Goal: Communication & Community: Answer question/provide support

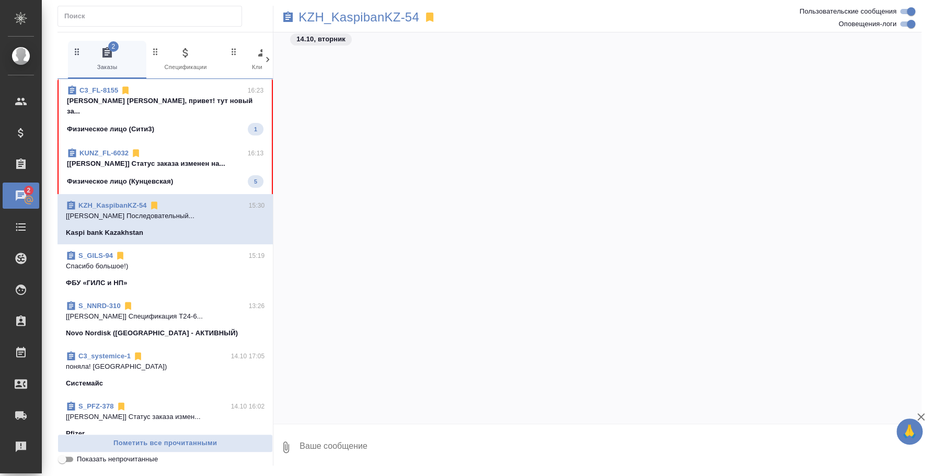
scroll to position [444, 0]
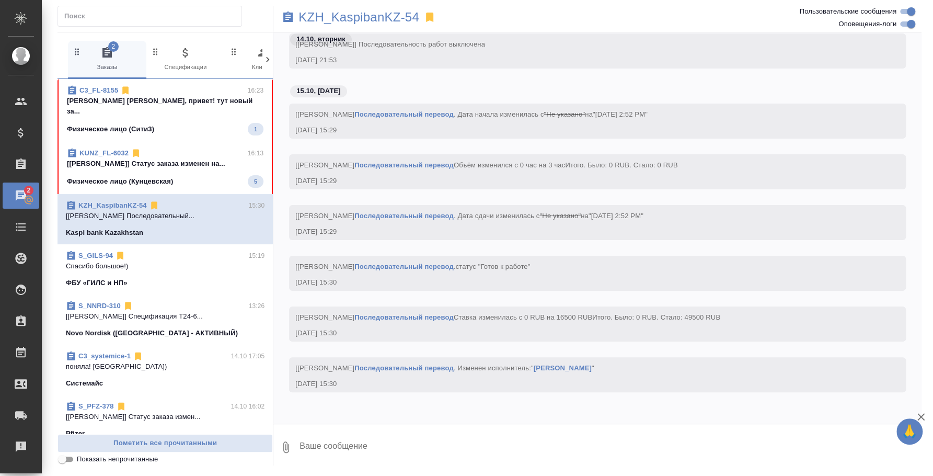
click at [170, 176] on p "Физическое лицо (Кунцевская)" at bounding box center [120, 181] width 106 height 10
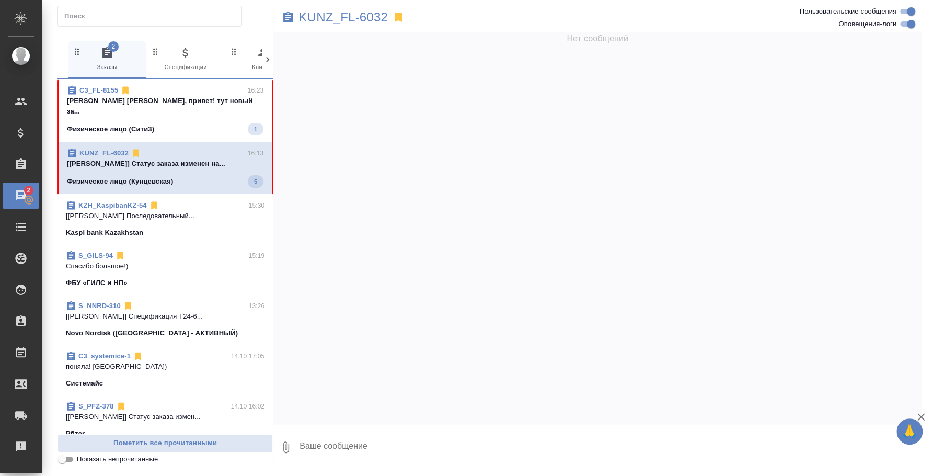
scroll to position [3547, 0]
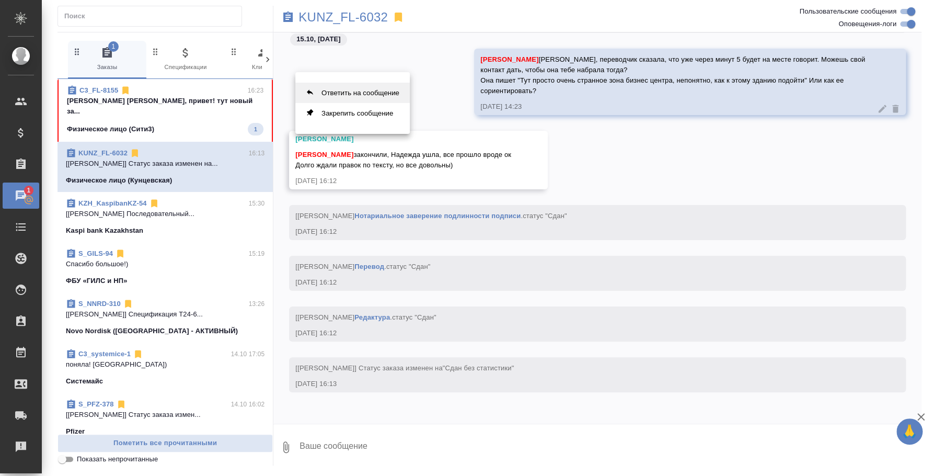
click at [338, 96] on button "Ответить на сообщение" at bounding box center [352, 93] width 114 height 20
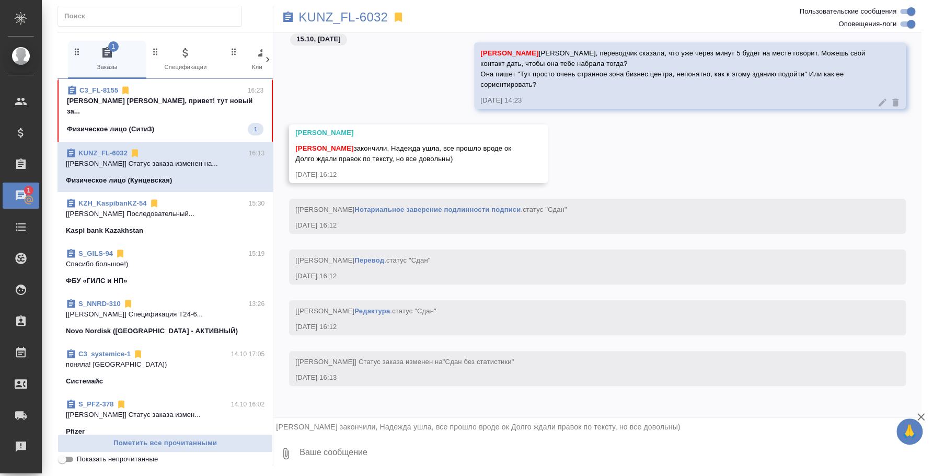
click at [525, 444] on textarea at bounding box center [609, 453] width 623 height 36
type textarea "л"
type textarea "[PERSON_NAME], хорошо, спасибо )"
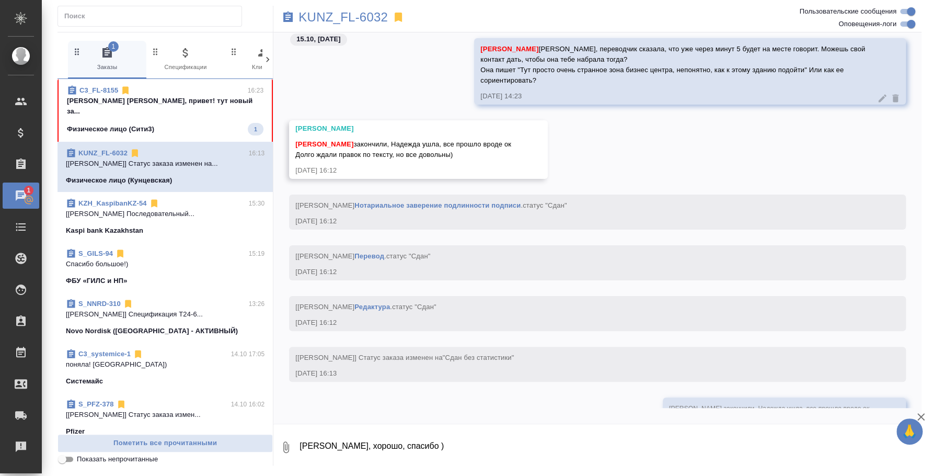
scroll to position [3634, 0]
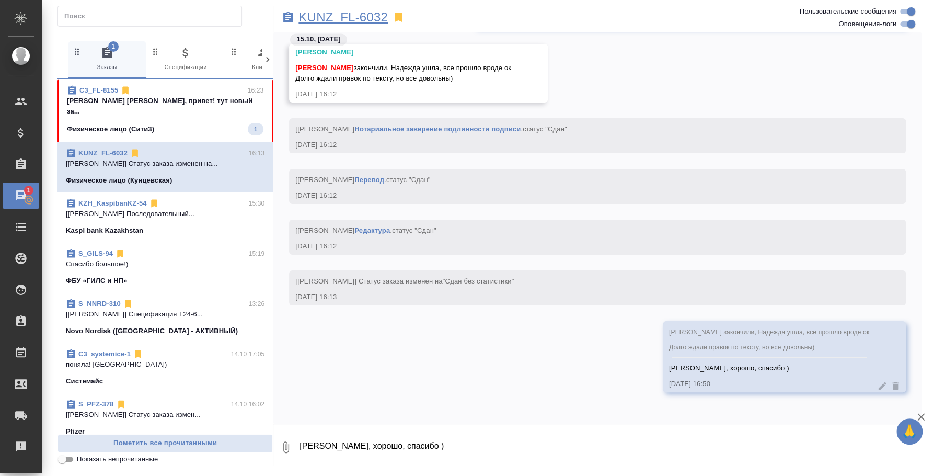
click at [357, 12] on p "KUNZ_FL-6032" at bounding box center [342, 17] width 89 height 10
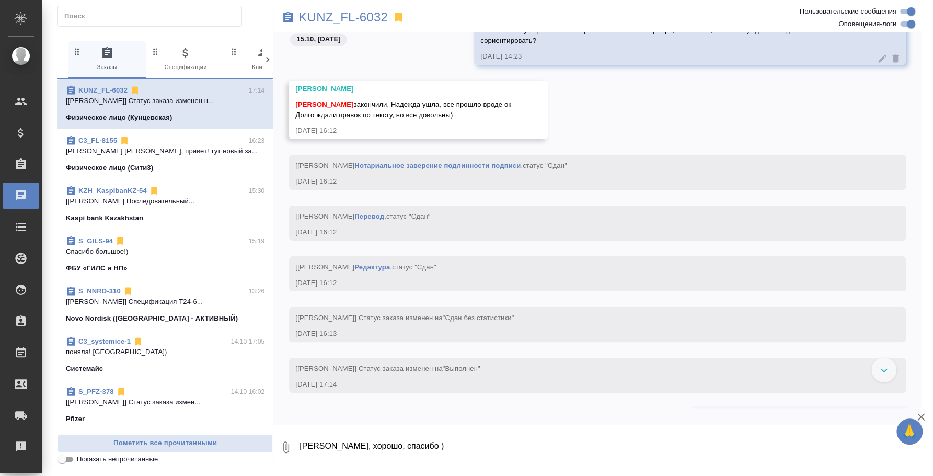
scroll to position [3648, 0]
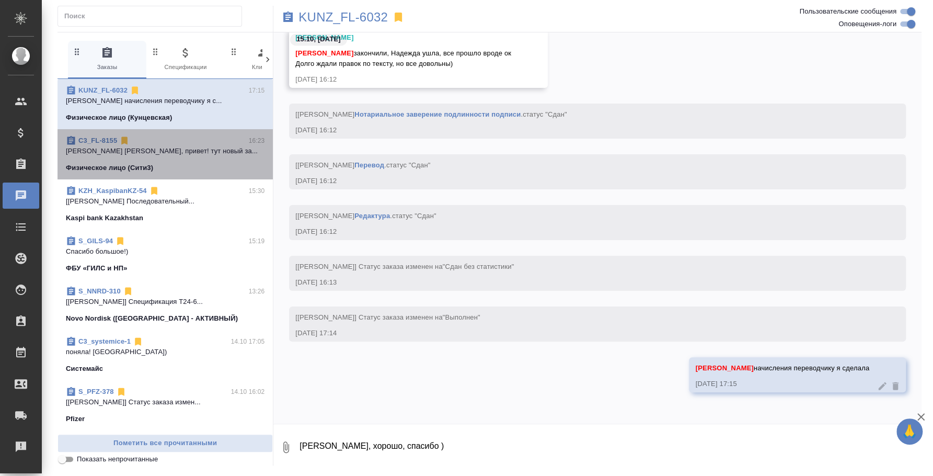
click at [196, 163] on div "Физическое лицо (Сити3)" at bounding box center [165, 168] width 199 height 10
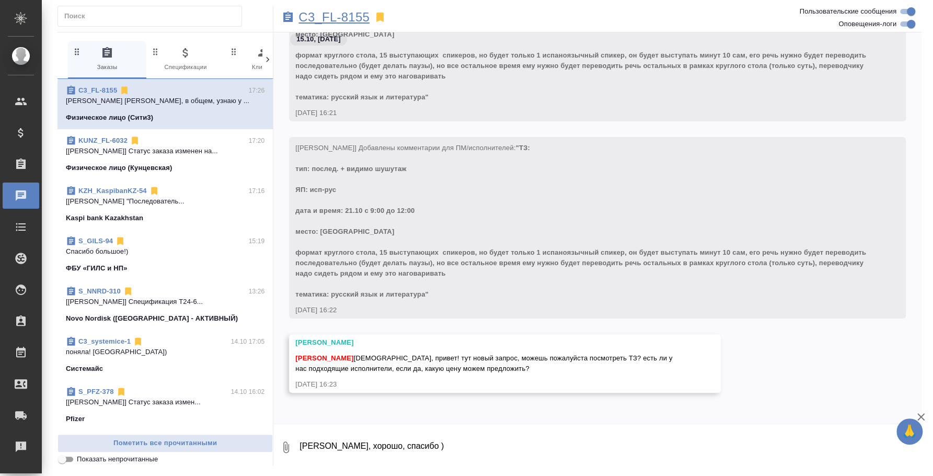
scroll to position [413, 0]
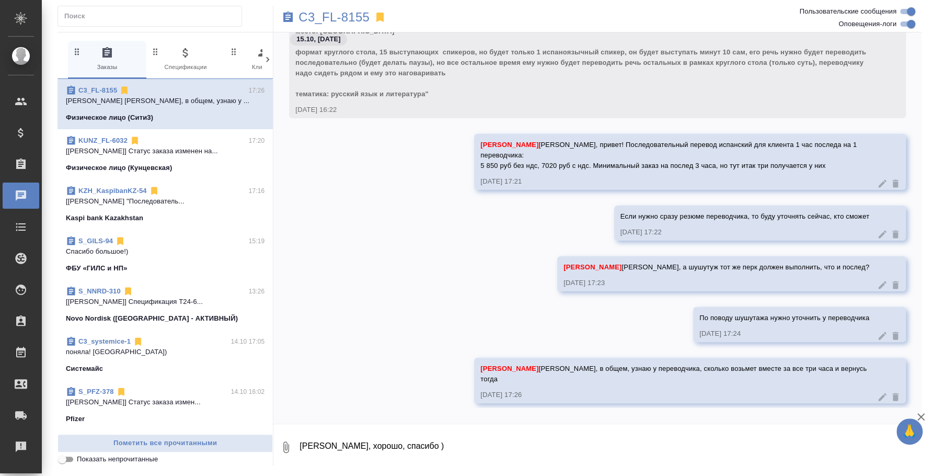
click at [158, 217] on div "Kaspi bank Kazakhstan" at bounding box center [165, 218] width 199 height 10
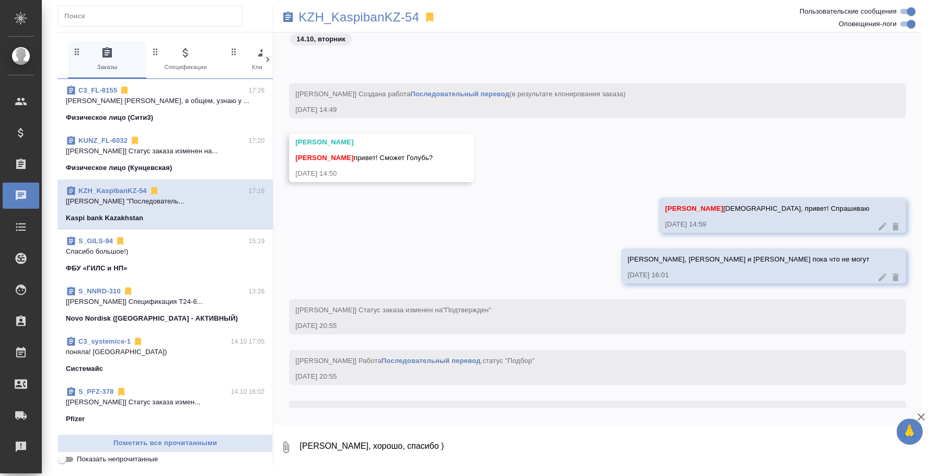
scroll to position [609, 0]
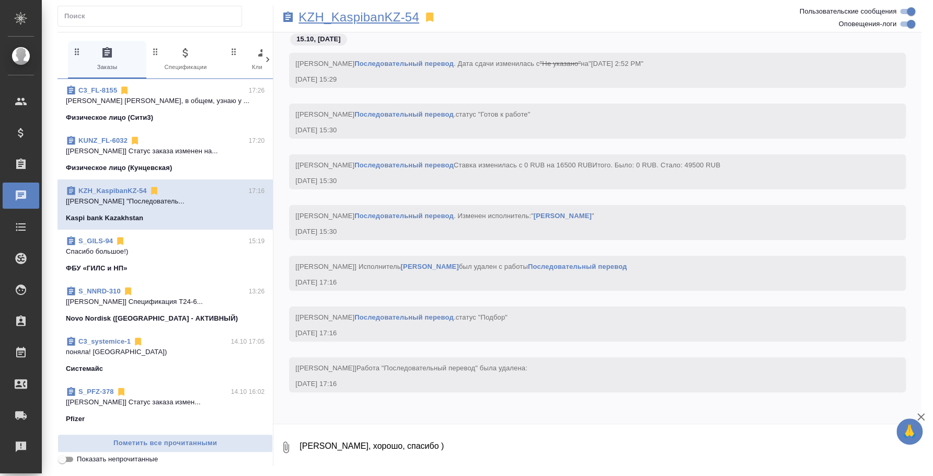
click at [373, 18] on p "KZH_KaspibanKZ-54" at bounding box center [358, 17] width 121 height 10
click at [366, 17] on p "KZH_KaspibanKZ-54" at bounding box center [358, 17] width 121 height 10
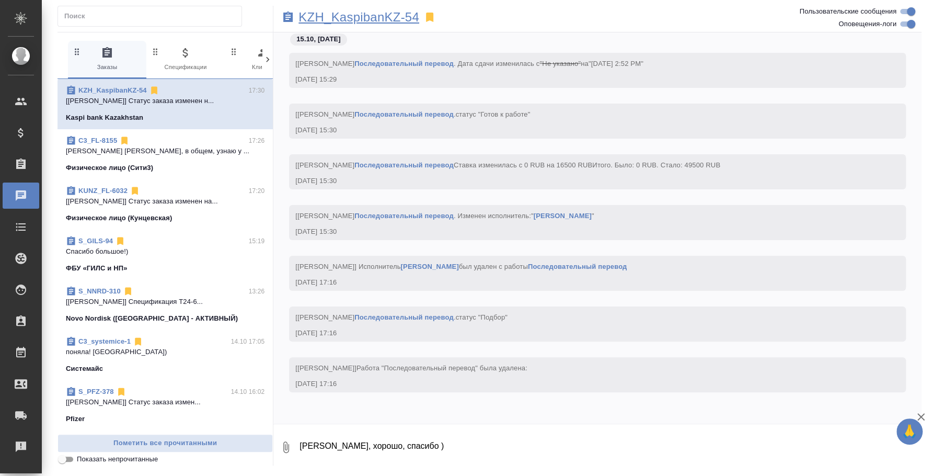
scroll to position [1025, 0]
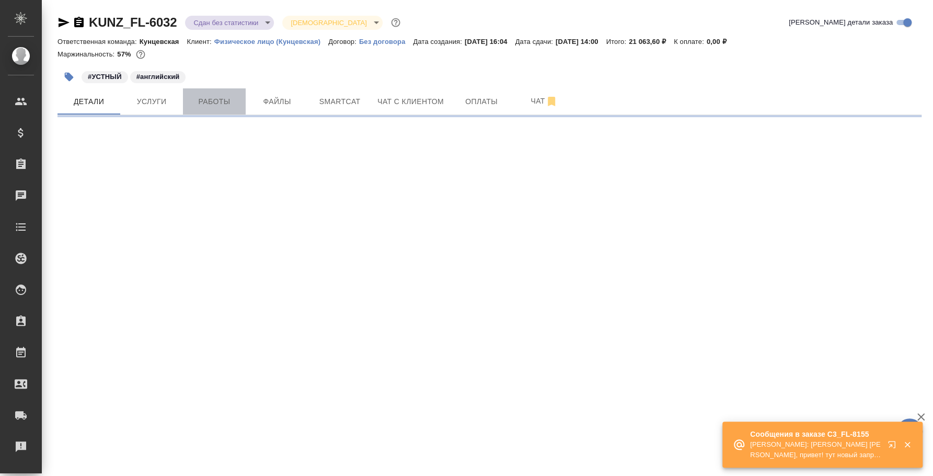
click at [225, 104] on span "Работы" at bounding box center [214, 101] width 50 height 13
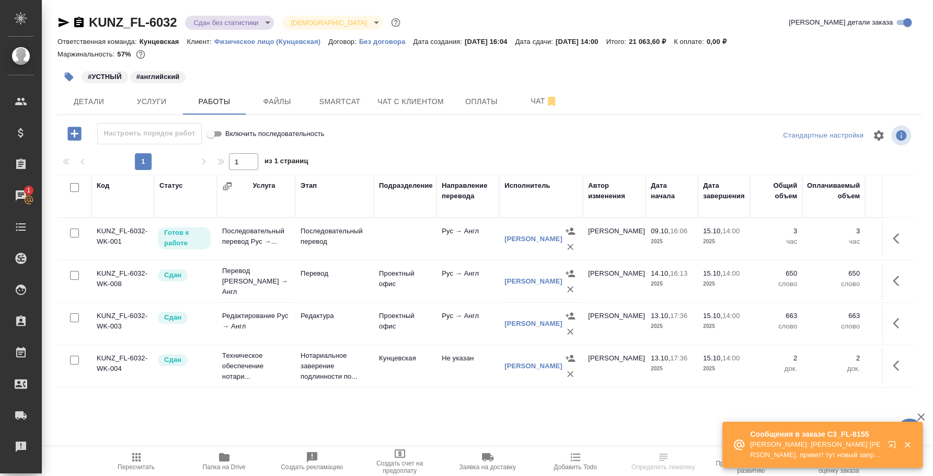
scroll to position [0, 328]
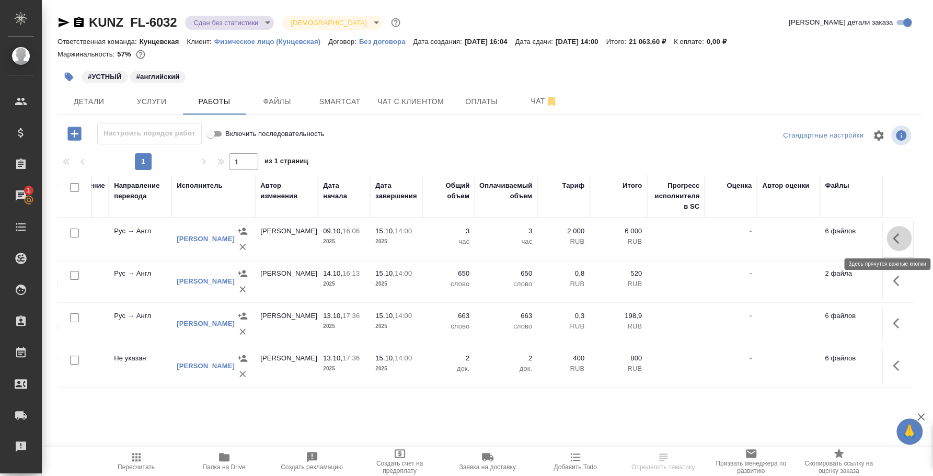
click at [901, 238] on icon "button" at bounding box center [899, 238] width 13 height 13
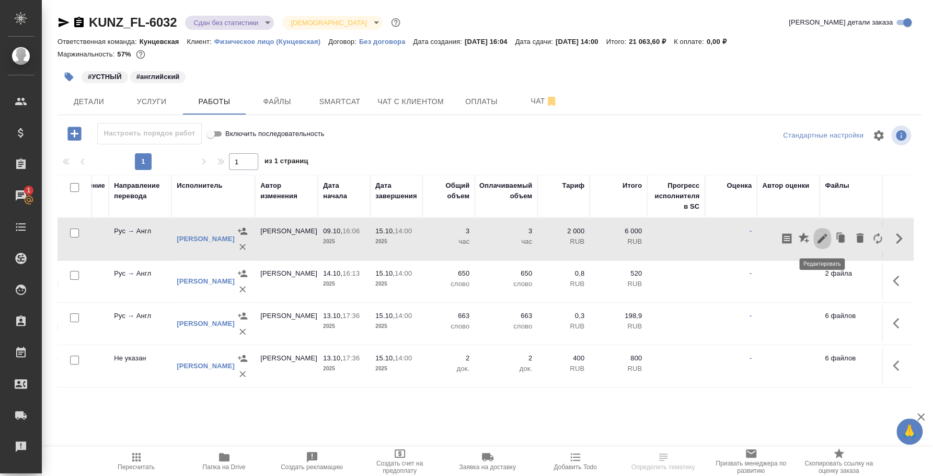
click at [822, 240] on icon "button" at bounding box center [822, 238] width 13 height 13
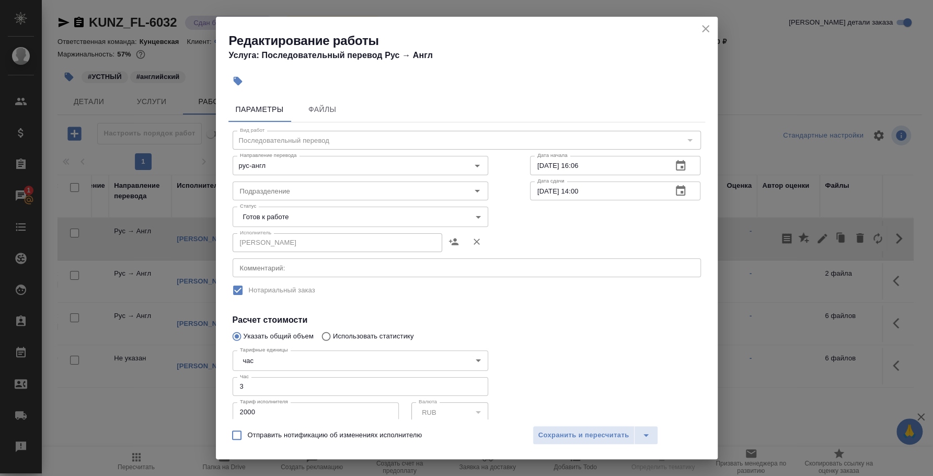
click at [418, 212] on body "🙏 .cls-1 fill:#fff; AWATERA Fedotova Irina Клиенты Спецификации Заказы 1 Чаты T…" at bounding box center [466, 238] width 933 height 476
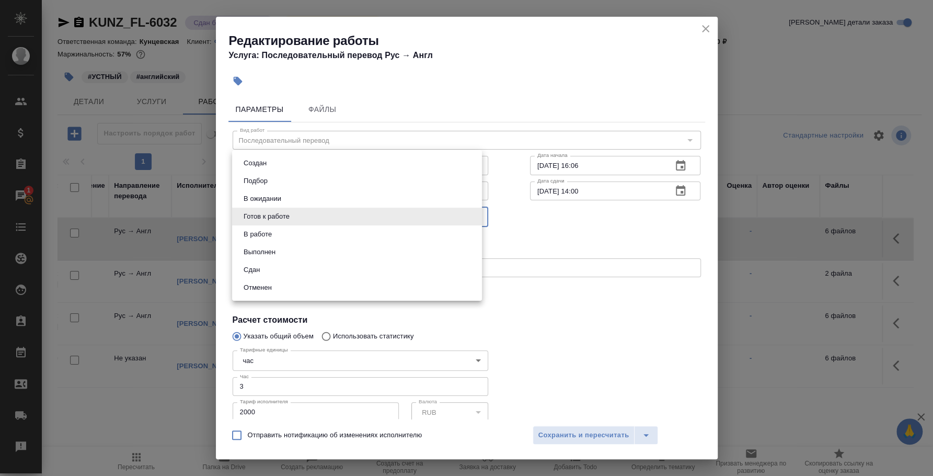
click at [360, 268] on li "Сдан" at bounding box center [357, 270] width 250 height 18
type input "closed"
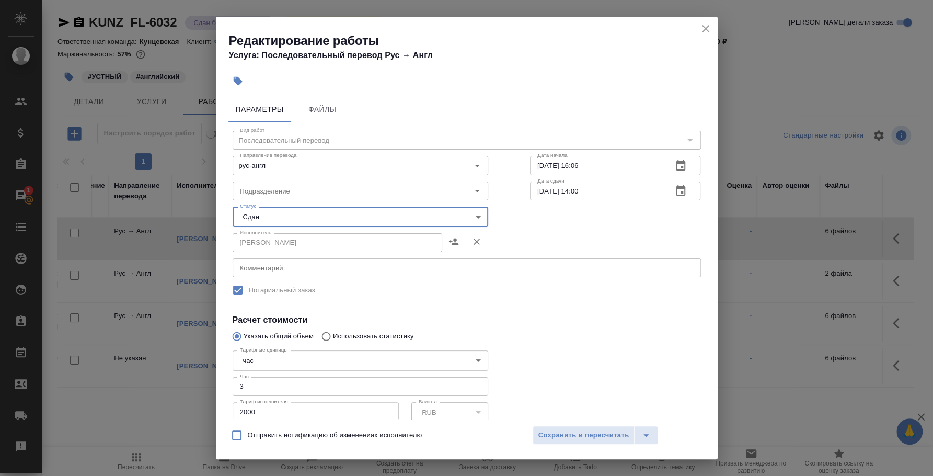
click at [572, 423] on div "Отправить нотификацию об изменениях исполнителю Сохранить и пересчитать" at bounding box center [467, 439] width 502 height 40
click at [573, 431] on span "Сохранить и пересчитать" at bounding box center [583, 435] width 91 height 12
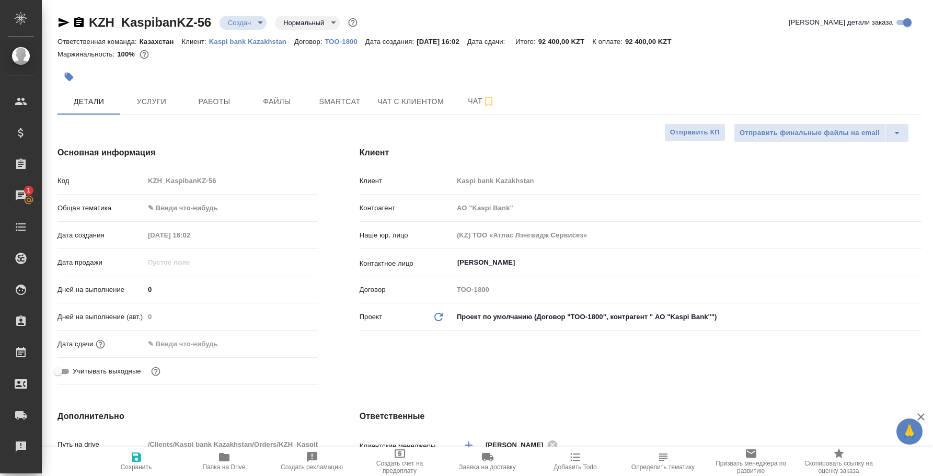
select select "RU"
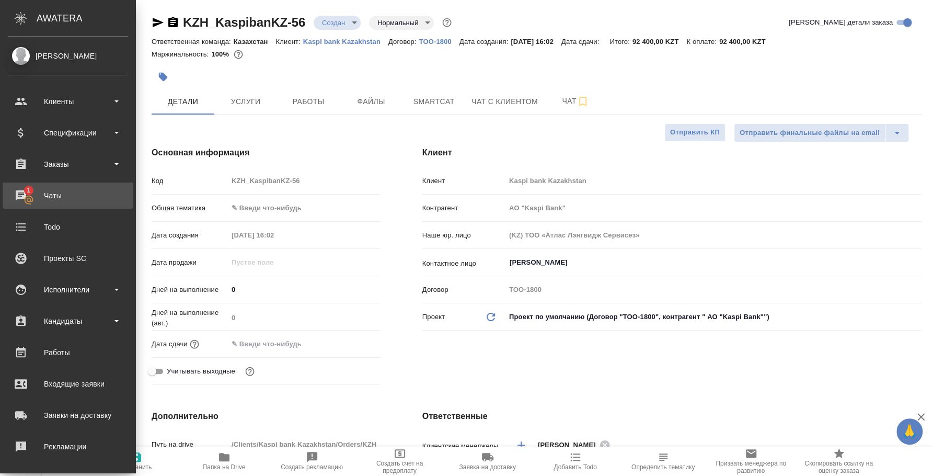
click at [55, 188] on div "Чаты" at bounding box center [68, 196] width 120 height 16
type input "АО "Kaspi Bank""
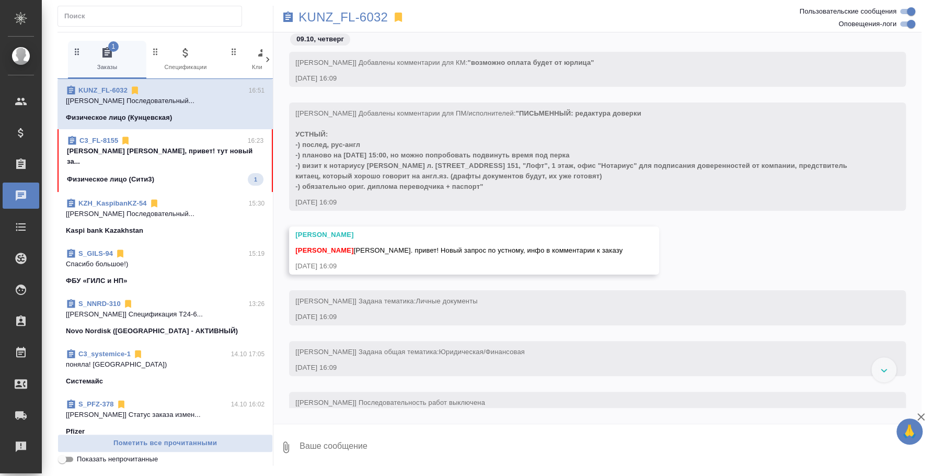
scroll to position [3431, 0]
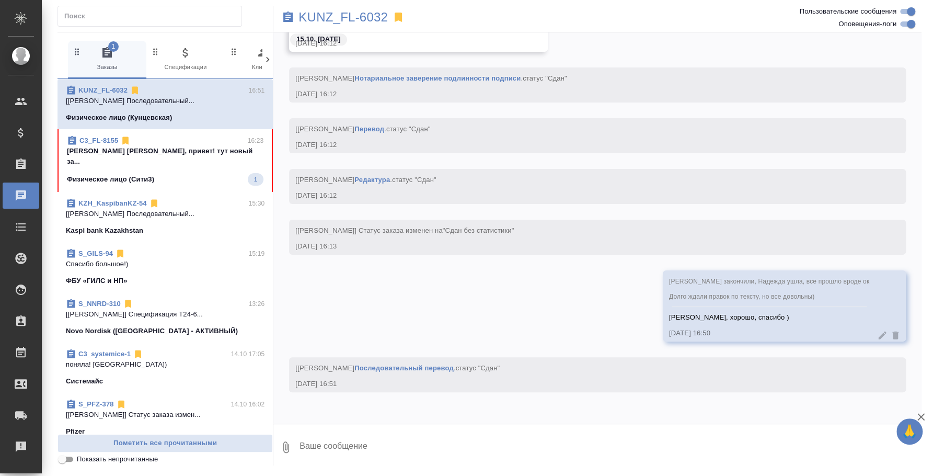
click at [180, 155] on p "Федотова Ирина Ира, привет! тут новый за..." at bounding box center [165, 156] width 196 height 21
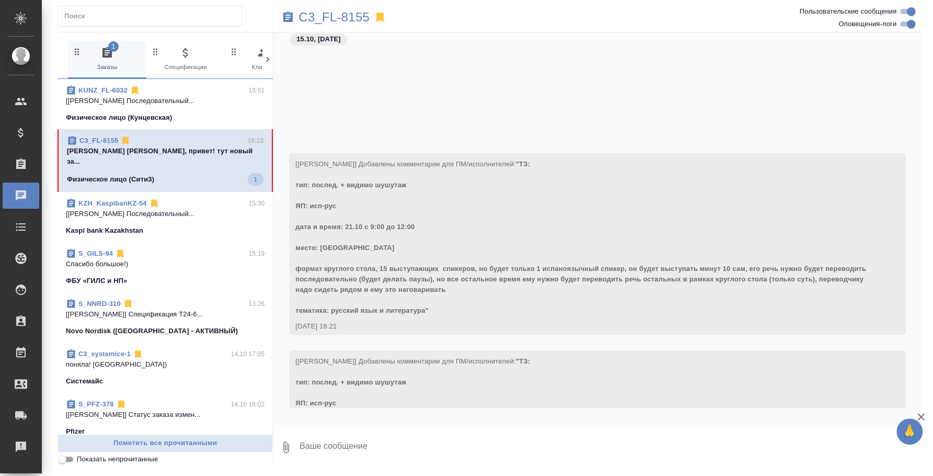
scroll to position [213, 0]
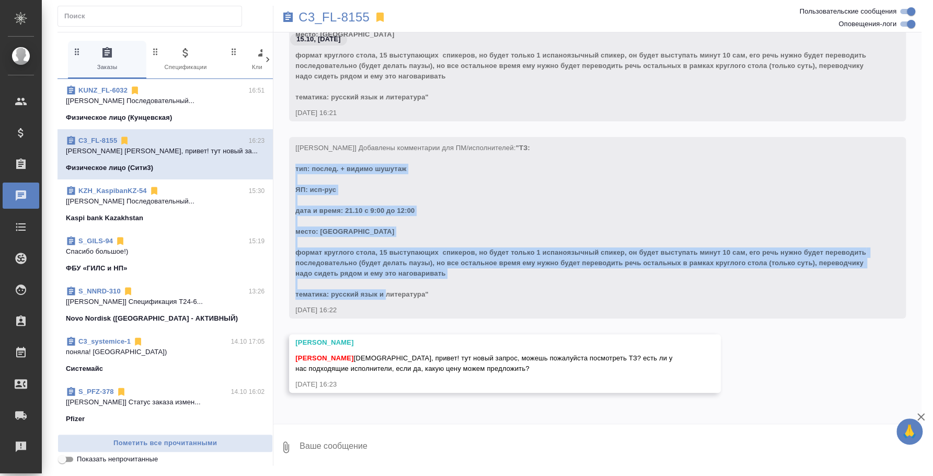
drag, startPoint x: 292, startPoint y: 165, endPoint x: 461, endPoint y: 297, distance: 215.2
click at [461, 297] on div "[Ильина Екатерина] Добавлены комментарии для ПМ/исполнителей: "ТЗ: тип: послед.…" at bounding box center [597, 227] width 617 height 181
copy span "тип: послед. + видимо шушутаж ЯП: исп-рус дата и время: 21.10 с 9:00 до 12:00 м…"
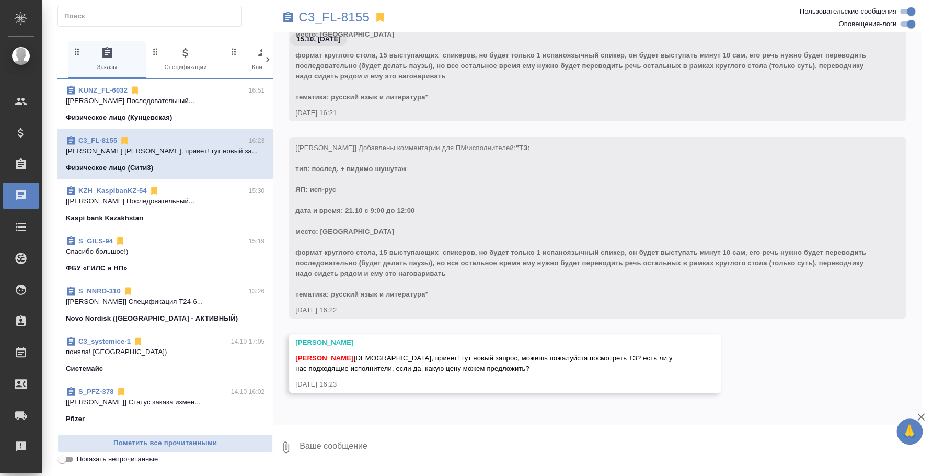
click at [379, 422] on div "15.10, среда [Ильина Екатерина] Добавлены комментарии для ПМ/исполнителей: "ТЗ:…" at bounding box center [597, 227] width 648 height 391
click at [374, 436] on textarea at bounding box center [609, 447] width 623 height 36
type textarea "К"
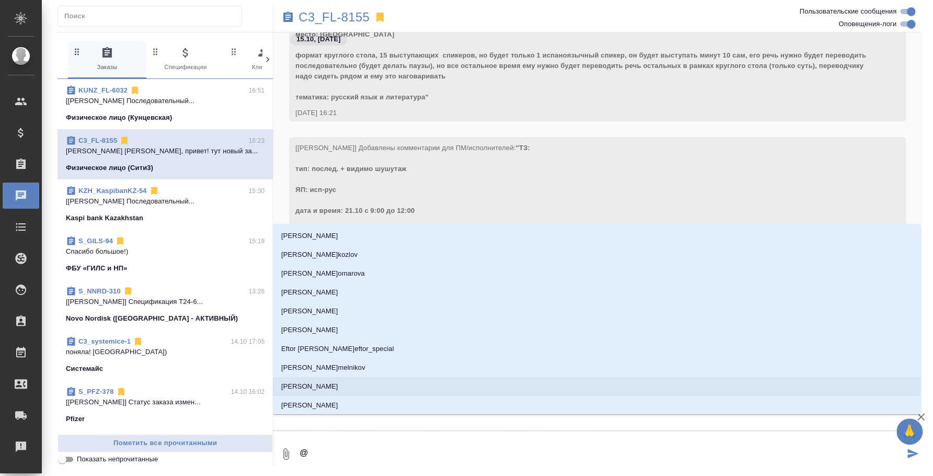
type textarea "@b"
type input "b"
type textarea "@b'k"
type input "b'k"
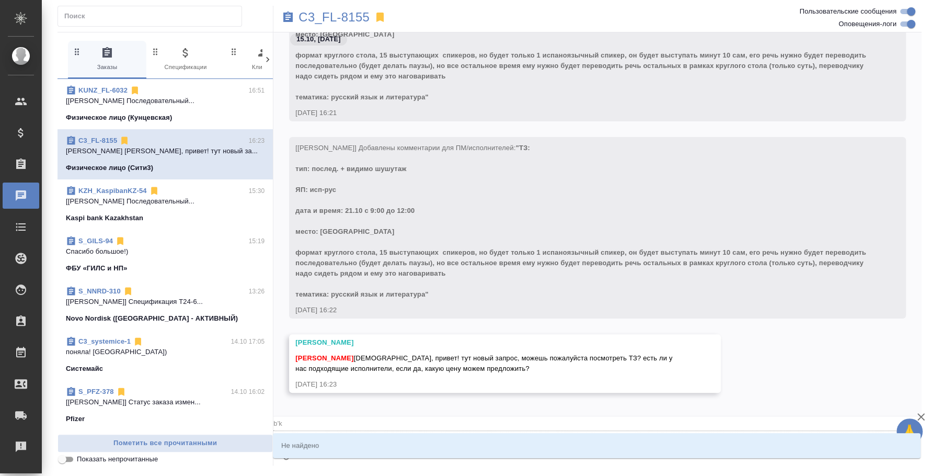
type textarea "@b'k'm"
type input "b'k'm"
type textarea "@b'k"
type input "b'k"
type textarea "@b"
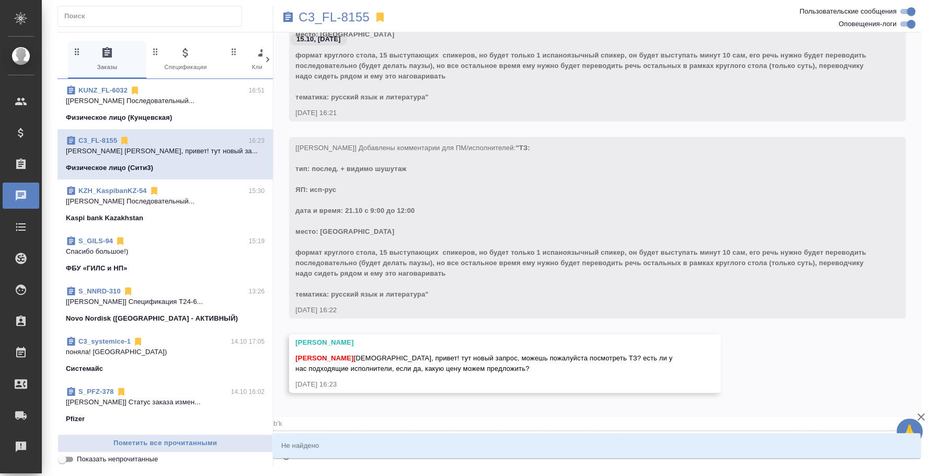
type input "b"
type textarea "@"
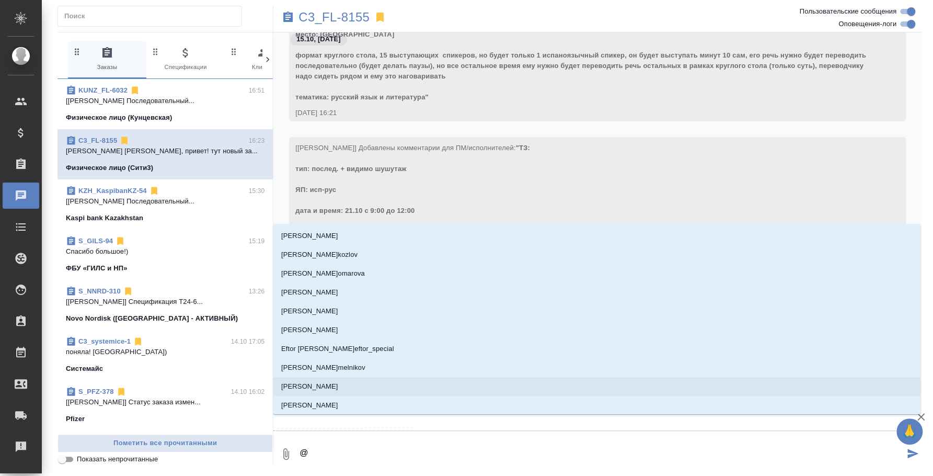
type textarea "@и"
type input "и"
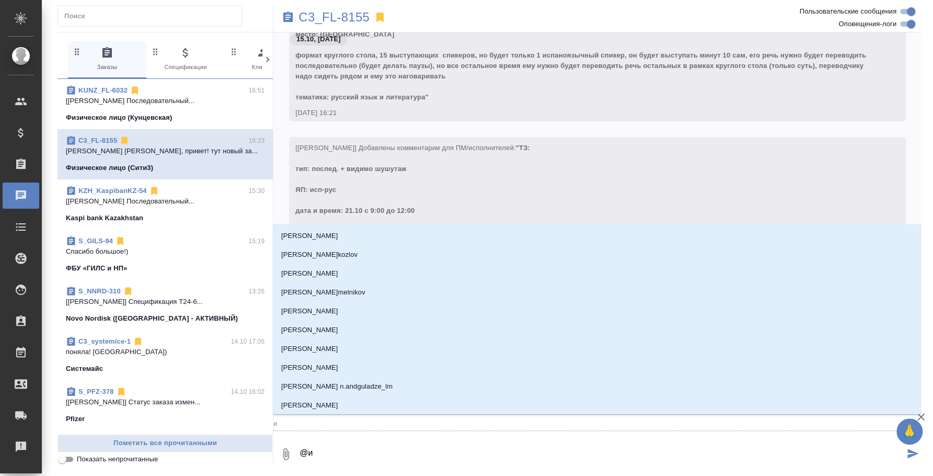
type textarea "@ил"
type input "ил"
type textarea "@иль"
type input "иль"
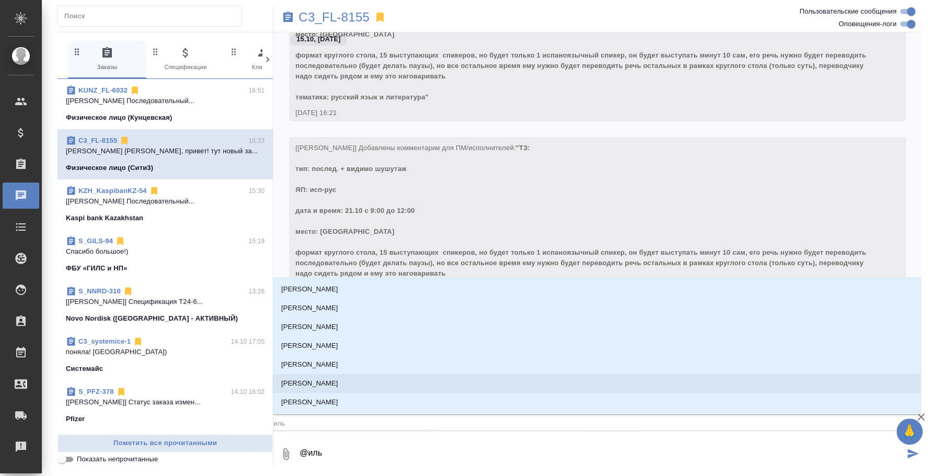
type textarea "@ильи"
type input "ильи"
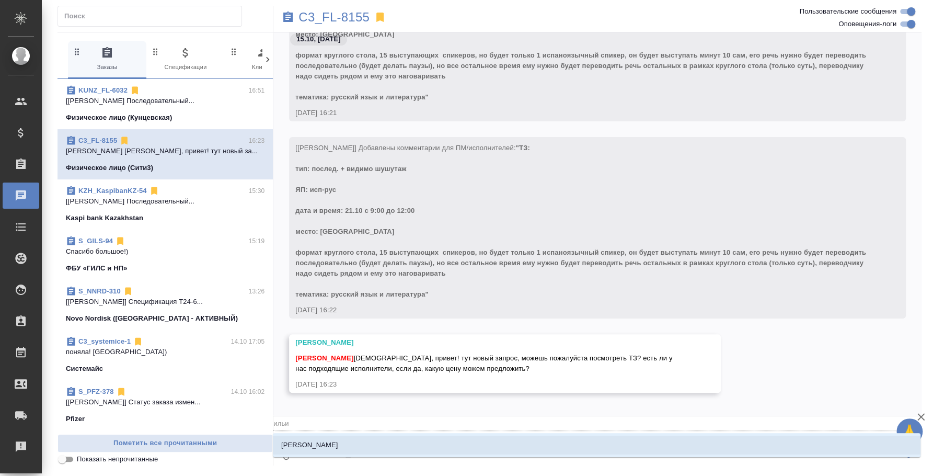
click at [439, 441] on li "Ильина Екатерина" at bounding box center [596, 444] width 647 height 19
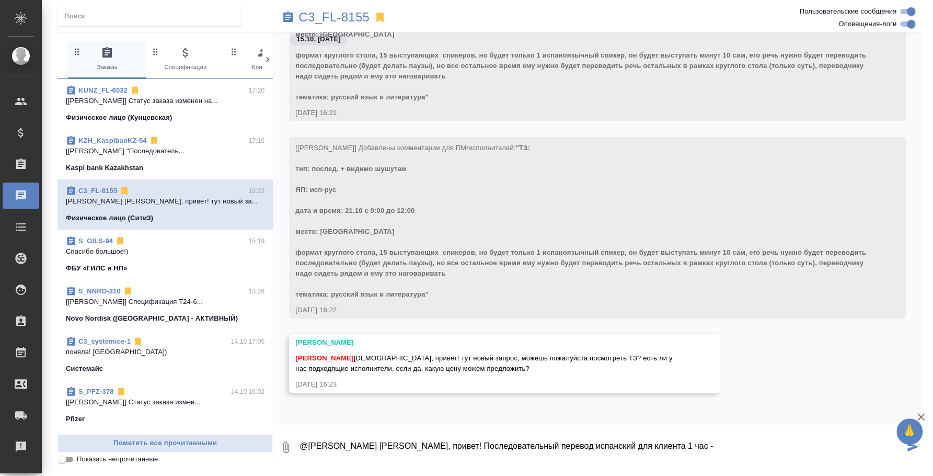
paste textarea "за 1 час последа на 1 переводчика: 5 850 руб без ндс, 7020 руб с ндс."
drag, startPoint x: 699, startPoint y: 446, endPoint x: 661, endPoint y: 438, distance: 38.5
click at [661, 438] on textarea "@Ильина Екатерина Катя, привет! Последовательный перевод испанский для клиента …" at bounding box center [601, 447] width 606 height 36
click at [434, 456] on textarea "@Ильина Екатерина Катя, привет! Последовательный перевод испанский для клиента …" at bounding box center [601, 447] width 606 height 36
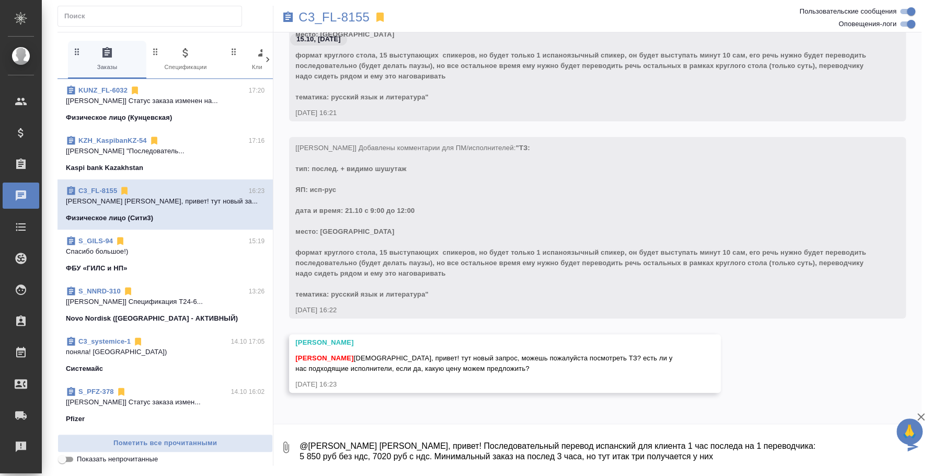
type textarea "@Ильина Екатерина Катя, привет! Последовательный перевод испанский для клиента …"
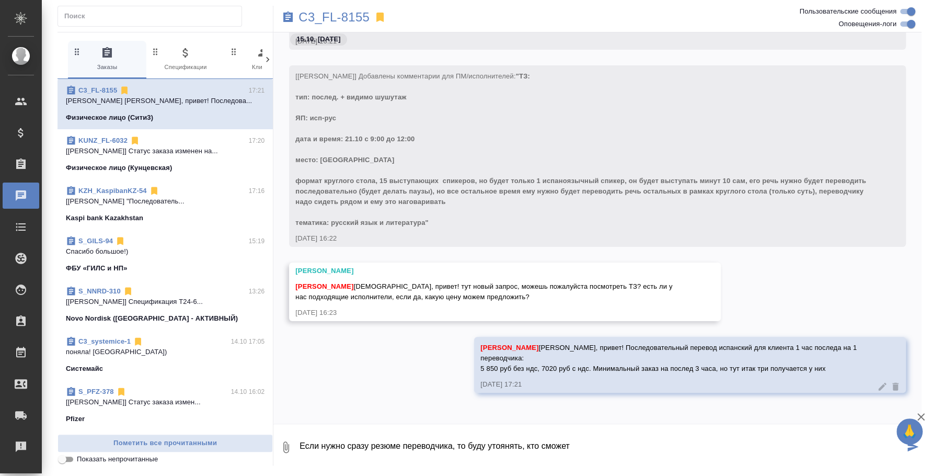
click at [506, 442] on textarea "Если нужно сразу резюме переводчика, то буду утоянять, кто сможет" at bounding box center [601, 447] width 606 height 36
type textarea "Если нужно сразу резюме переводчика, то буду уточнять сейчас, кто сможет"
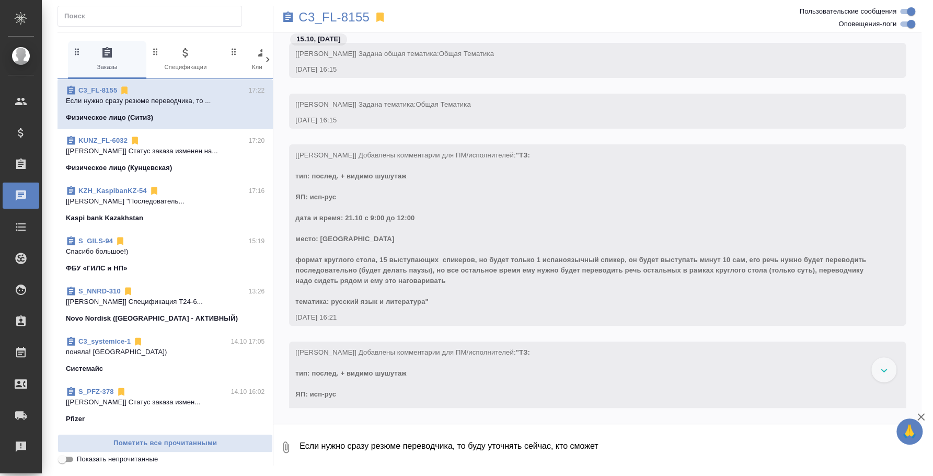
scroll to position [335, 0]
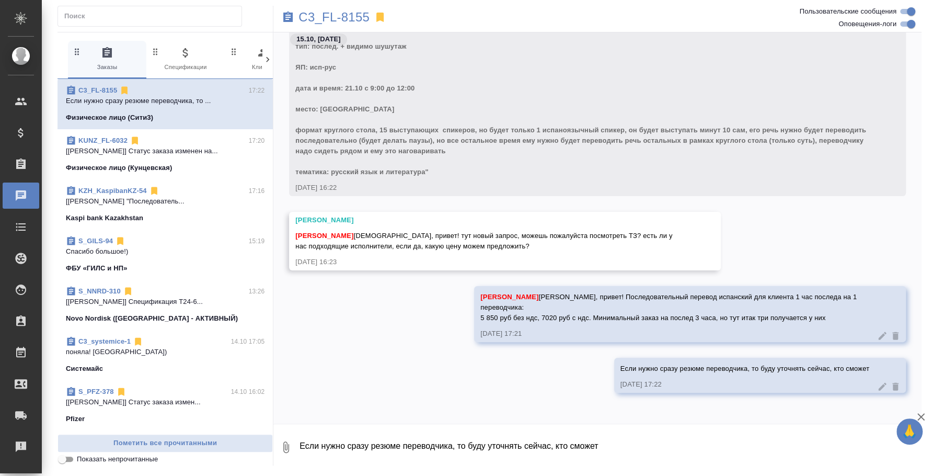
click at [722, 444] on textarea "Если нужно сразу резюме переводчика, то буду уточнять сейчас, кто сможет" at bounding box center [609, 447] width 623 height 36
type textarea "Ш"
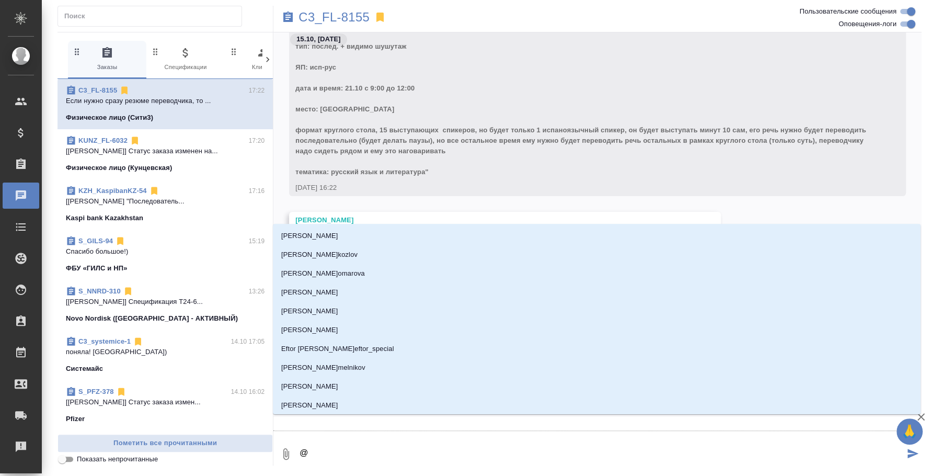
type textarea "@t"
type input "t"
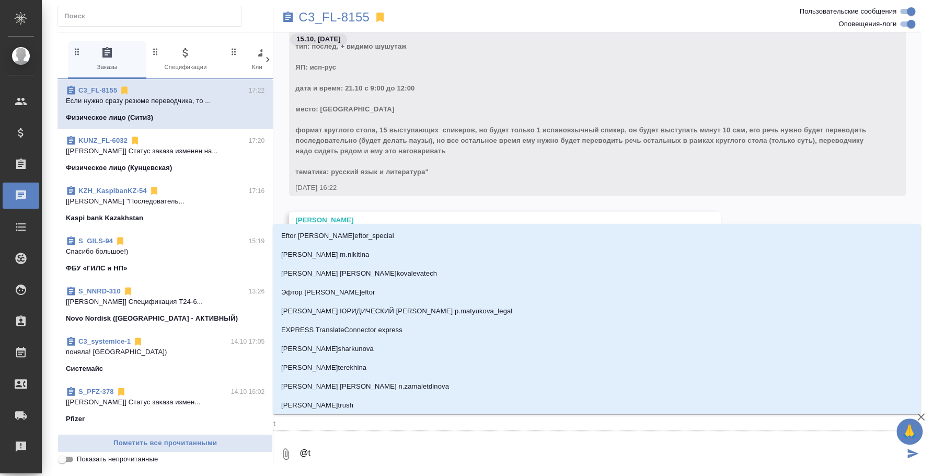
type textarea "@"
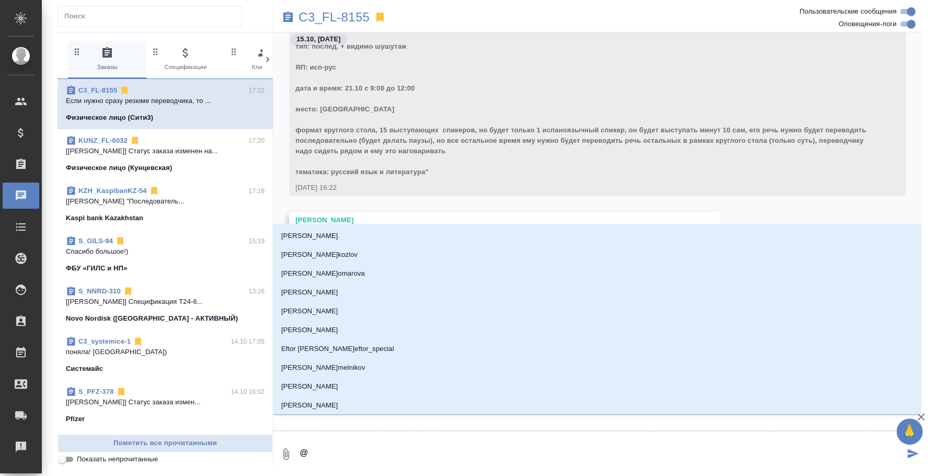
type textarea "@b"
type input "b"
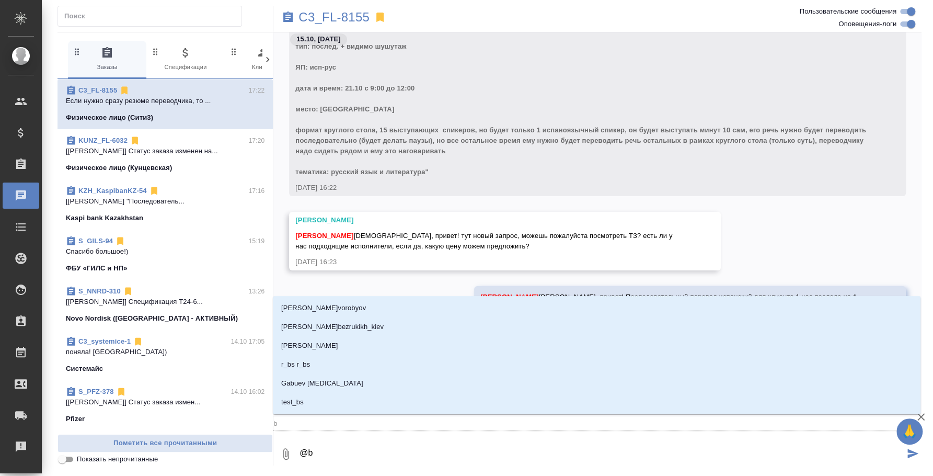
type textarea "@"
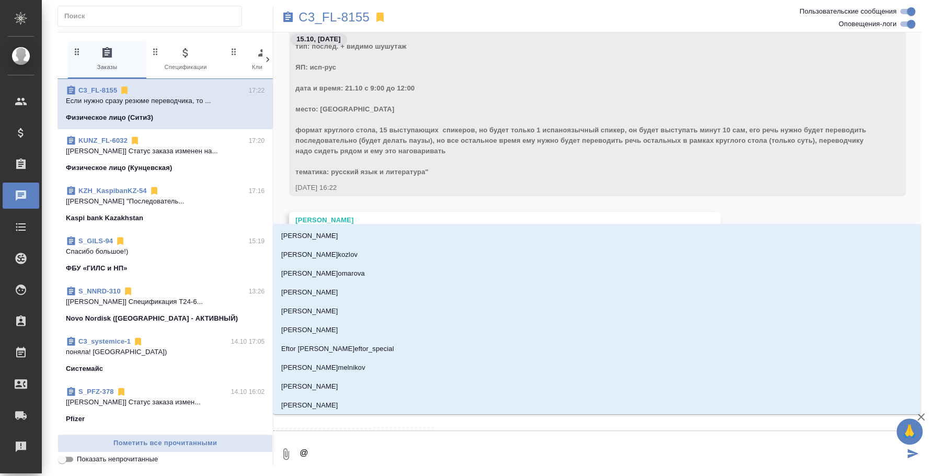
type textarea "@и"
type input "и"
type textarea "@ил"
type input "ил"
type textarea "@иль"
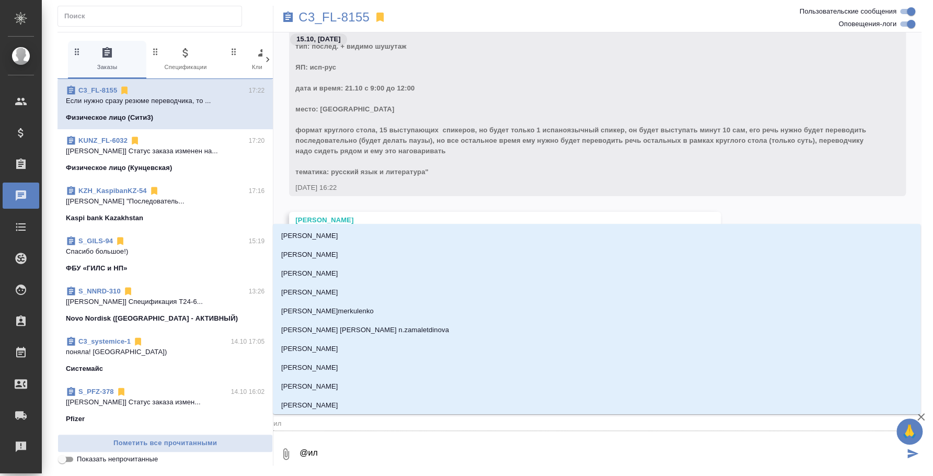
type input "иль"
type textarea "@ильи"
type input "ильи"
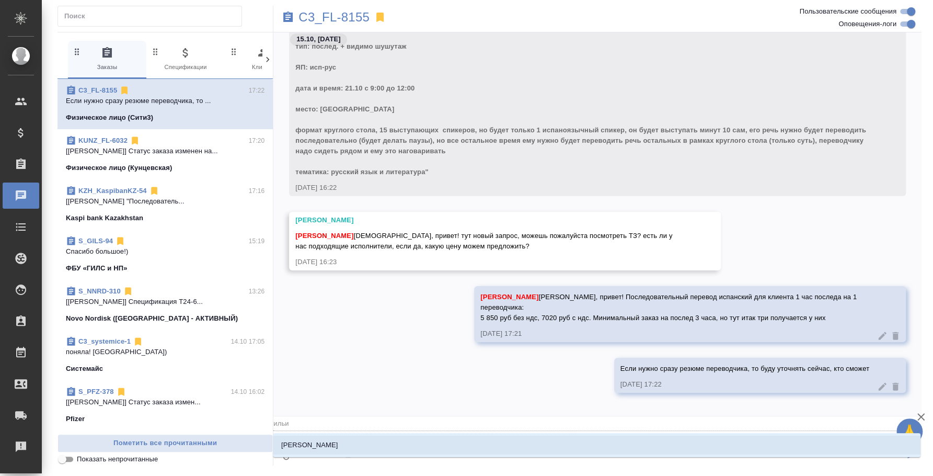
type textarea "@ильин"
type input "ильин"
click at [728, 440] on li "Ильина Екатерина" at bounding box center [596, 444] width 647 height 19
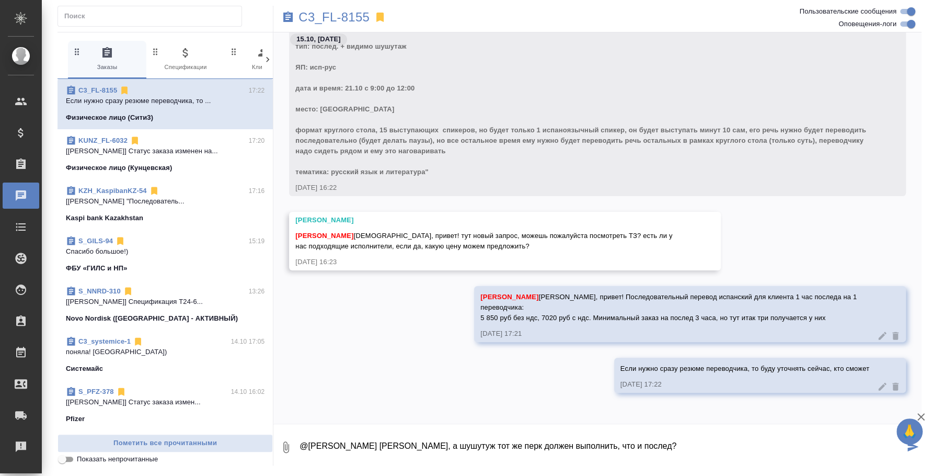
type textarea "@Ильина Екатерина Катя, а шушутуж тот же перк должен выполнить, что и послед?"
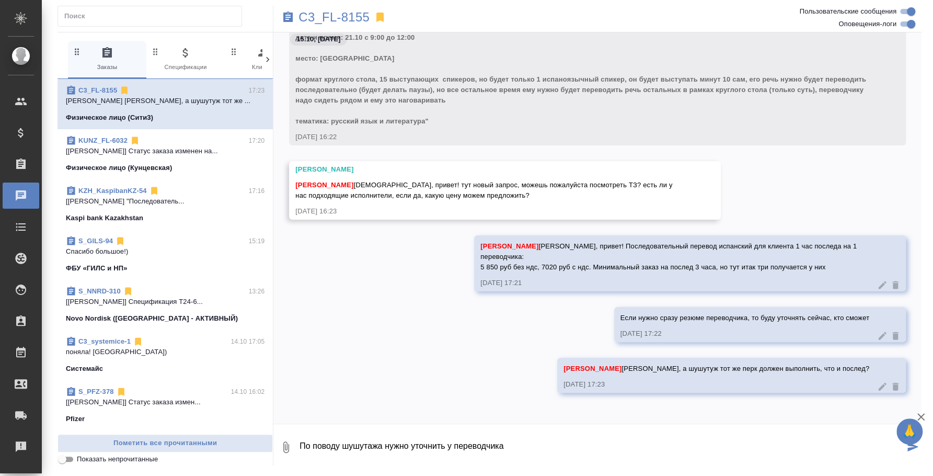
type textarea "По поводу шушутажа нужно уточнить у переводчика"
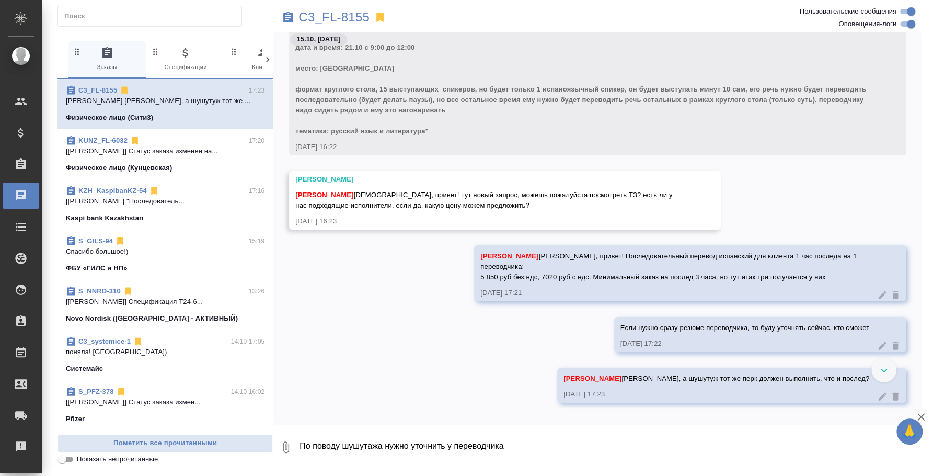
scroll to position [241, 0]
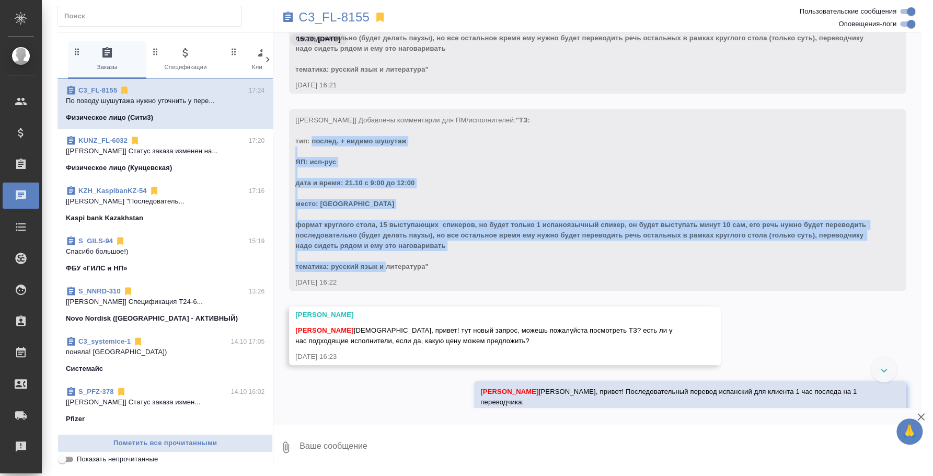
drag, startPoint x: 312, startPoint y: 137, endPoint x: 536, endPoint y: 266, distance: 258.2
click at [536, 266] on div "[Ильина Екатерина] Добавлены комментарии для ПМ/исполнителей: "ТЗ: тип: послед.…" at bounding box center [582, 191] width 574 height 159
copy span "послед. + видимо шушутаж ЯП: исп-рус дата и время: 21.10 с 9:00 до 12:00 место:…"
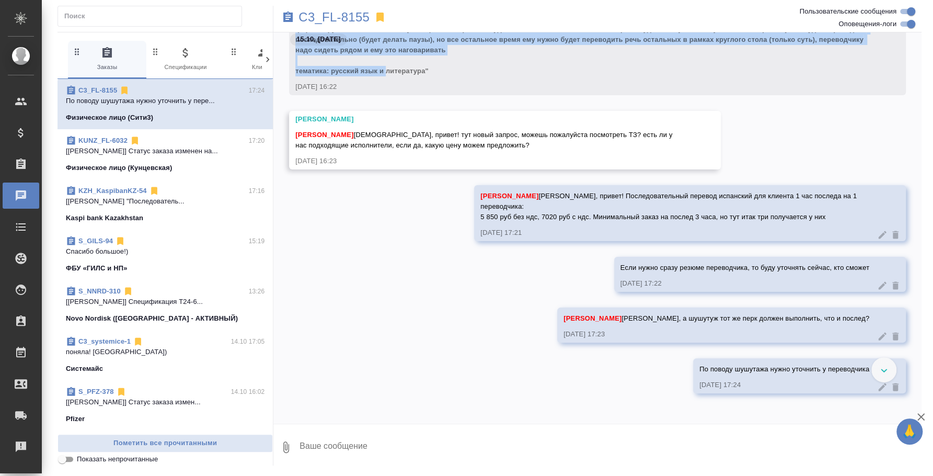
scroll to position [437, 0]
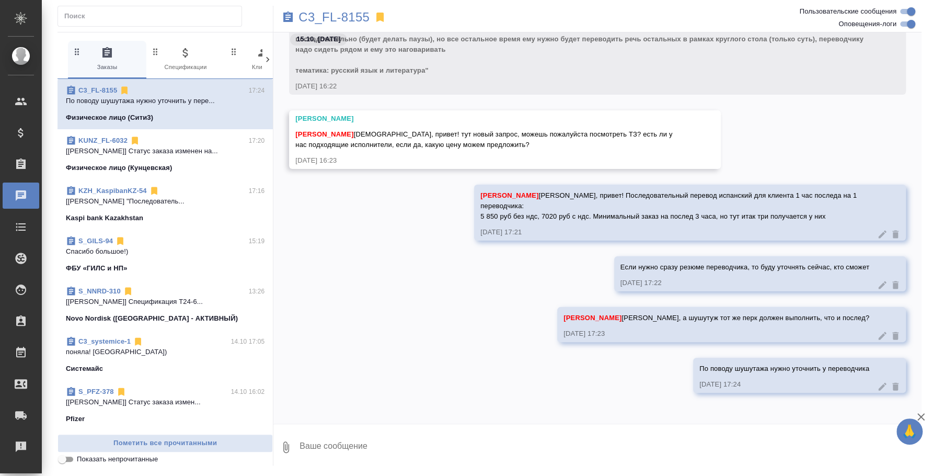
click at [631, 449] on textarea at bounding box center [609, 447] width 623 height 36
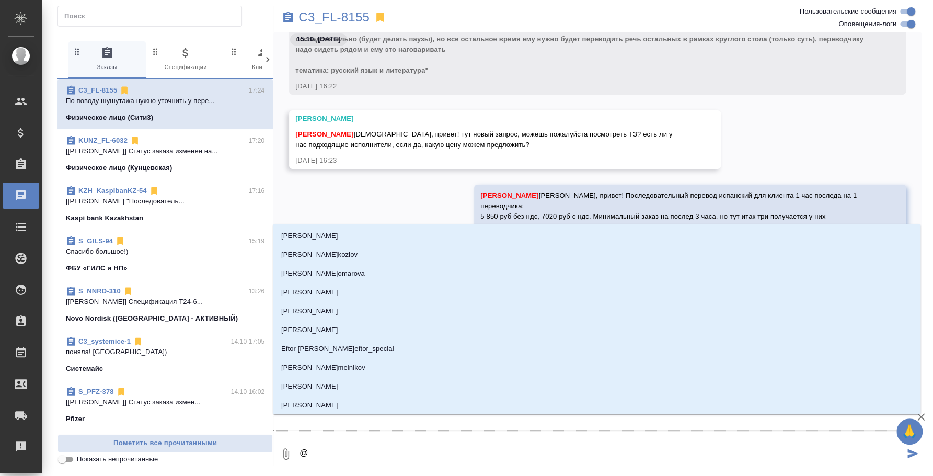
type textarea "@b"
type input "b"
type textarea "@b'k"
type input "b'k"
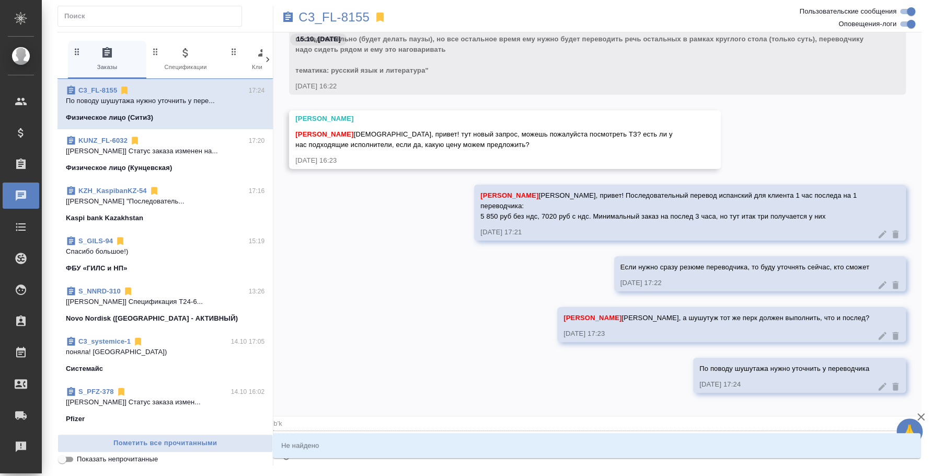
type textarea "@b'k'm"
type input "b'k'm"
type textarea "@b'k"
type input "b'k"
type textarea "@b"
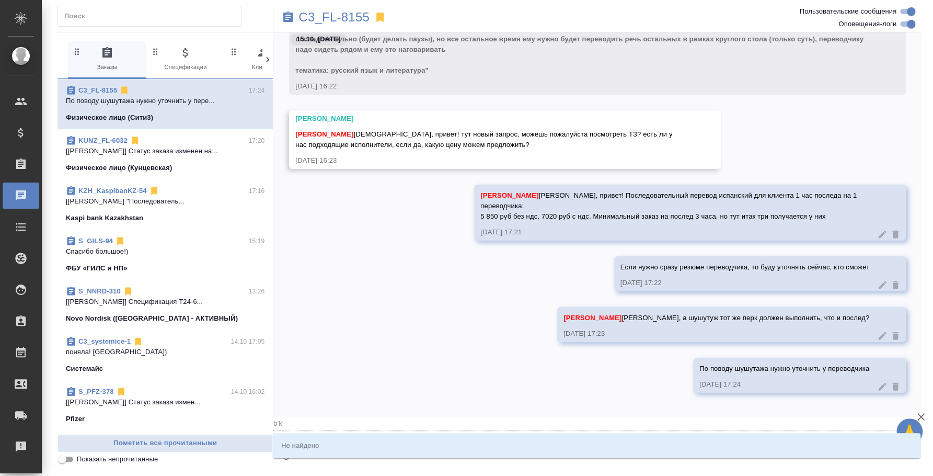
type input "b"
type textarea "@"
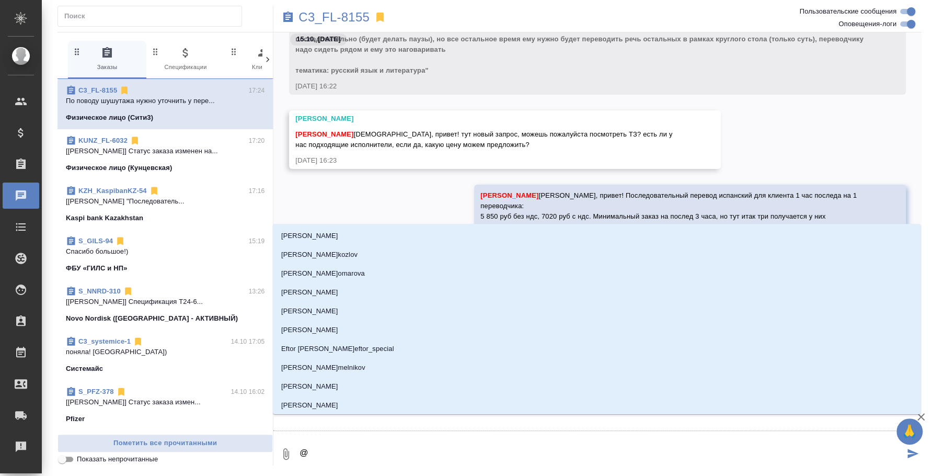
type textarea "@и"
type input "и"
type textarea "@ил"
type input "ил"
type textarea "@иль"
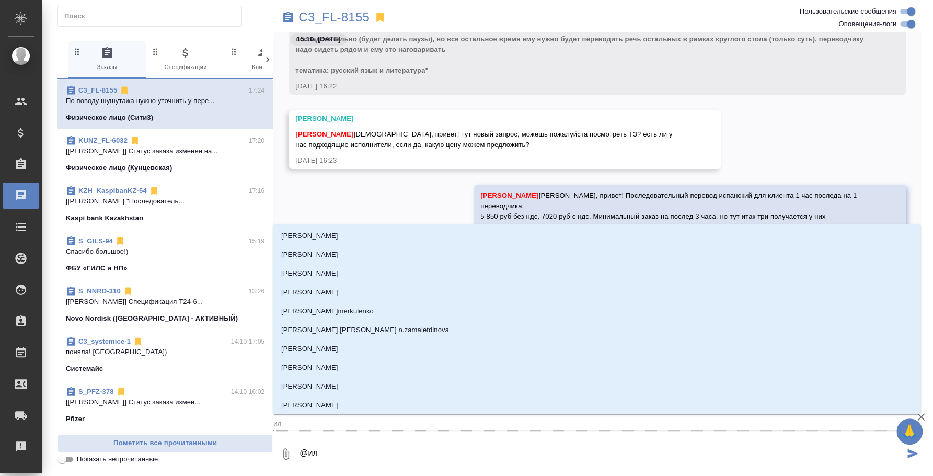
type input "иль"
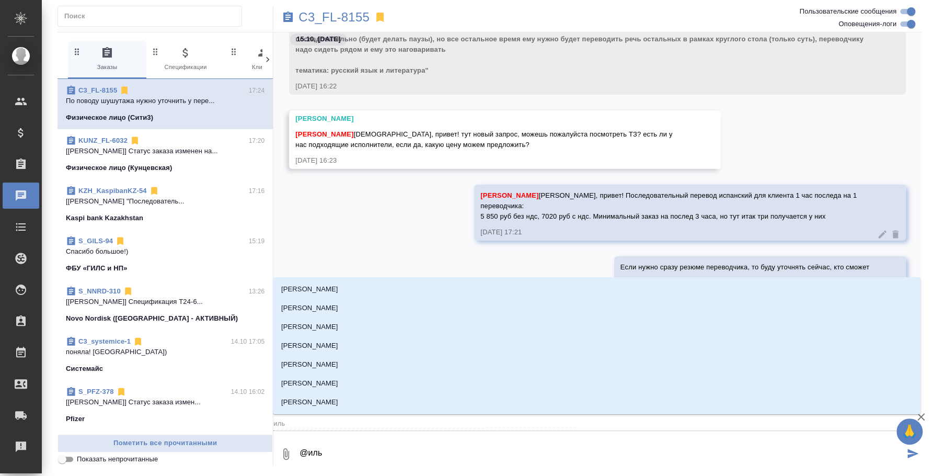
type textarea "@ильи"
type input "ильи"
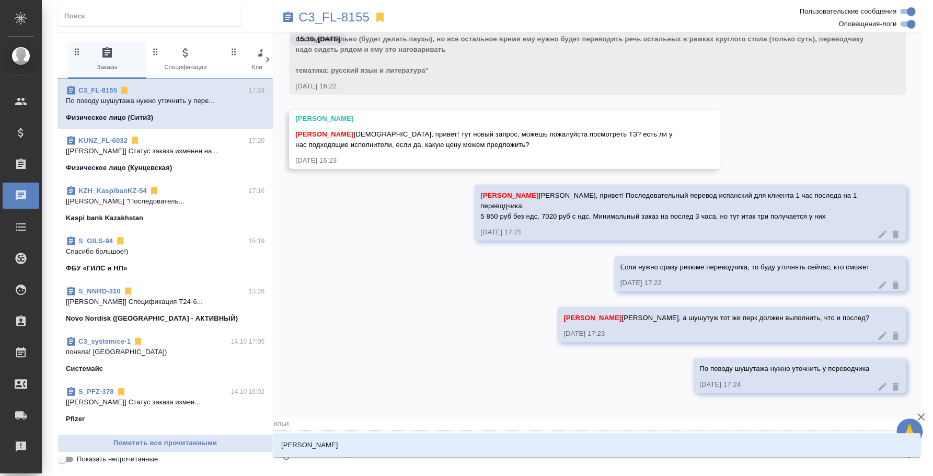
type textarea "@ильин"
type input "ильин"
type textarea "@ильина"
type input "ильина"
click at [644, 446] on li "Ильина Екатерина" at bounding box center [596, 444] width 647 height 19
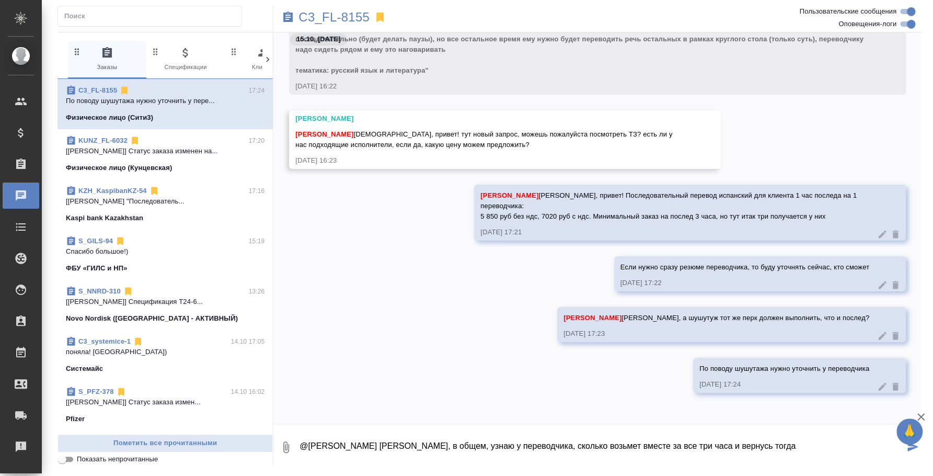
type textarea "@Ильина Екатерина Катя, в общем, узнаю у переводчика, сколько возьмет вместе за…"
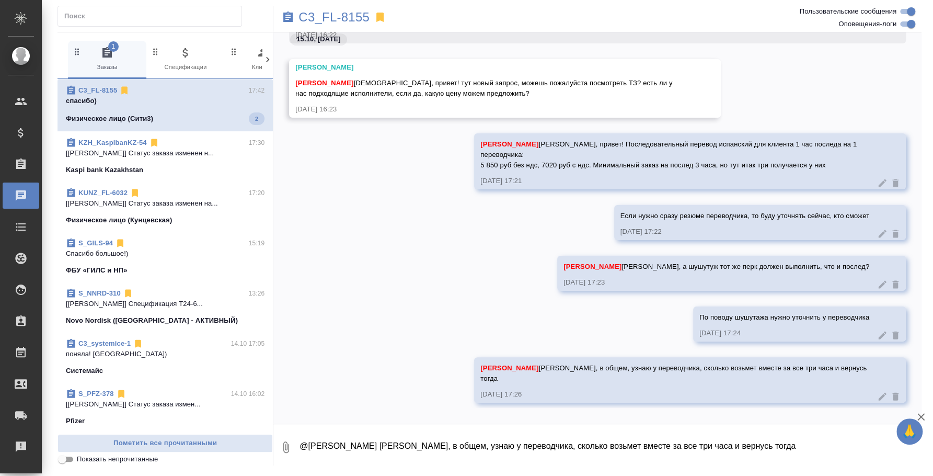
scroll to position [607, 0]
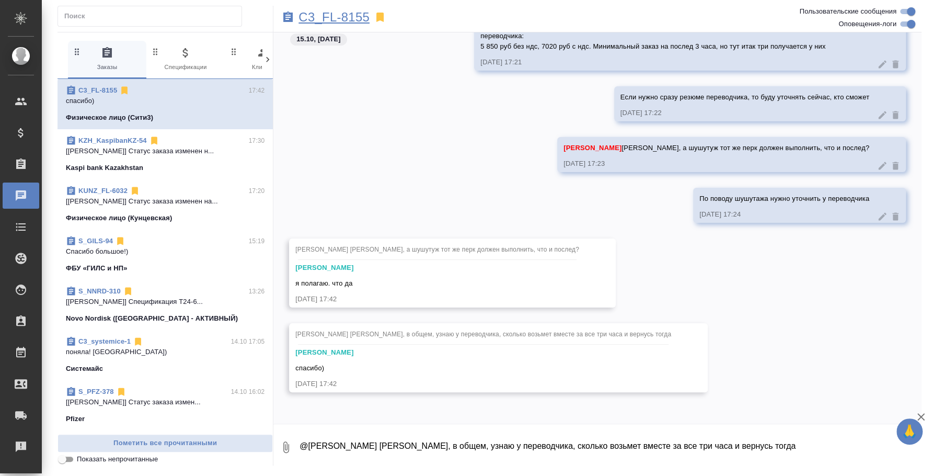
click at [360, 14] on p "C3_FL-8155" at bounding box center [333, 17] width 71 height 10
click at [430, 446] on textarea "@Ильина Екатерина Катя, в общем, узнаю у переводчика, сколько возьмет вместе за…" at bounding box center [609, 447] width 623 height 36
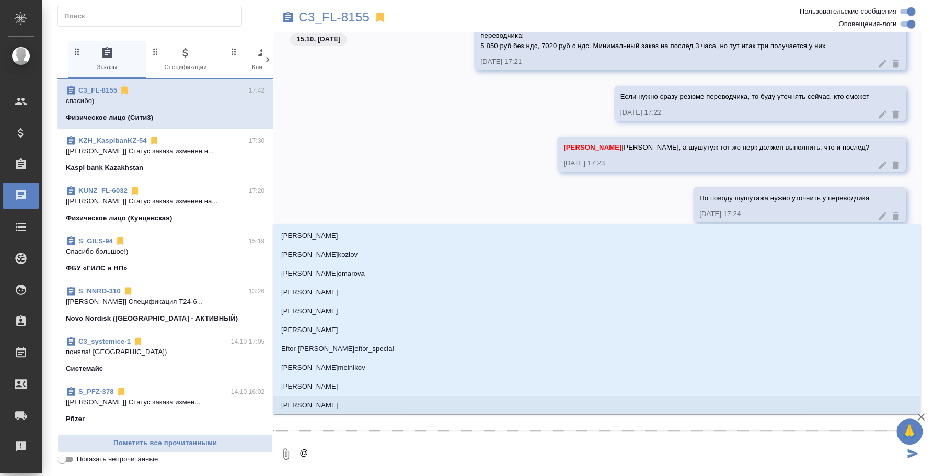
click at [414, 455] on textarea "@" at bounding box center [601, 454] width 606 height 36
type textarea "@b"
type input "b"
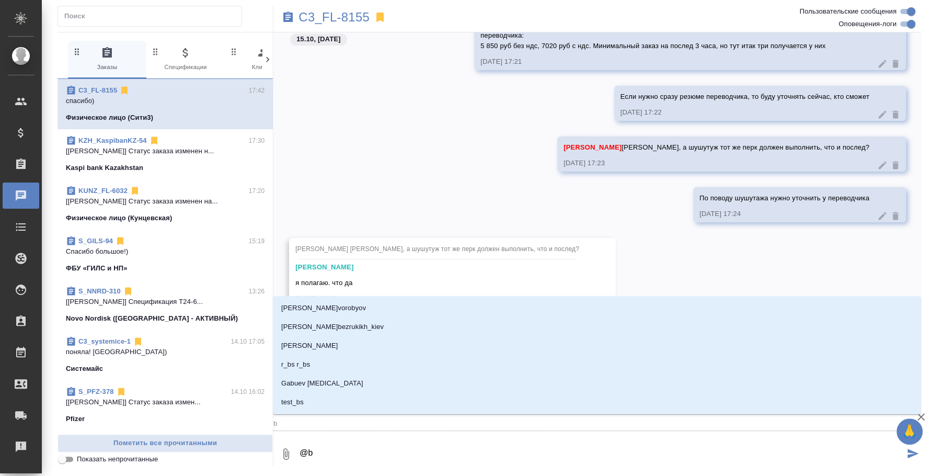
type textarea "@"
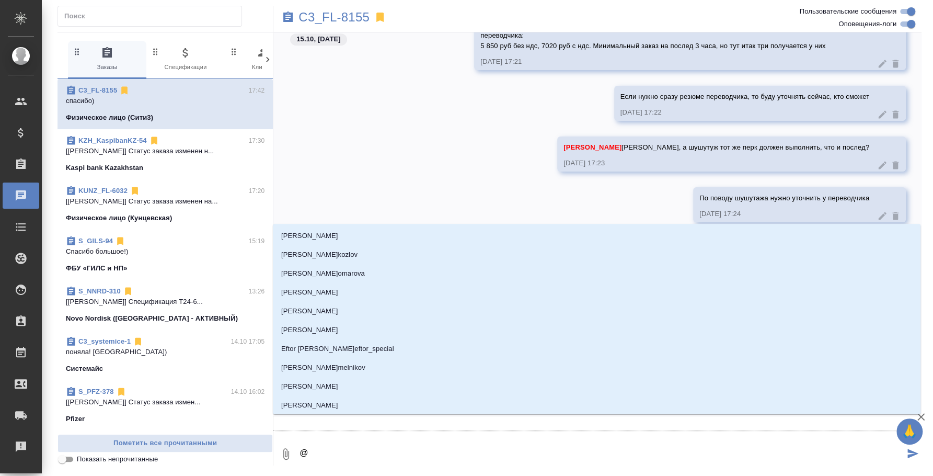
type textarea "@b"
type input "b"
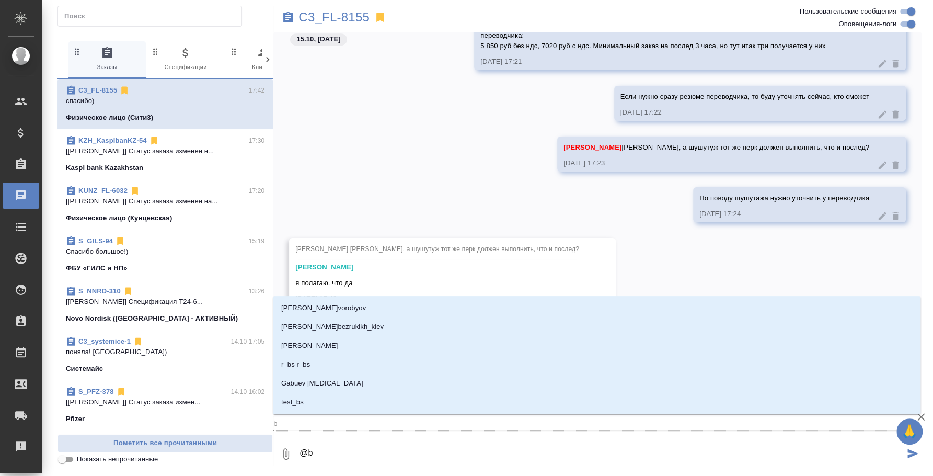
type textarea "@b'k"
type input "b'k"
type textarea "@b'k'm"
type input "b'k'm"
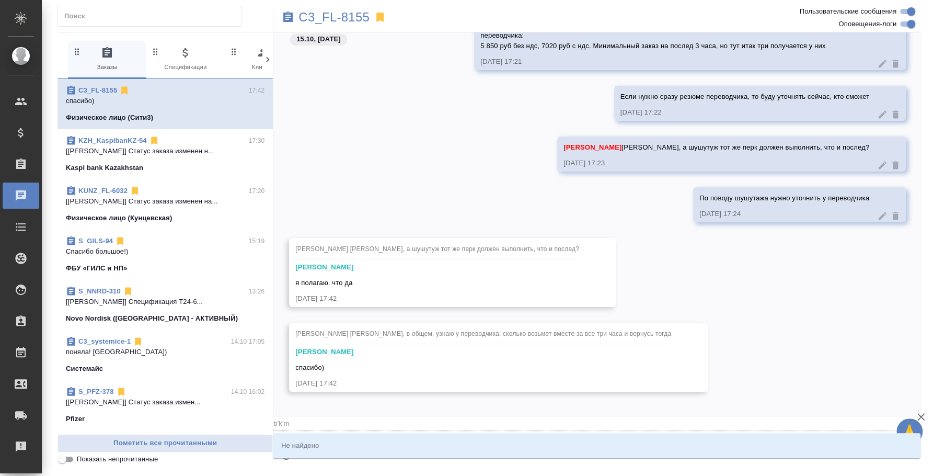
type textarea "@b'k"
type input "b'k"
type textarea "@b"
type input "b"
type textarea "@"
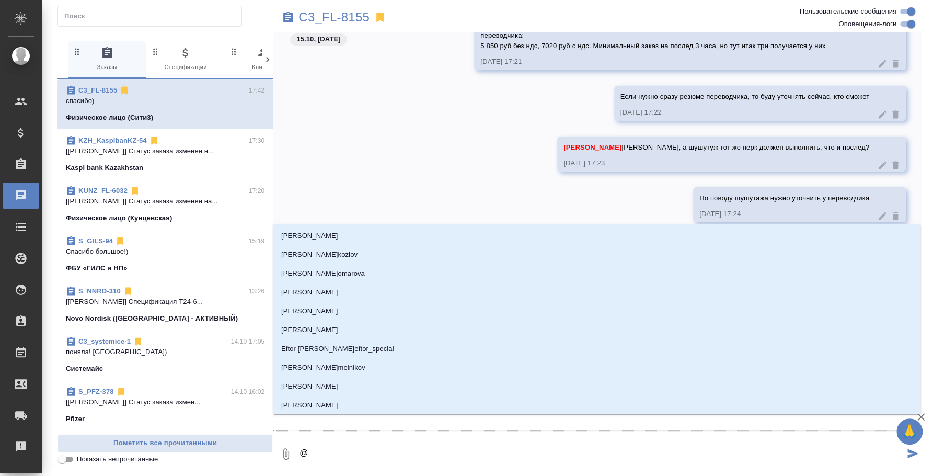
type textarea "@и"
type input "и"
type textarea "@ил"
type input "ил"
type textarea "@иль"
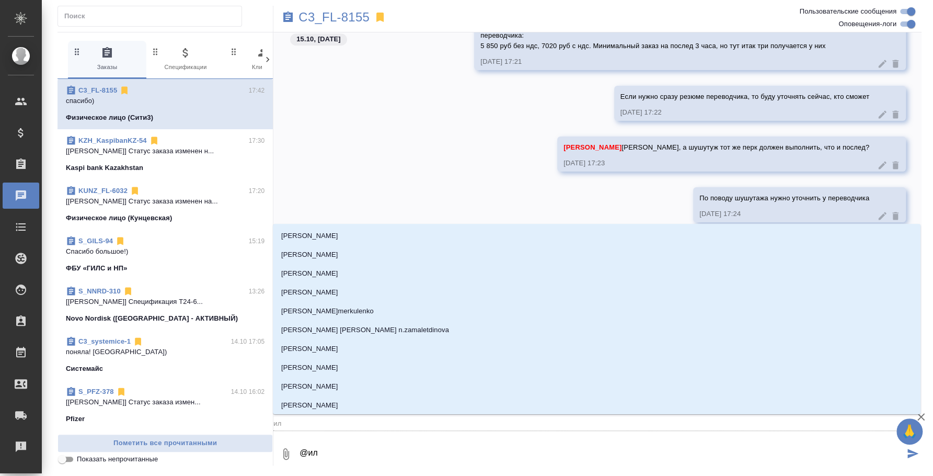
type input "иль"
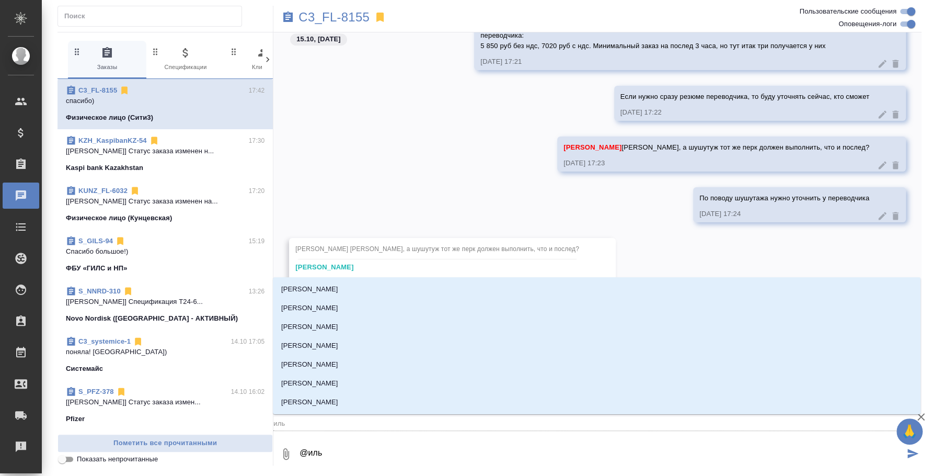
type textarea "@ильи"
type input "ильи"
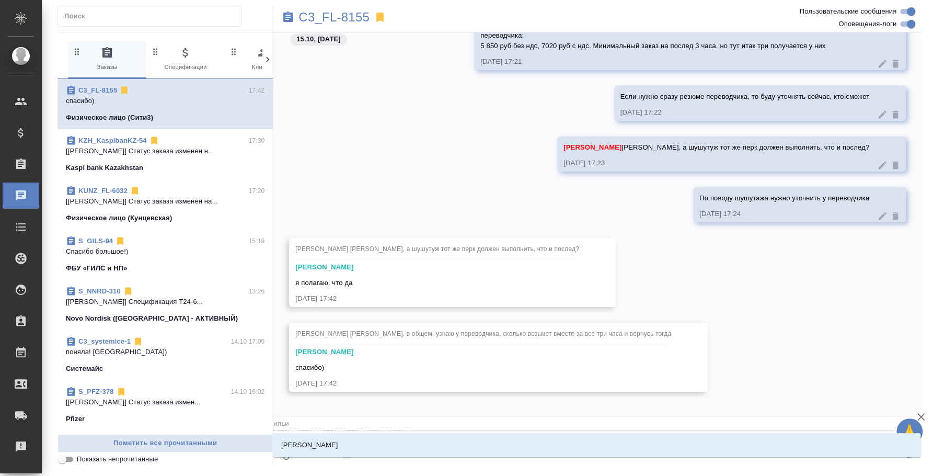
type textarea "@ильин"
type input "ильин"
click at [441, 448] on li "Ильина Екатерина" at bounding box center [596, 444] width 647 height 19
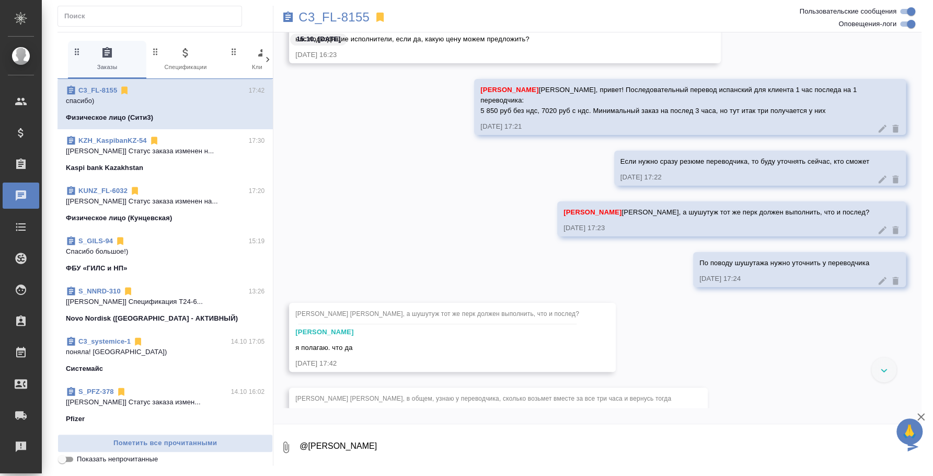
scroll to position [542, 0]
click at [574, 34] on button "Ответить на сообщение" at bounding box center [534, 41] width 114 height 20
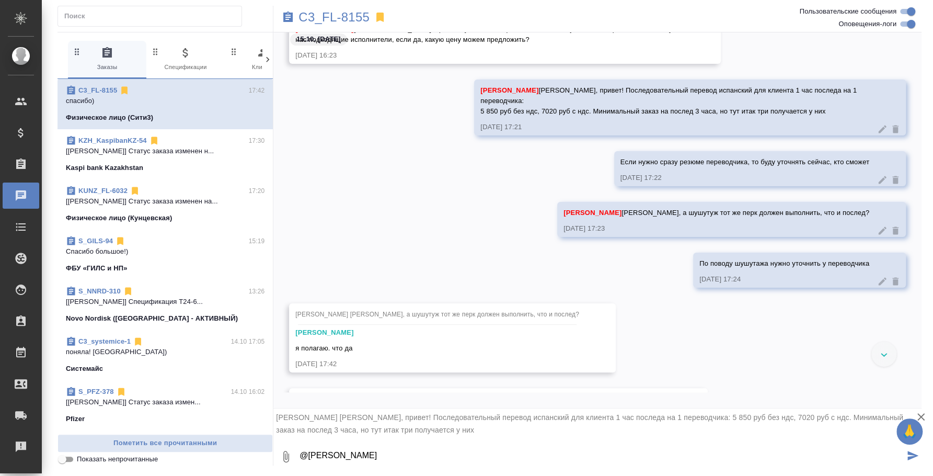
click at [453, 465] on textarea "@Ильина Екатерина" at bounding box center [601, 456] width 606 height 36
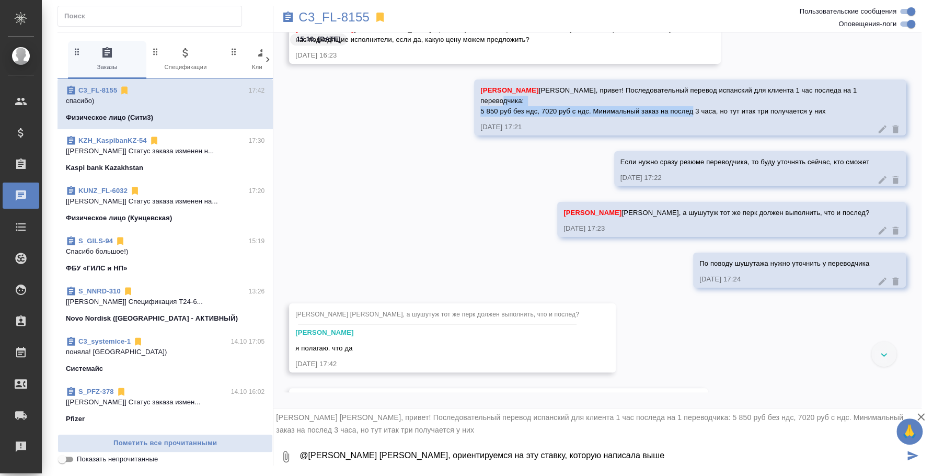
drag, startPoint x: 478, startPoint y: 108, endPoint x: 714, endPoint y: 109, distance: 236.7
click at [714, 109] on span "Ильина Екатерина Катя, привет! Последовательный перевод испанский для клиента 1…" at bounding box center [669, 100] width 378 height 29
copy span "5 850 руб без ндс, 7020 руб с ндс. Минимальный заказ на послед 3 часа,"
click at [627, 458] on textarea "@Ильина Екатерина Катя, ориентируемся на эту ставку, которую написала выше" at bounding box center [601, 456] width 606 height 36
paste textarea "5 850 руб без ндс, 7020 руб с ндс. Минимальный заказ на послед 3 часа,"
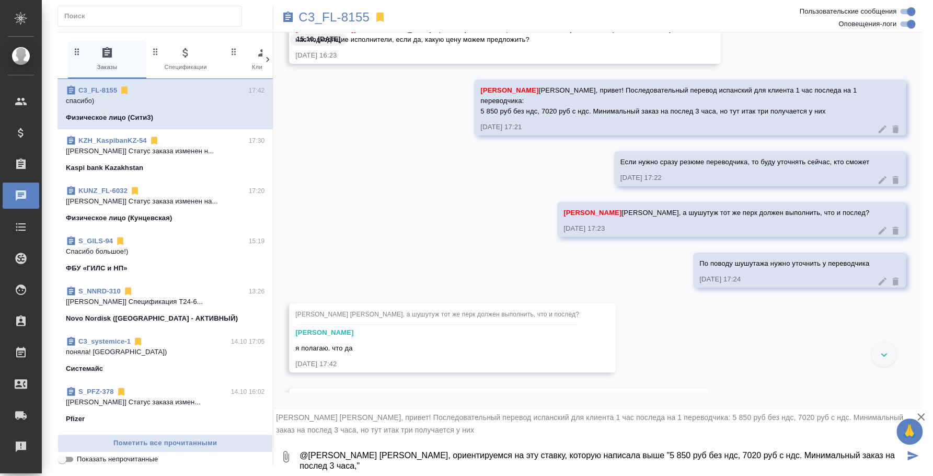
type textarea "@Ильина Екатерина Катя, ориентируемся на эту ставку, которую написала выше "5 8…"
click at [913, 452] on icon "submit" at bounding box center [912, 454] width 11 height 9
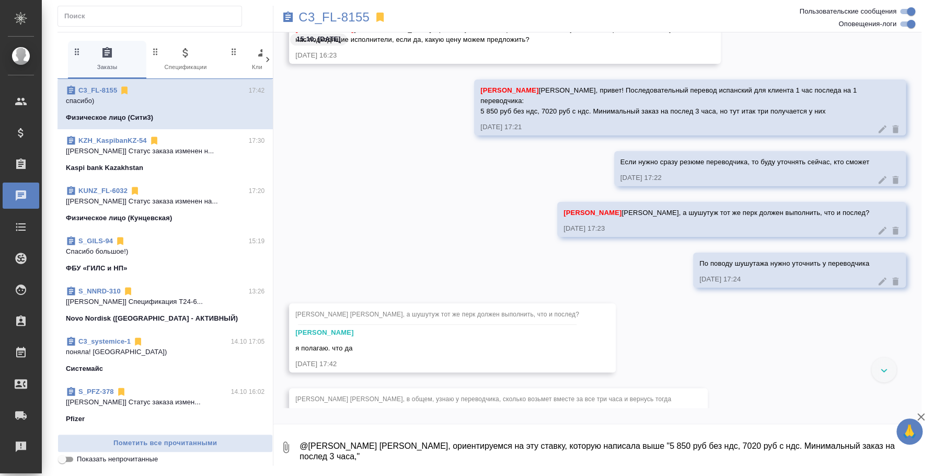
scroll to position [756, 0]
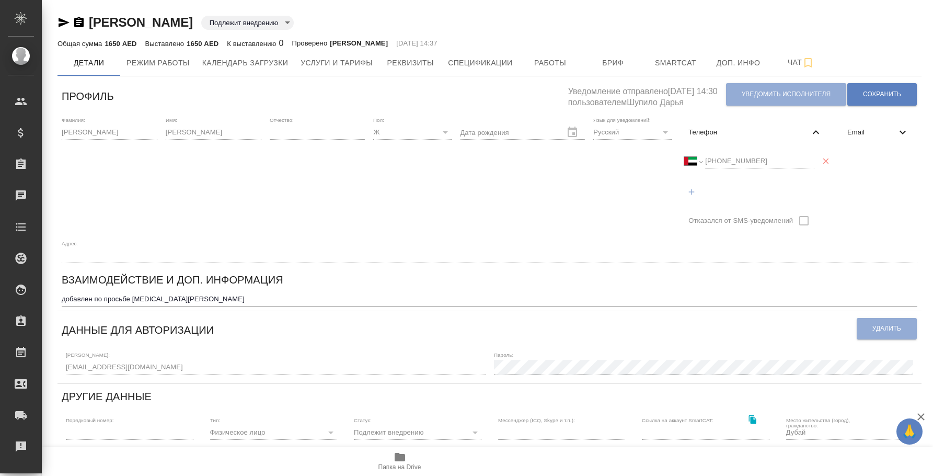
select select "AE"
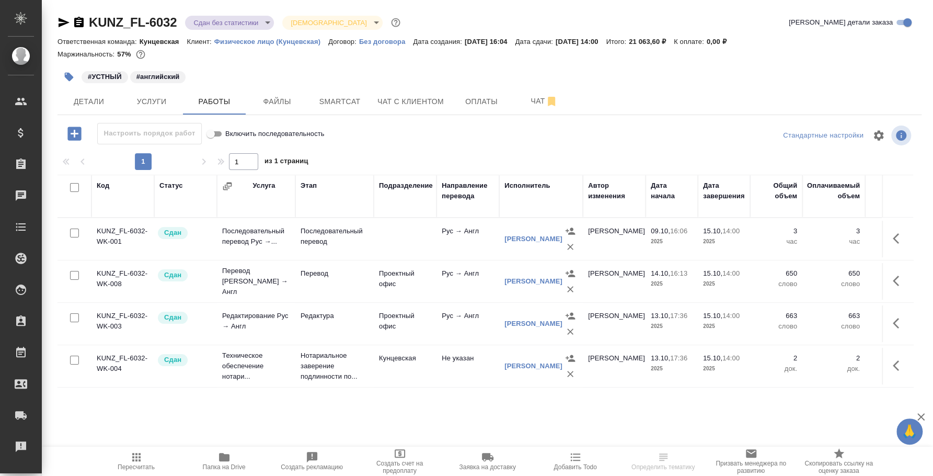
click at [264, 17] on body "🙏 .cls-1 fill:#fff; AWATERA [PERSON_NAME] Спецификации Заказы Чаты Todo Проекты…" at bounding box center [466, 238] width 933 height 476
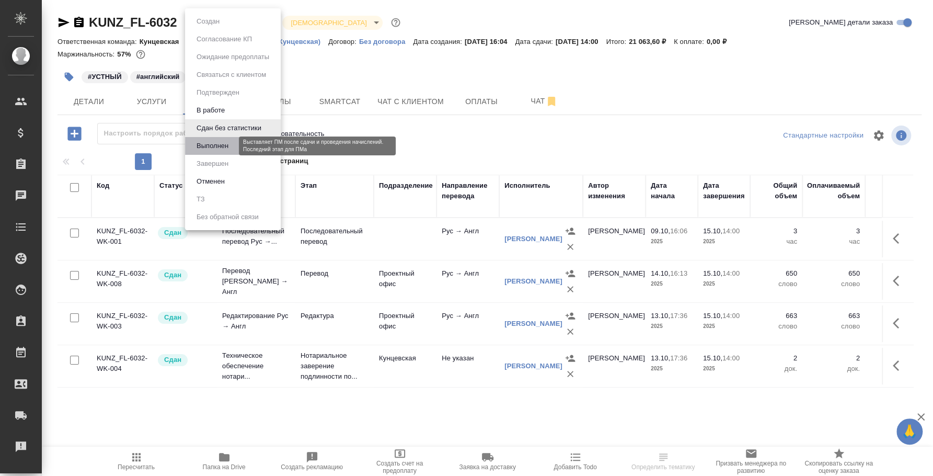
click at [225, 149] on button "Выполнен" at bounding box center [212, 145] width 38 height 11
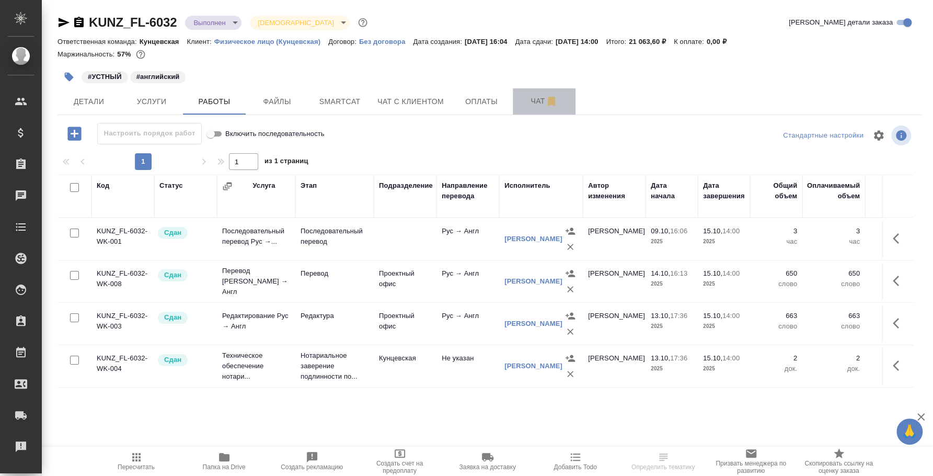
click at [538, 96] on span "Чат" at bounding box center [544, 101] width 50 height 13
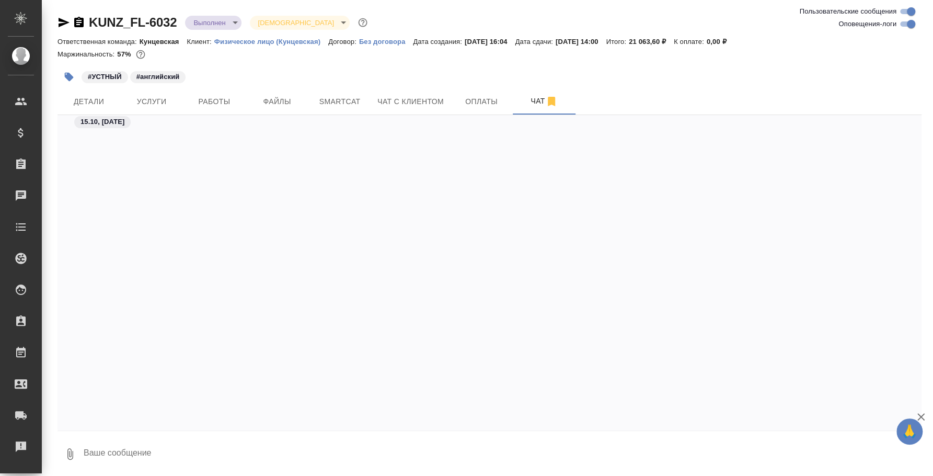
scroll to position [3535, 0]
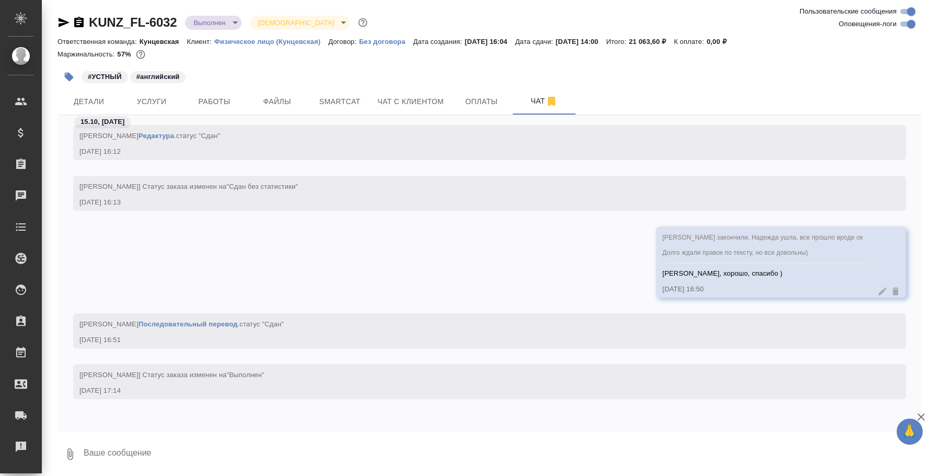
click at [376, 457] on textarea at bounding box center [502, 454] width 839 height 36
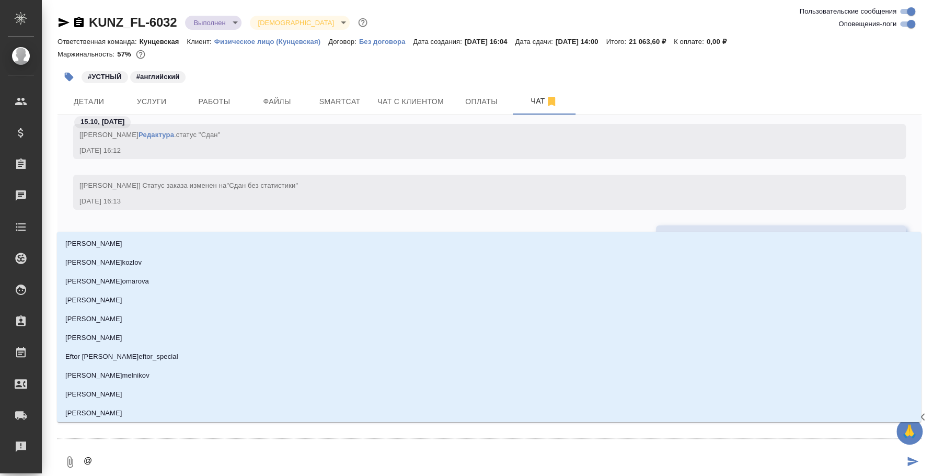
type textarea "@d"
type input "d"
type textarea "@d't"
type input "d't"
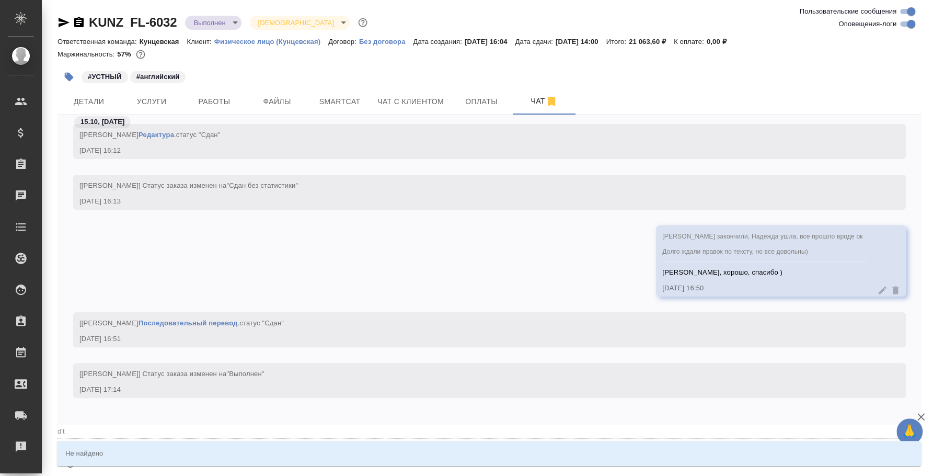
type textarea "@d't'c"
type input "d't'c"
type textarea "@d't'c't"
type input "d't'c't"
type textarea "@d't'c"
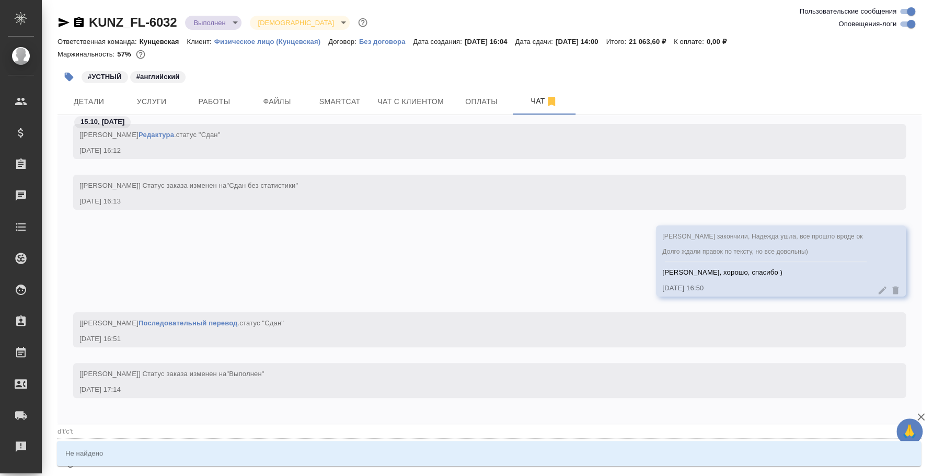
type input "d't'c"
type textarea "@d't"
type input "d't"
type textarea "@d"
type input "d"
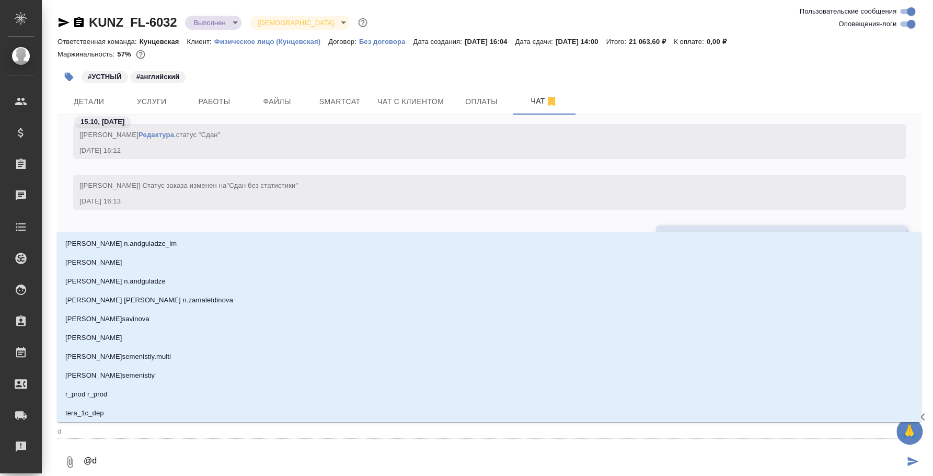
type textarea "@"
type textarea "@в"
type input "в"
type textarea "@ве"
type input "ве"
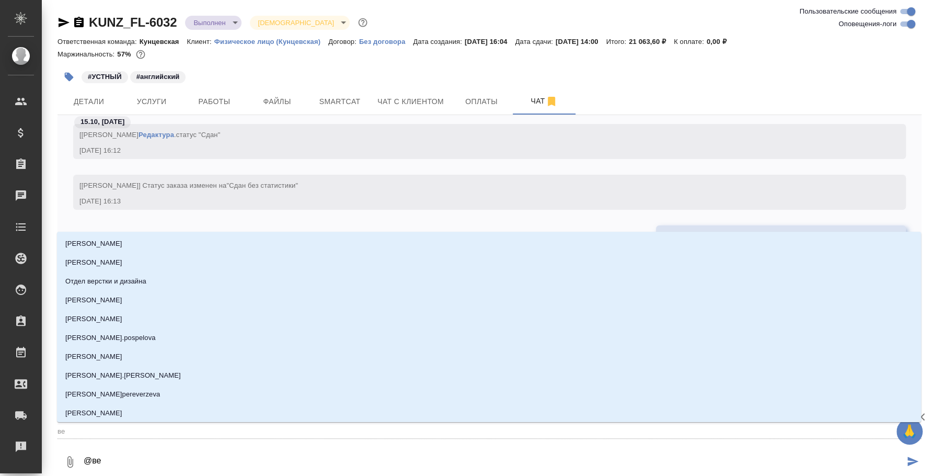
type textarea "@вес"
type input "вес"
type textarea "@весе"
type input "весе"
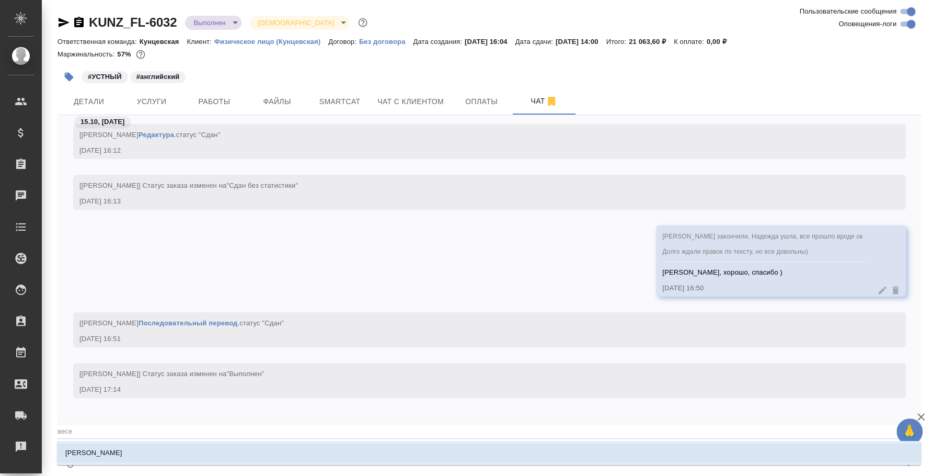
click at [386, 452] on li "[PERSON_NAME]" at bounding box center [489, 452] width 864 height 19
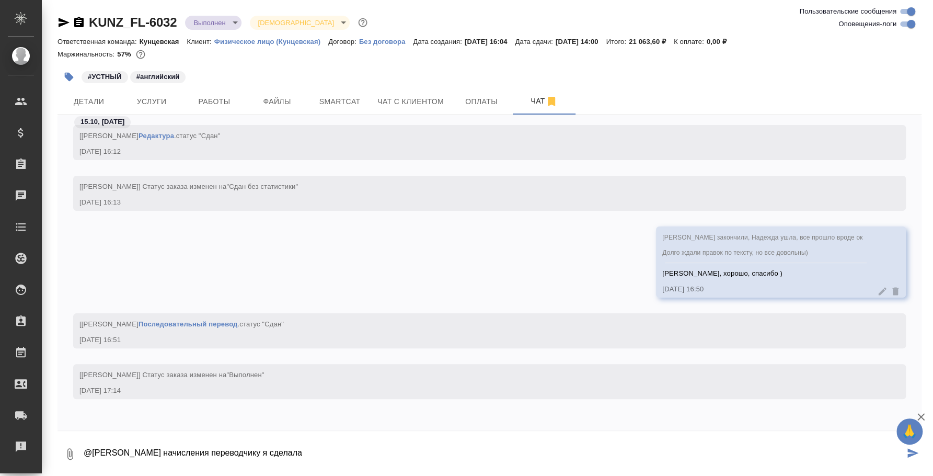
type textarea "@[PERSON_NAME] начисления переводчику я сделала"
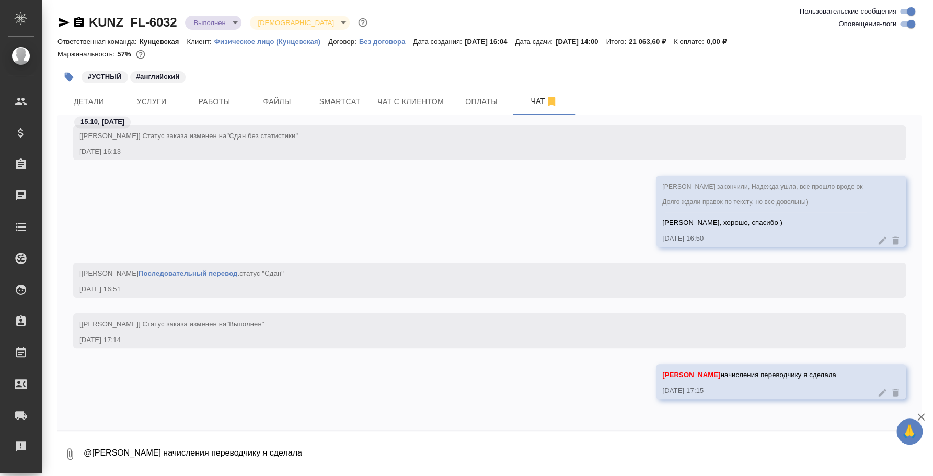
scroll to position [3649, 0]
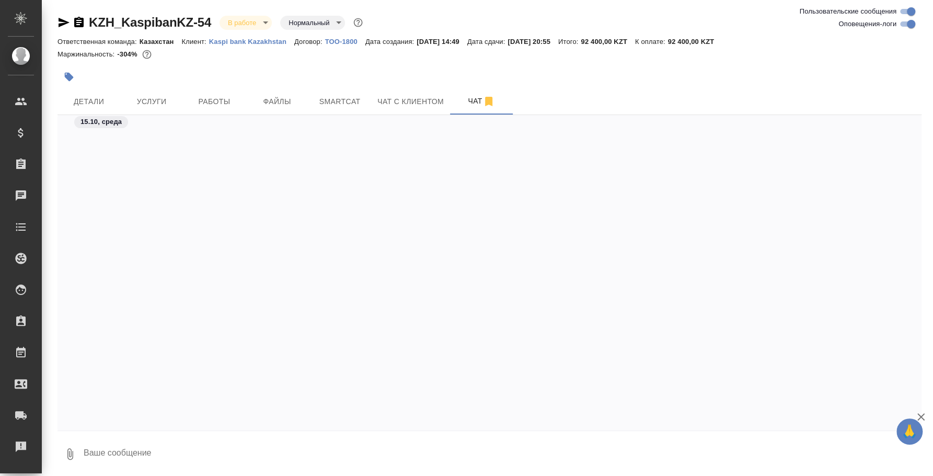
scroll to position [520, 0]
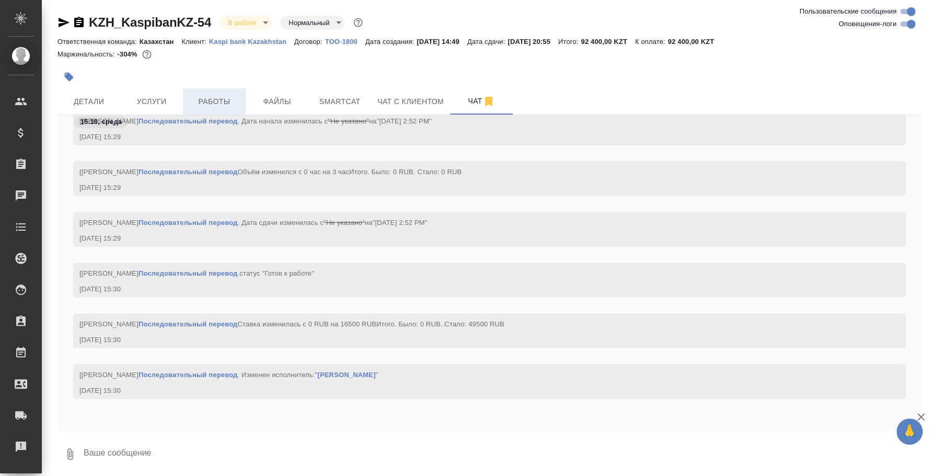
click at [231, 102] on span "Работы" at bounding box center [214, 101] width 50 height 13
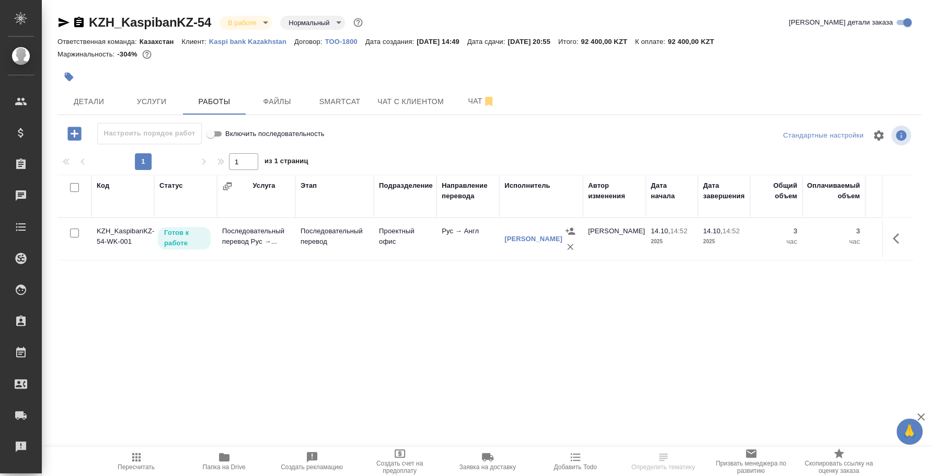
scroll to position [0, 328]
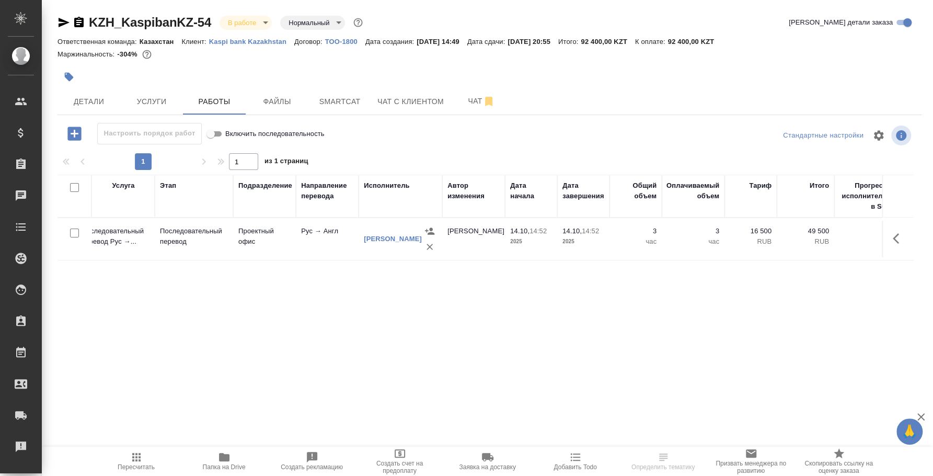
scroll to position [0, 220]
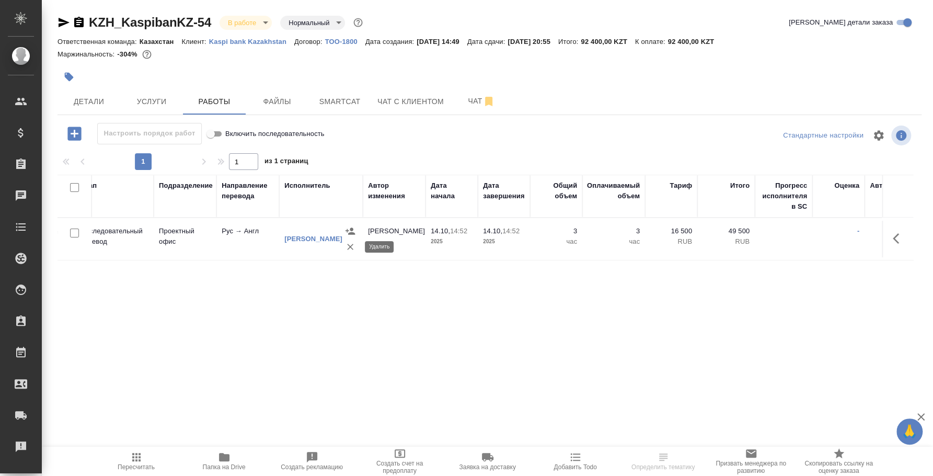
click at [345, 248] on icon "button" at bounding box center [350, 246] width 10 height 10
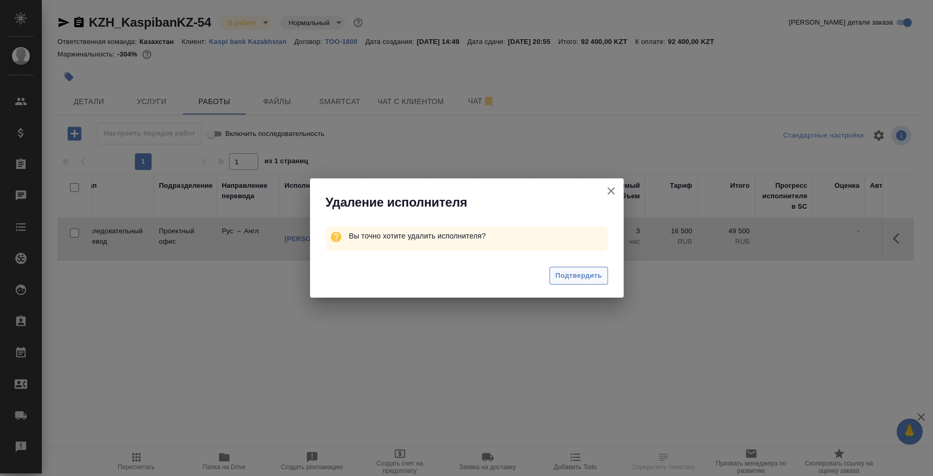
click at [567, 276] on span "Подтвердить" at bounding box center [578, 276] width 47 height 12
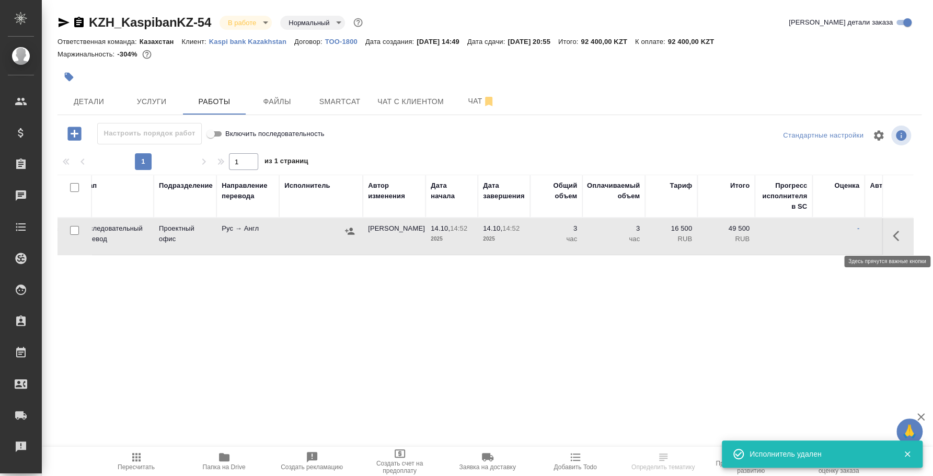
click at [893, 237] on icon "button" at bounding box center [899, 235] width 13 height 13
click at [864, 233] on icon "button" at bounding box center [859, 235] width 13 height 13
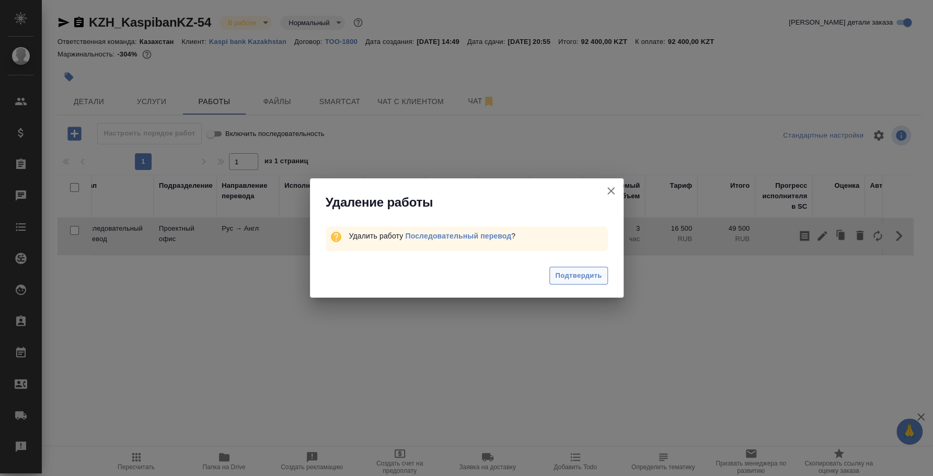
click at [601, 274] on span "Подтвердить" at bounding box center [578, 276] width 47 height 12
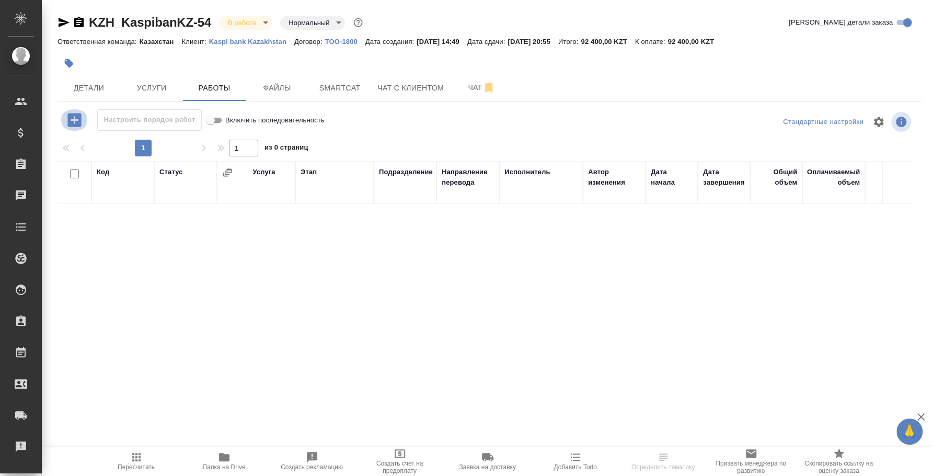
click at [74, 120] on icon "button" at bounding box center [74, 120] width 18 height 18
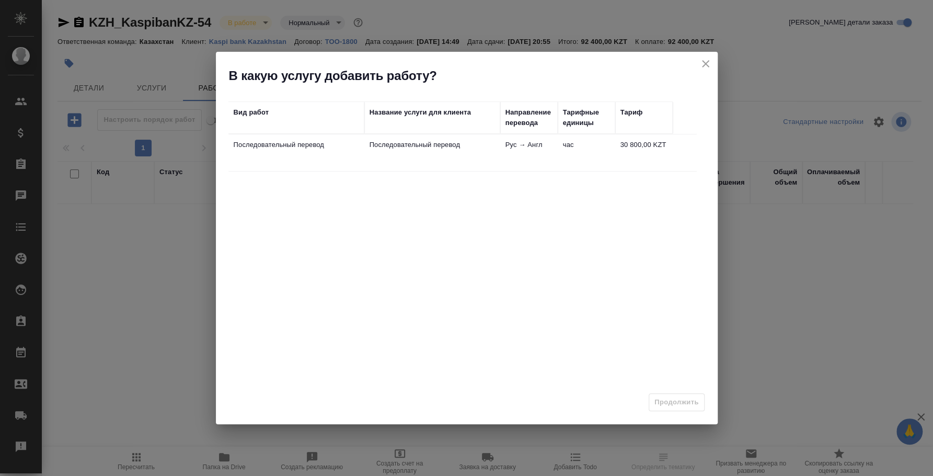
click at [418, 150] on td "Последовательный перевод" at bounding box center [432, 152] width 136 height 37
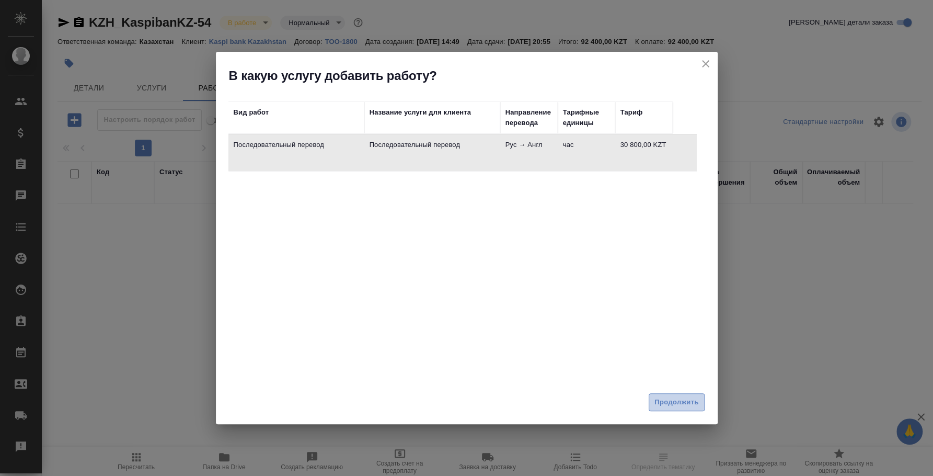
click at [687, 403] on span "Продолжить" at bounding box center [676, 402] width 44 height 12
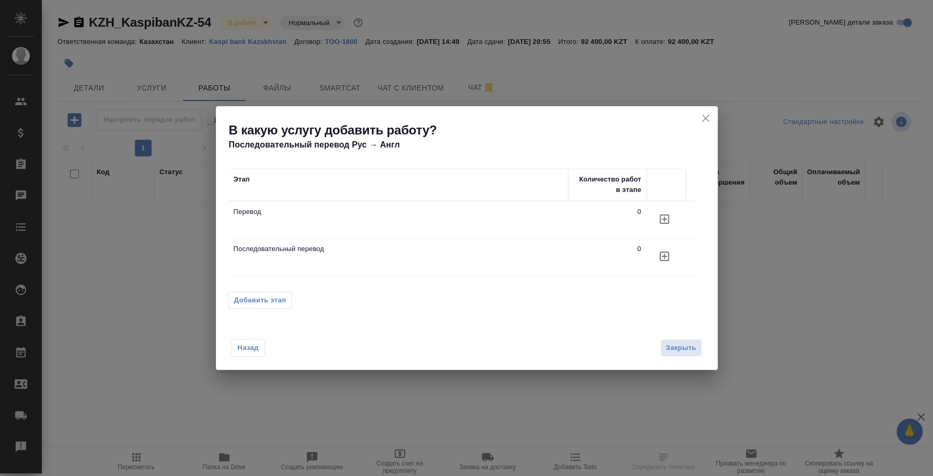
click at [296, 254] on td "Последовательный перевод" at bounding box center [398, 256] width 340 height 37
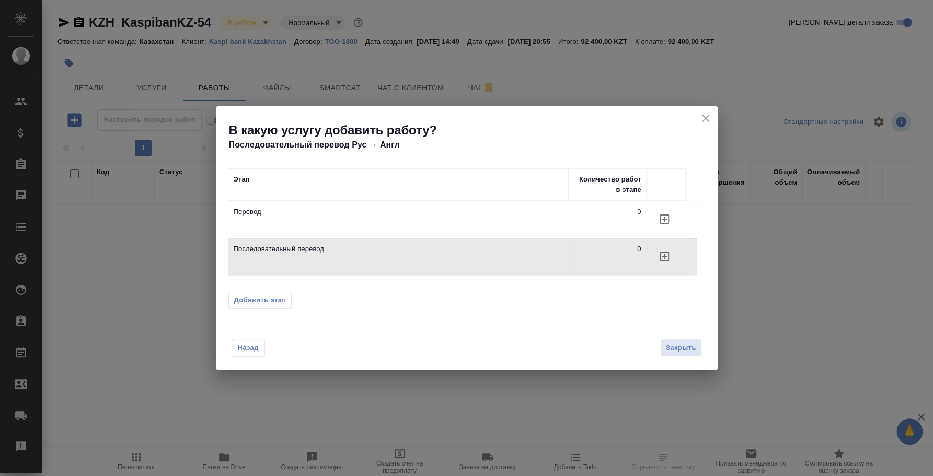
click at [665, 252] on icon "button" at bounding box center [664, 256] width 13 height 13
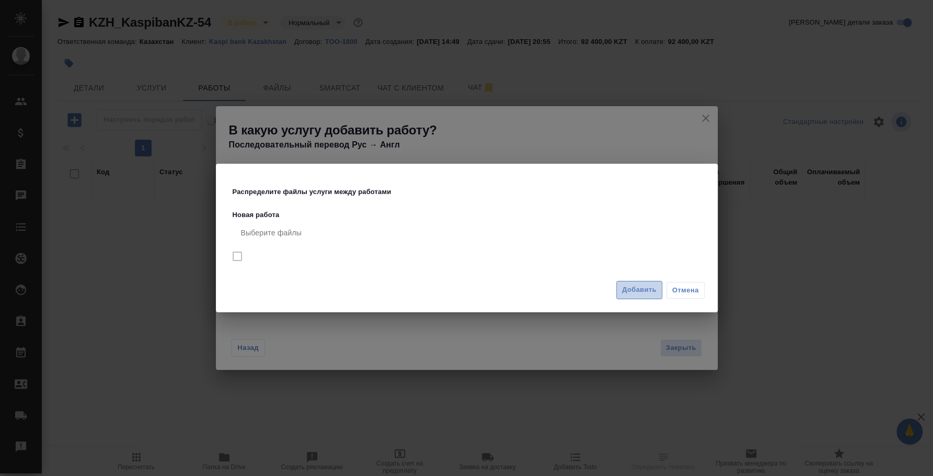
click at [655, 287] on span "Добавить" at bounding box center [639, 290] width 34 height 12
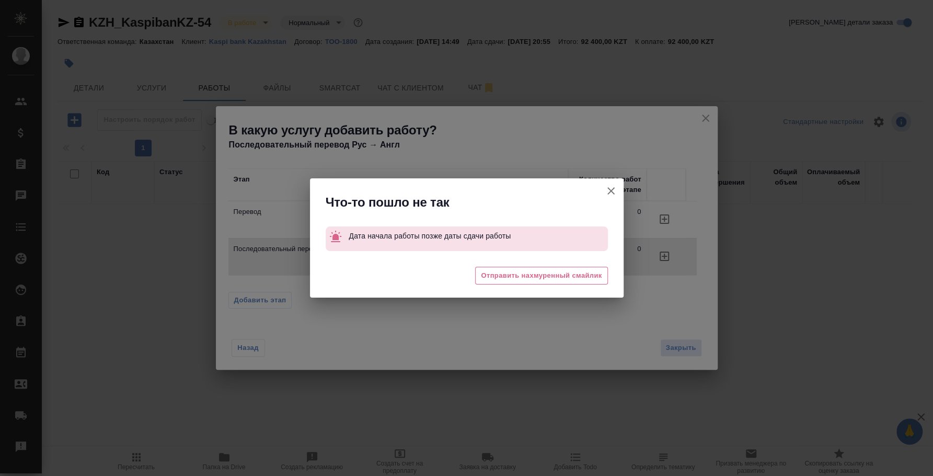
click at [608, 188] on icon "button" at bounding box center [610, 190] width 7 height 7
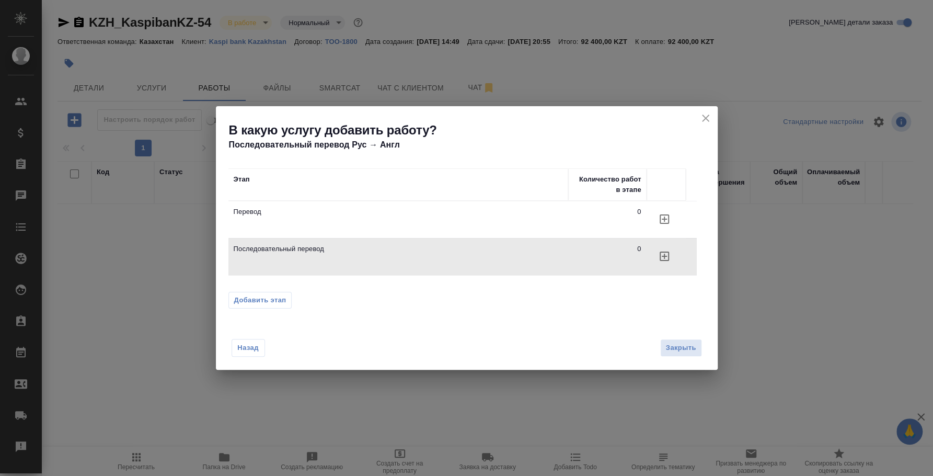
click at [708, 117] on icon "close" at bounding box center [705, 118] width 13 height 13
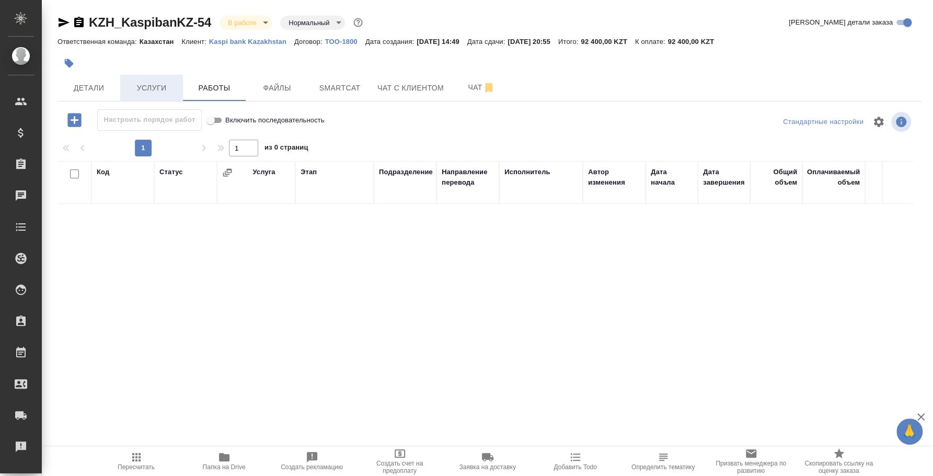
click at [147, 100] on button "Услуги" at bounding box center [151, 88] width 63 height 26
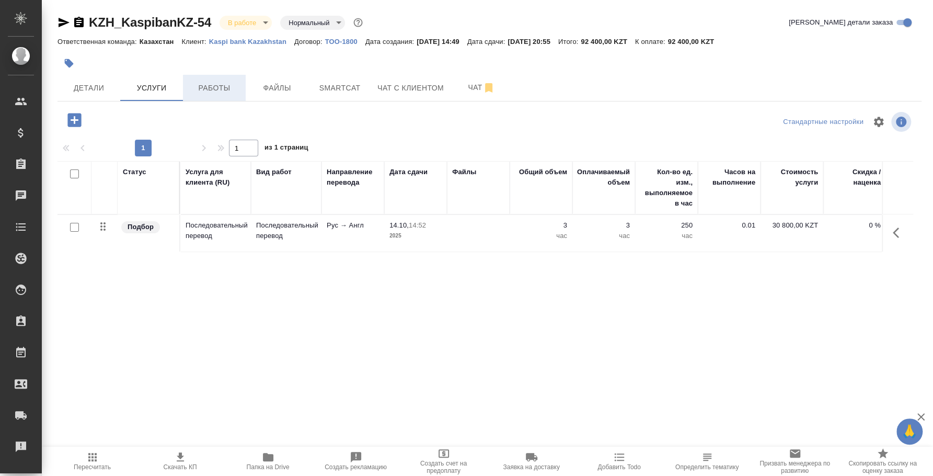
click at [206, 90] on span "Работы" at bounding box center [214, 88] width 50 height 13
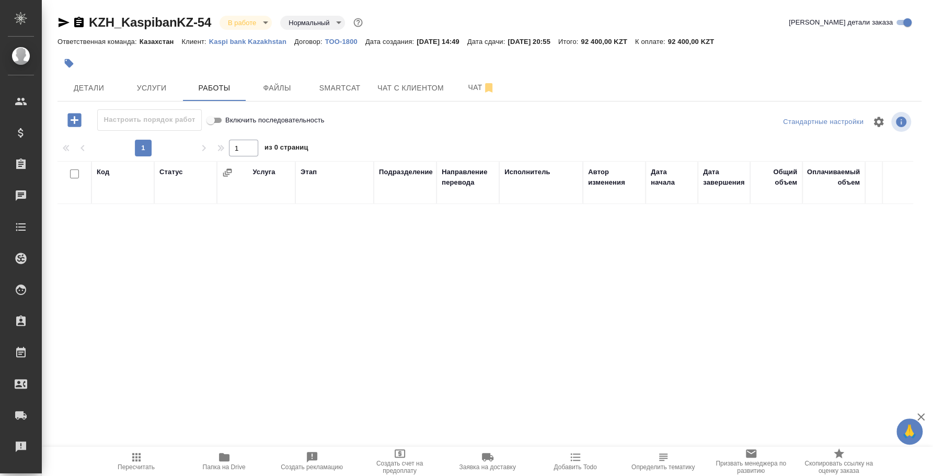
click at [74, 122] on icon "button" at bounding box center [74, 120] width 18 height 18
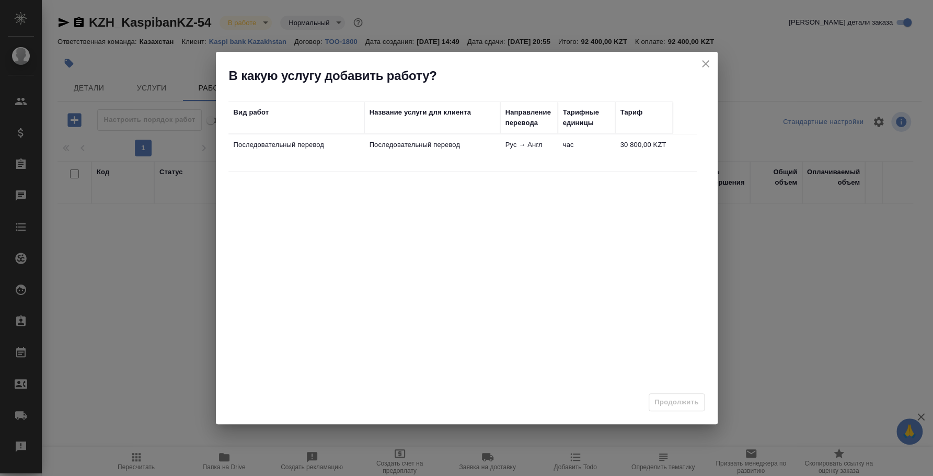
click at [590, 142] on td "час" at bounding box center [586, 152] width 57 height 37
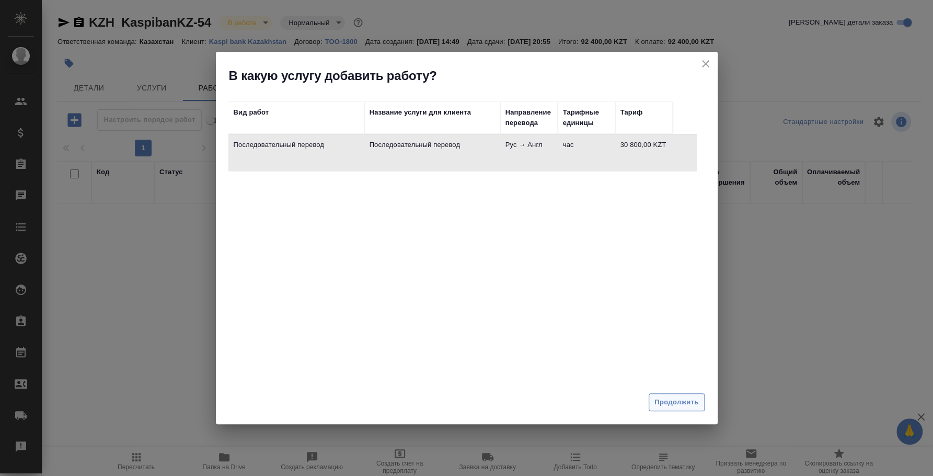
click at [687, 398] on span "Продолжить" at bounding box center [676, 402] width 44 height 12
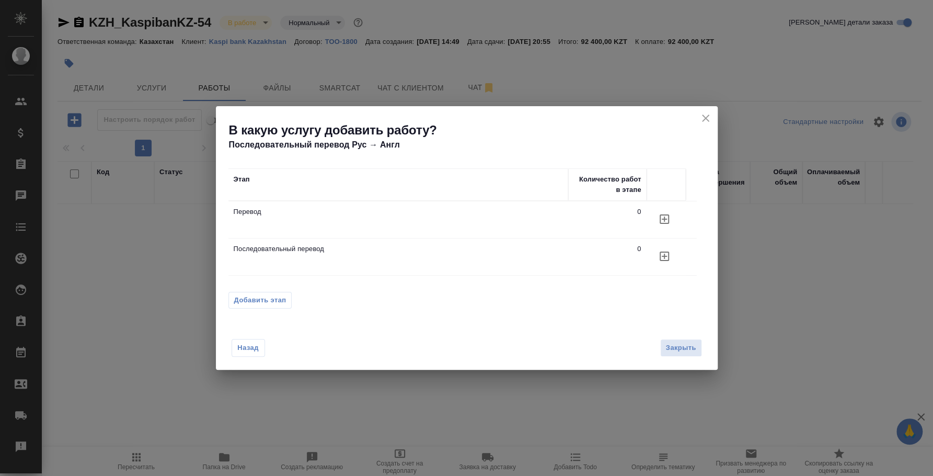
click at [529, 267] on td "Последовательный перевод" at bounding box center [398, 256] width 340 height 37
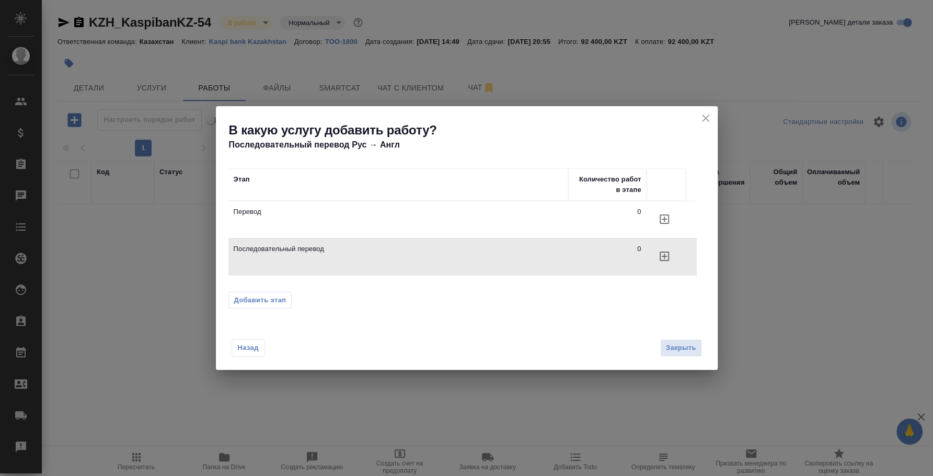
click at [265, 299] on span "Добавить этап" at bounding box center [260, 300] width 52 height 10
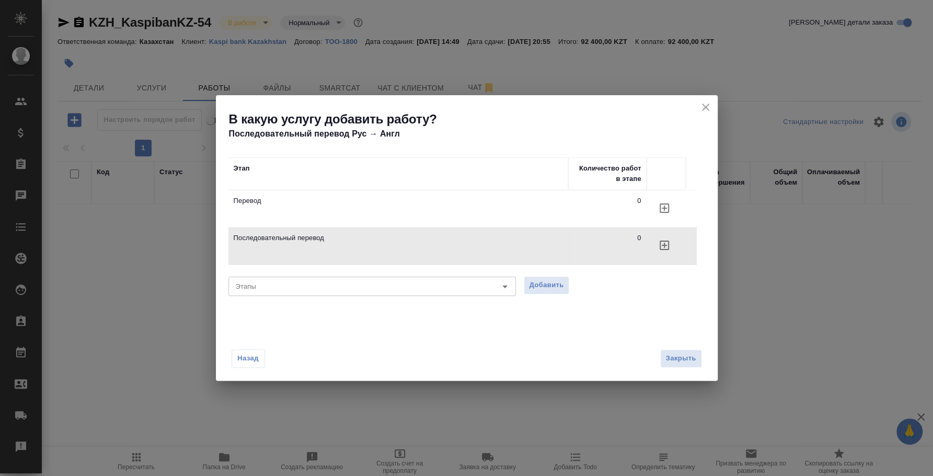
click at [662, 242] on icon "button" at bounding box center [664, 245] width 13 height 13
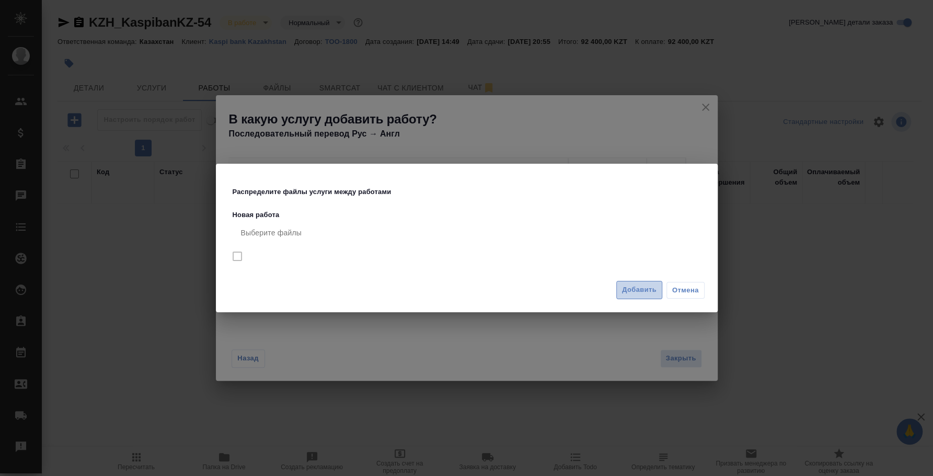
click at [643, 285] on span "Добавить" at bounding box center [639, 290] width 34 height 12
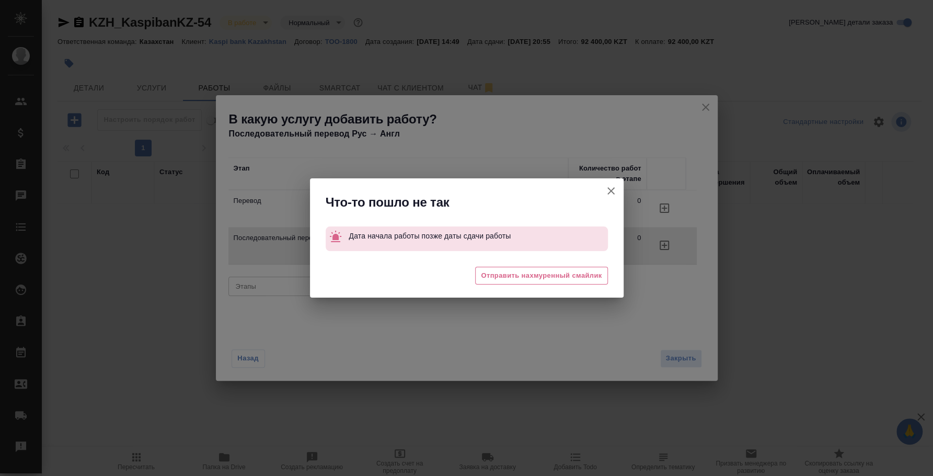
click at [609, 190] on icon "button" at bounding box center [610, 190] width 7 height 7
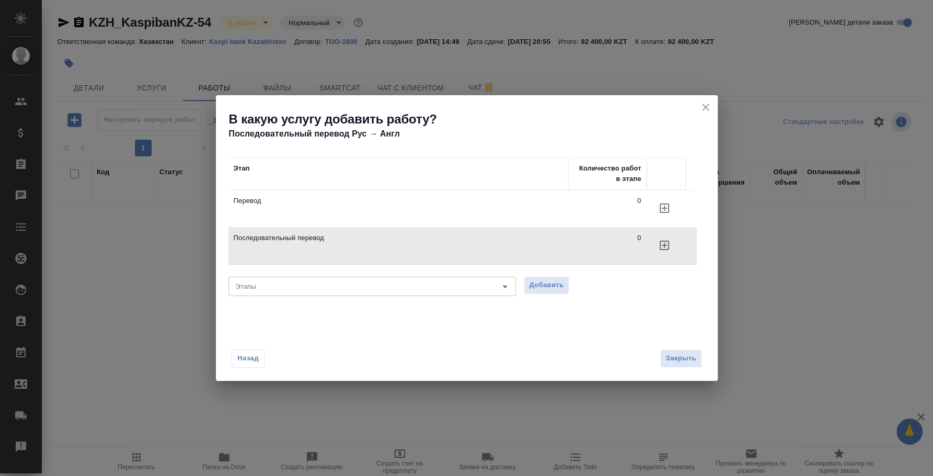
click at [705, 105] on icon "close" at bounding box center [705, 107] width 13 height 13
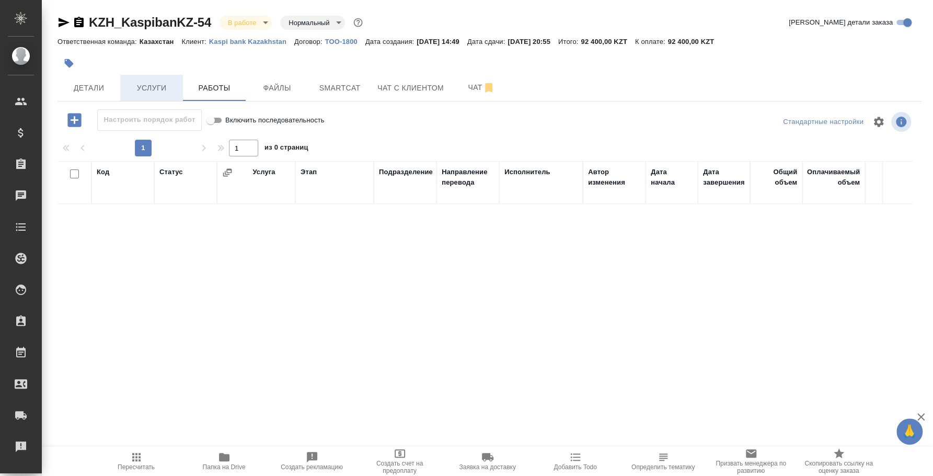
click at [153, 77] on button "Услуги" at bounding box center [151, 88] width 63 height 26
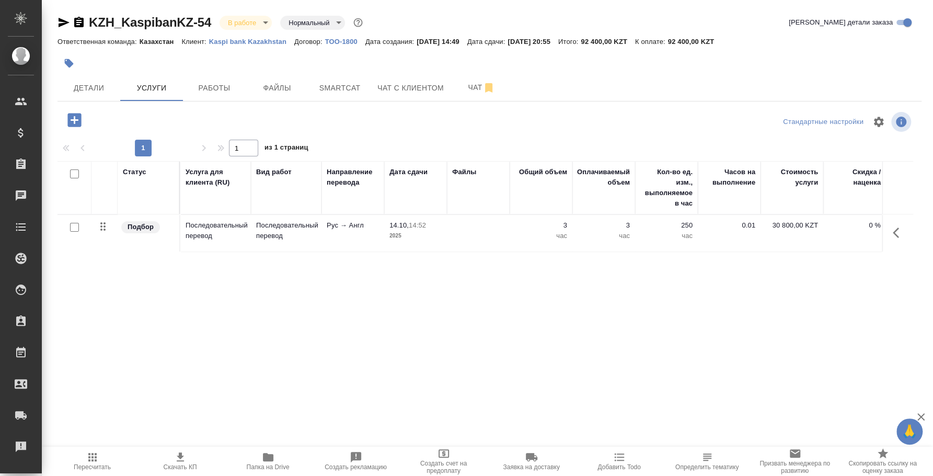
click at [416, 216] on td "14.10, 14:52 2025" at bounding box center [415, 233] width 63 height 37
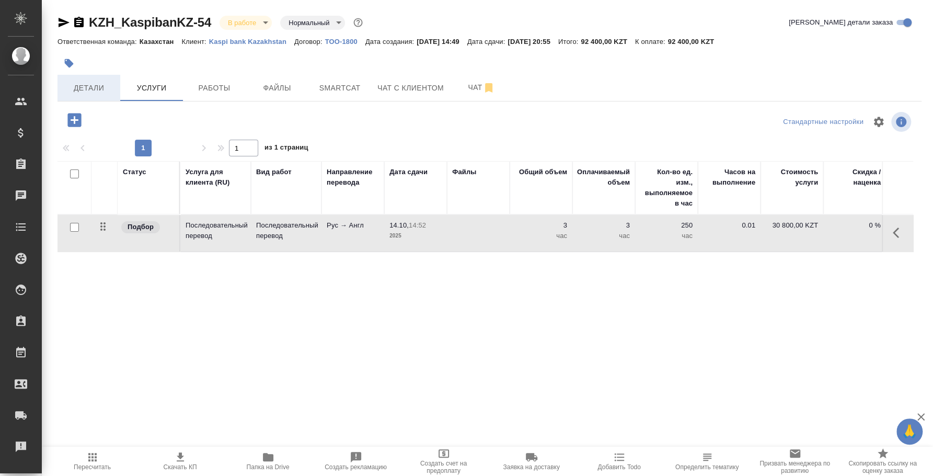
click at [92, 89] on span "Детали" at bounding box center [89, 88] width 50 height 13
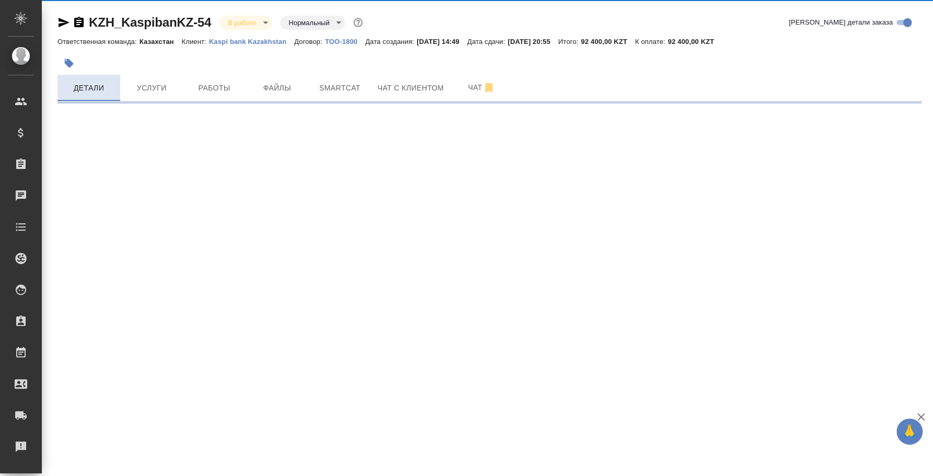
select select "RU"
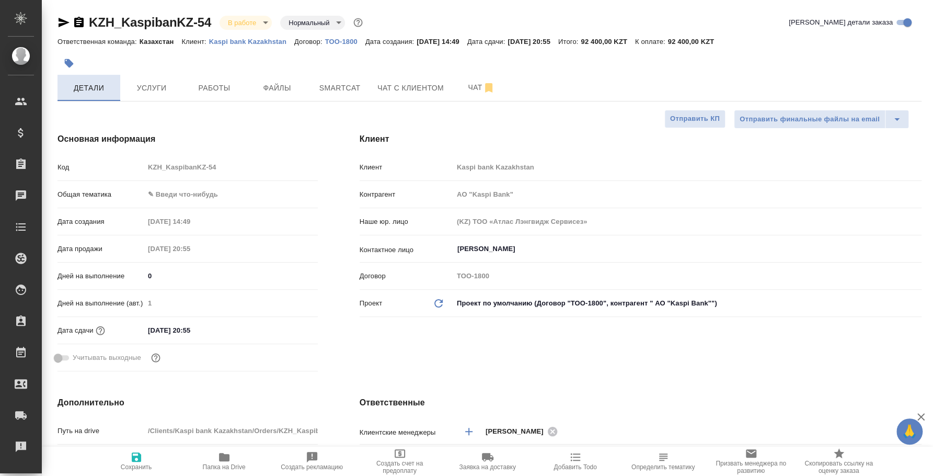
type textarea "x"
click at [161, 90] on span "Услуги" at bounding box center [151, 88] width 50 height 13
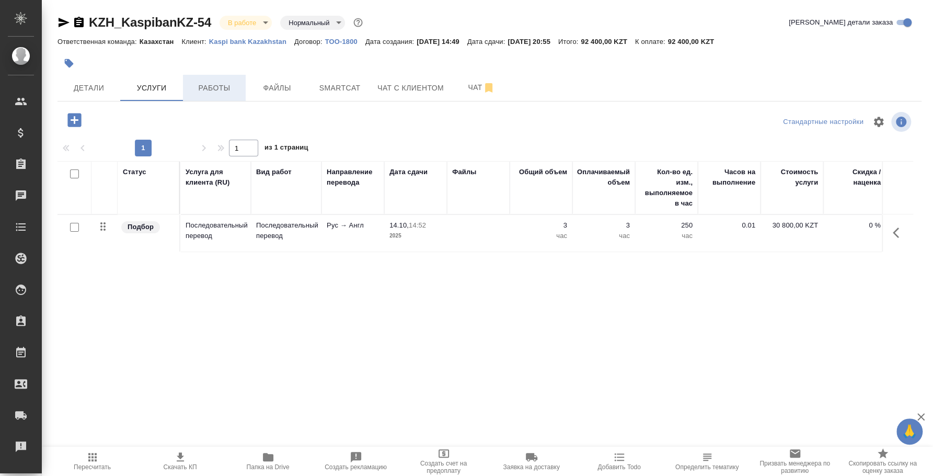
click at [210, 90] on span "Работы" at bounding box center [214, 88] width 50 height 13
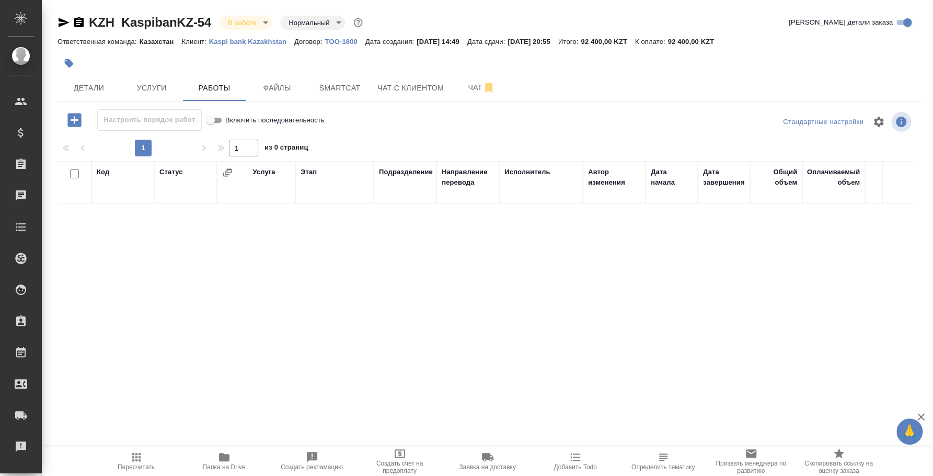
click at [77, 120] on icon "button" at bounding box center [74, 120] width 18 height 18
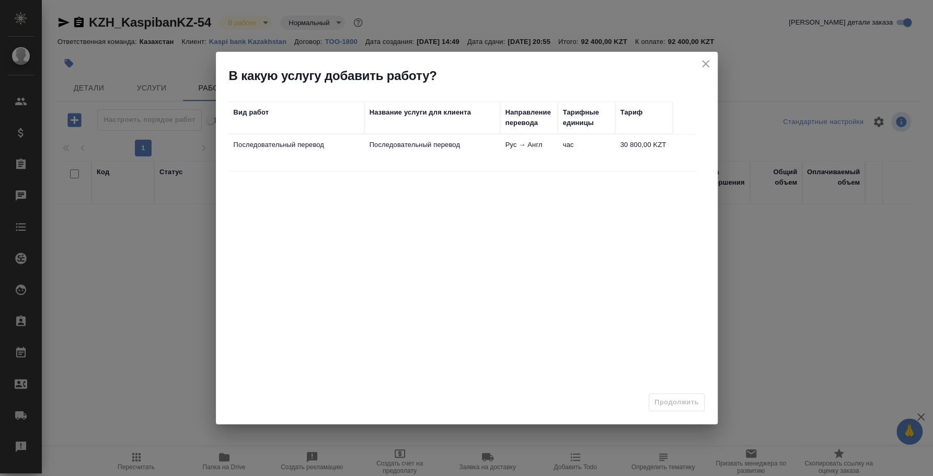
click at [359, 135] on td "Последовательный перевод" at bounding box center [296, 152] width 136 height 37
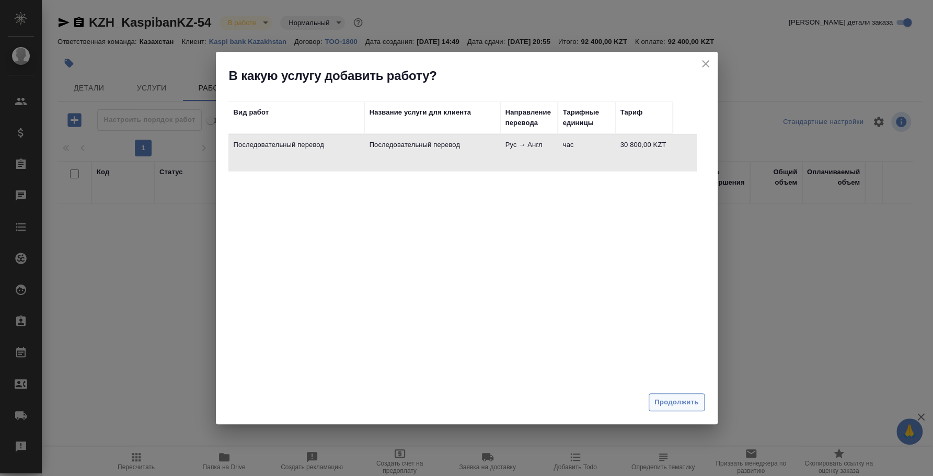
click at [690, 397] on span "Продолжить" at bounding box center [676, 402] width 44 height 12
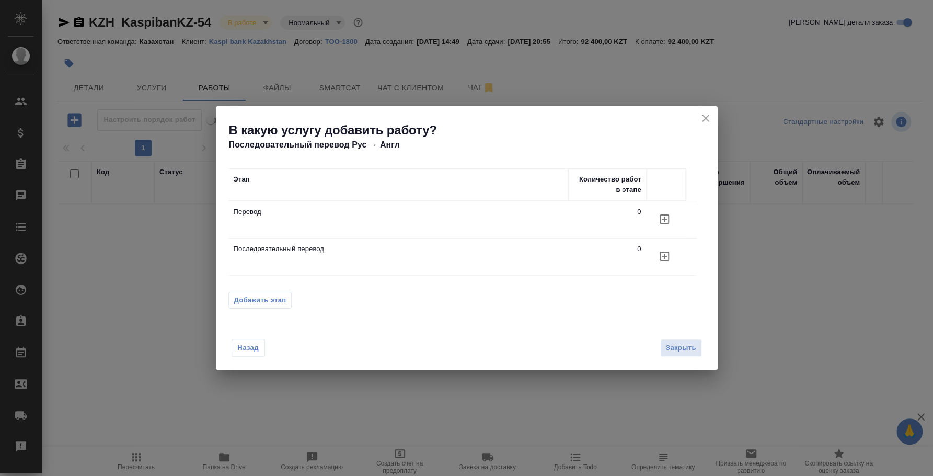
click at [300, 250] on p "Последовательный перевод" at bounding box center [398, 249] width 329 height 10
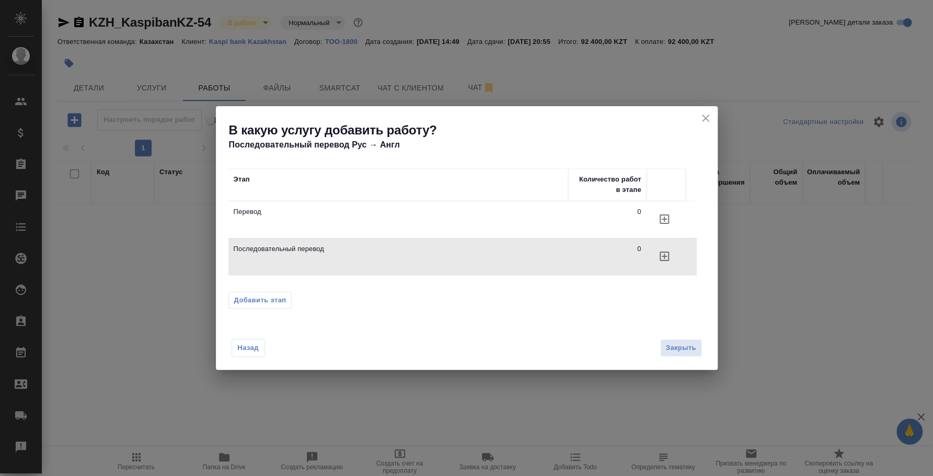
click at [673, 256] on button "button" at bounding box center [664, 256] width 25 height 25
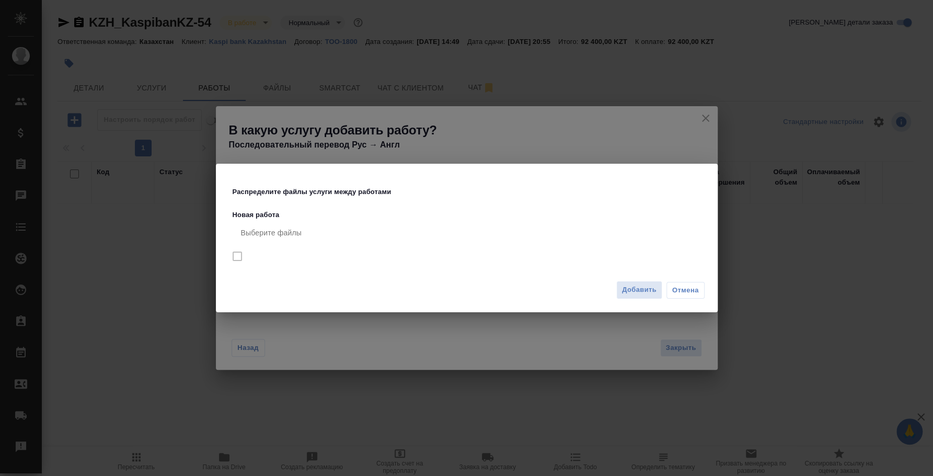
click at [641, 298] on div "Добавить Отмена" at bounding box center [467, 293] width 502 height 37
click at [635, 296] on button "Добавить" at bounding box center [639, 290] width 46 height 18
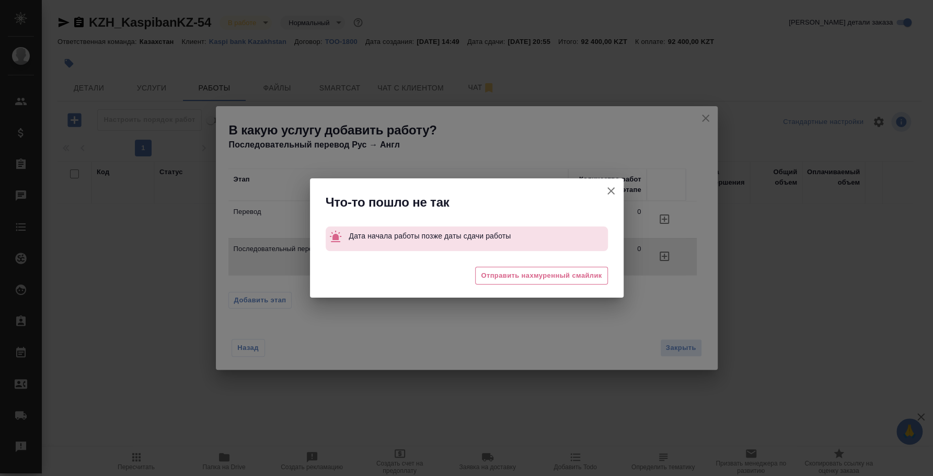
click at [609, 186] on icon "button" at bounding box center [611, 190] width 13 height 13
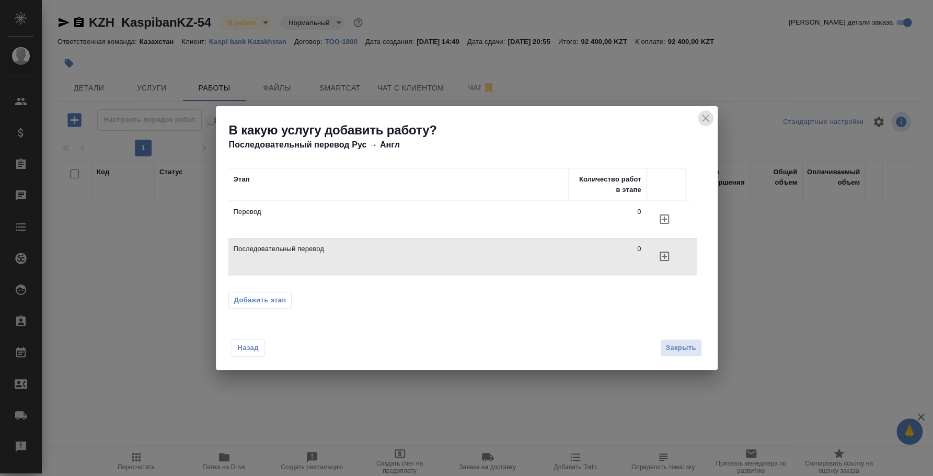
click at [701, 120] on icon "close" at bounding box center [705, 118] width 13 height 13
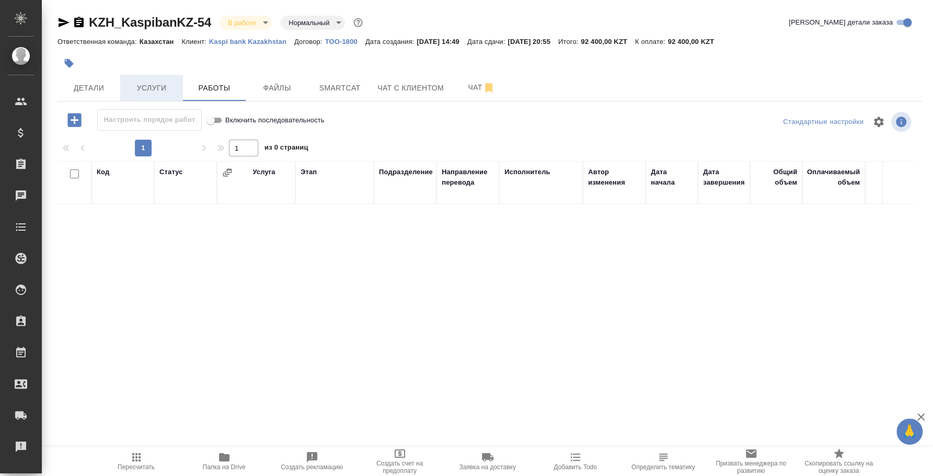
click at [139, 85] on span "Услуги" at bounding box center [151, 88] width 50 height 13
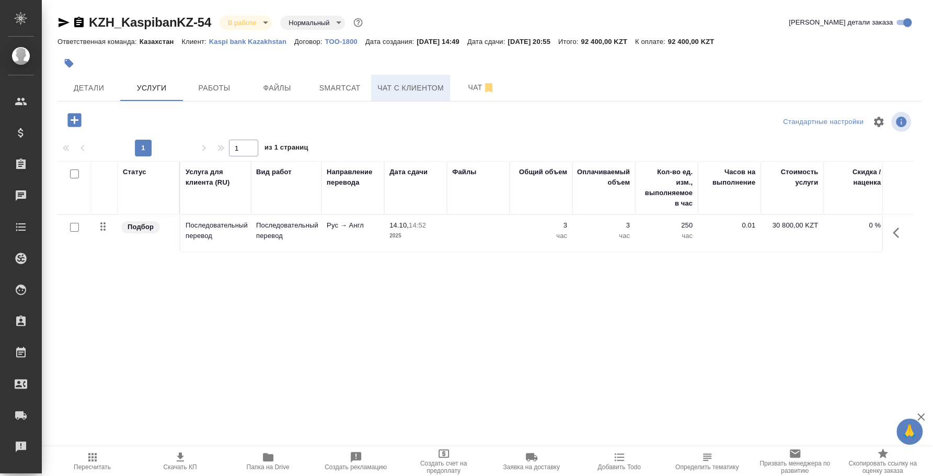
drag, startPoint x: 651, startPoint y: 308, endPoint x: 409, endPoint y: 86, distance: 328.8
click at [651, 308] on div "Статус Услуга для клиента (RU) Вид работ Направление перевода Дата сдачи Файлы …" at bounding box center [484, 273] width 855 height 225
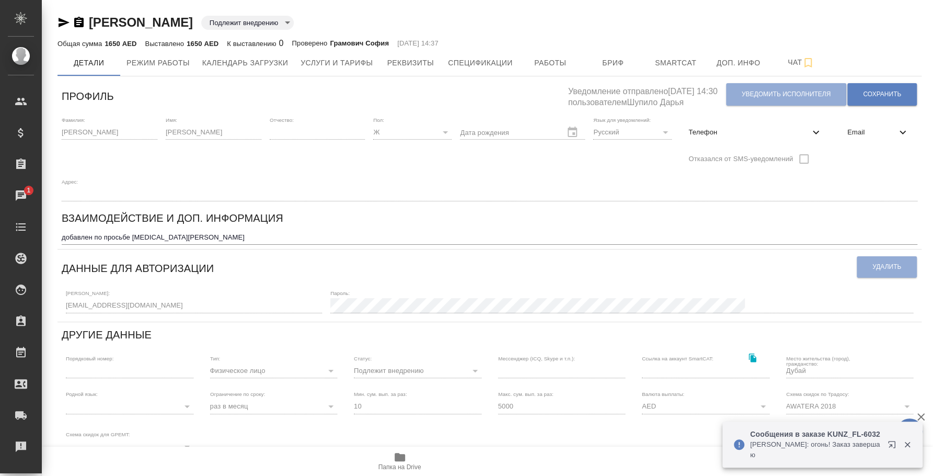
click at [836, 449] on p "[PERSON_NAME]: огонь! Заказ завершаю" at bounding box center [815, 449] width 131 height 21
click at [844, 459] on p "[PERSON_NAME]: огонь! Заказ завершаю" at bounding box center [815, 449] width 131 height 21
click at [893, 445] on icon "button" at bounding box center [893, 446] width 13 height 13
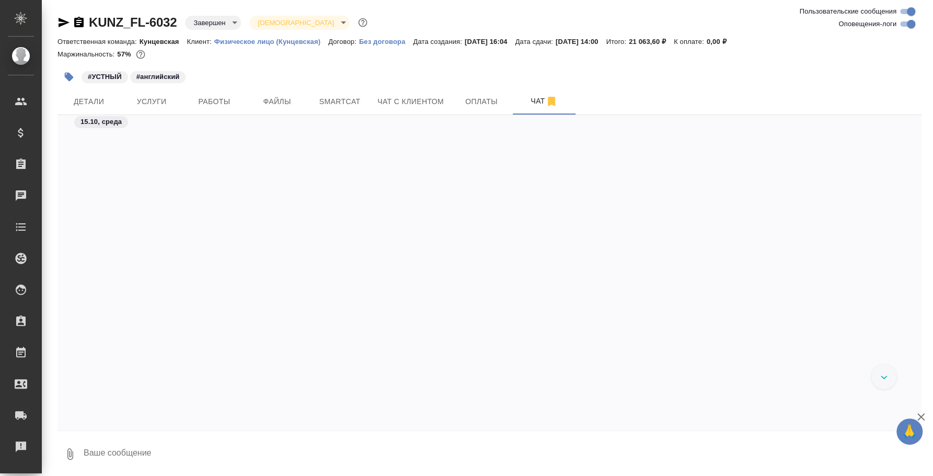
scroll to position [3699, 0]
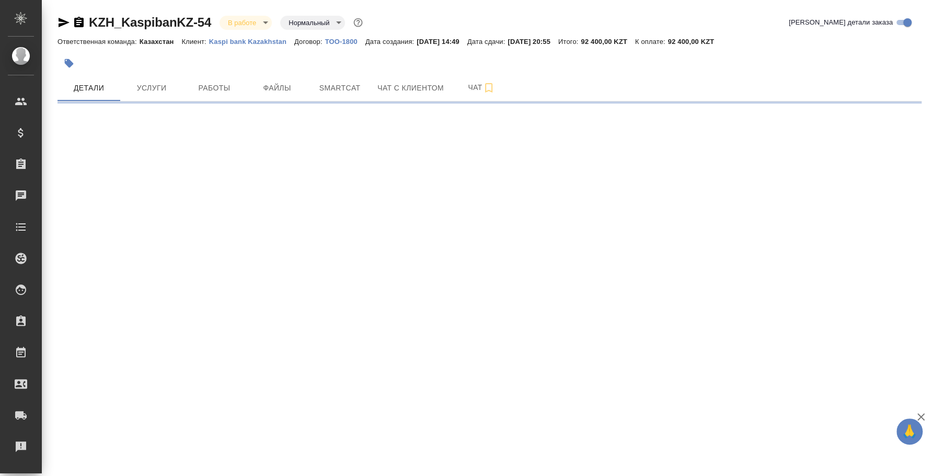
select select "RU"
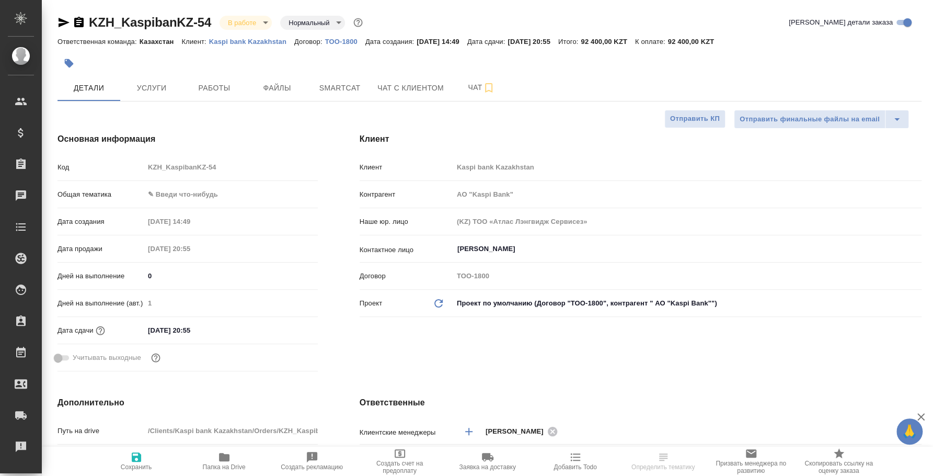
type input "АО "Kaspi Bank""
type textarea "x"
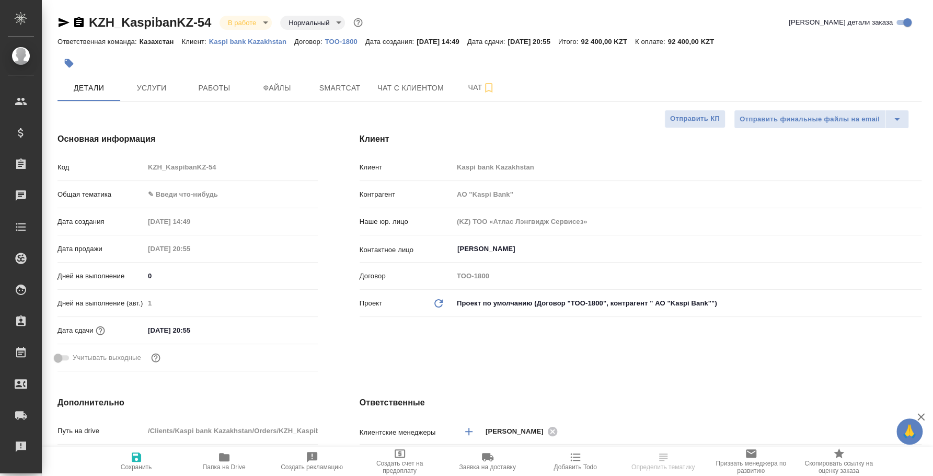
type textarea "x"
type input "АО "Kaspi Bank""
type textarea "x"
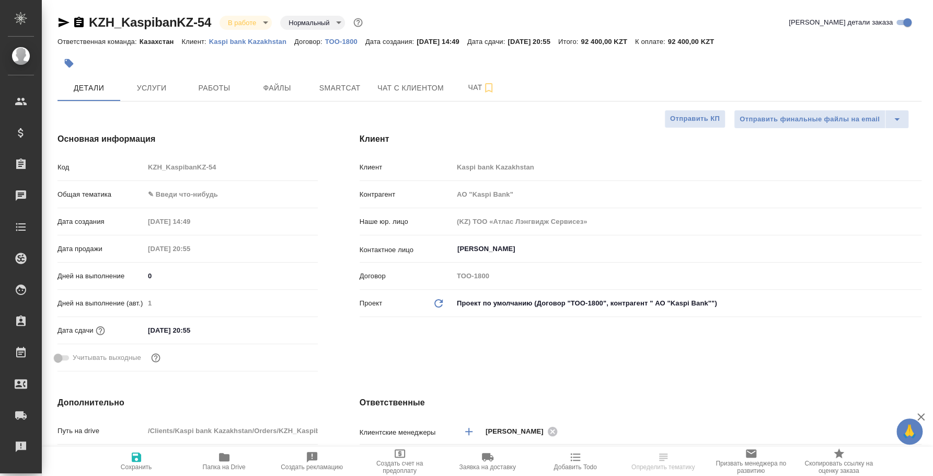
type textarea "x"
type input "АО "Kaspi Bank""
type textarea "x"
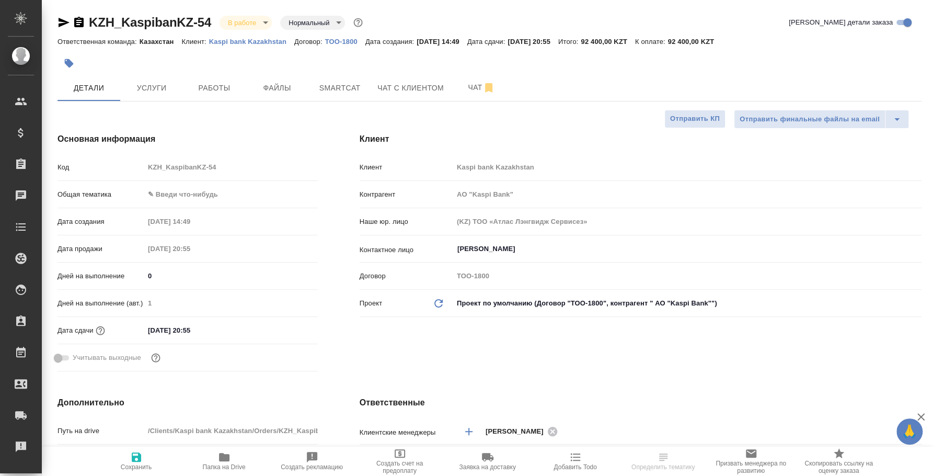
select select "RU"
type textarea "x"
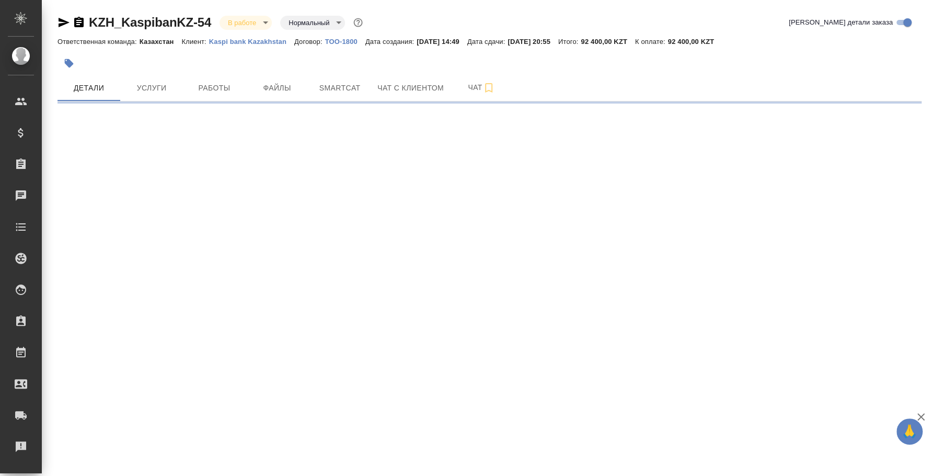
select select "RU"
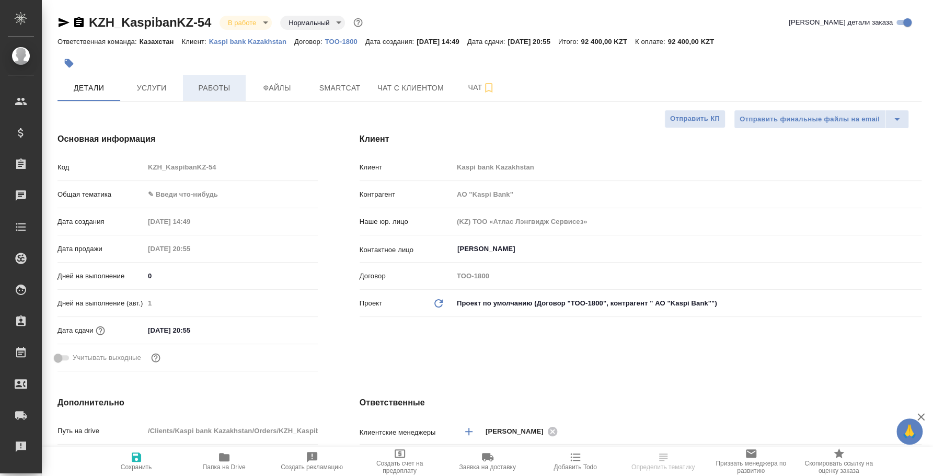
type input "АО "Kaspi Bank""
type textarea "x"
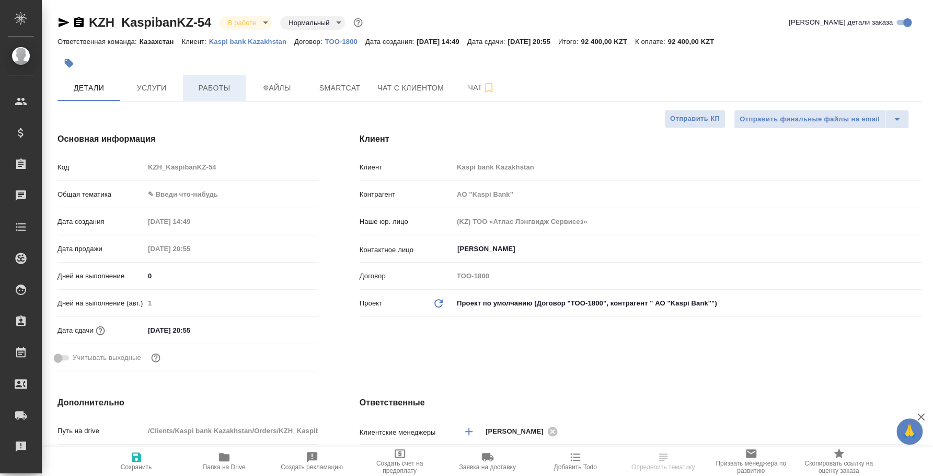
type textarea "x"
type input "АО "Kaspi Bank""
type textarea "x"
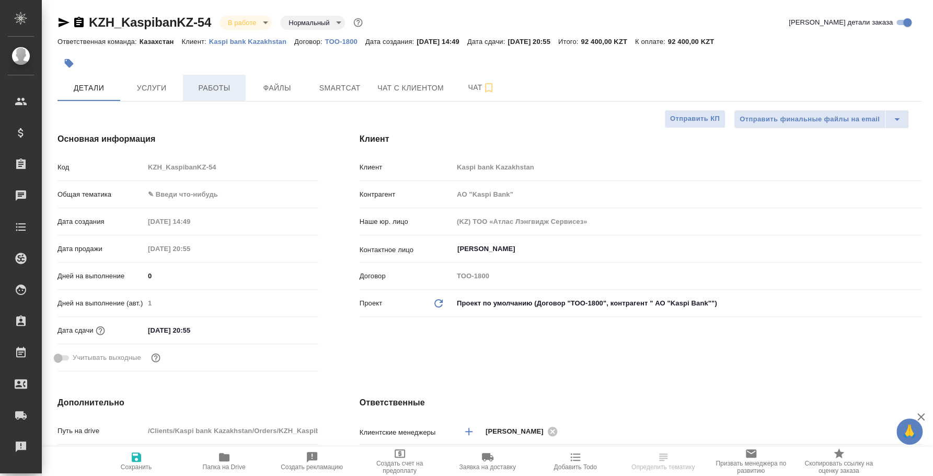
type textarea "x"
click at [219, 95] on button "Работы" at bounding box center [214, 88] width 63 height 26
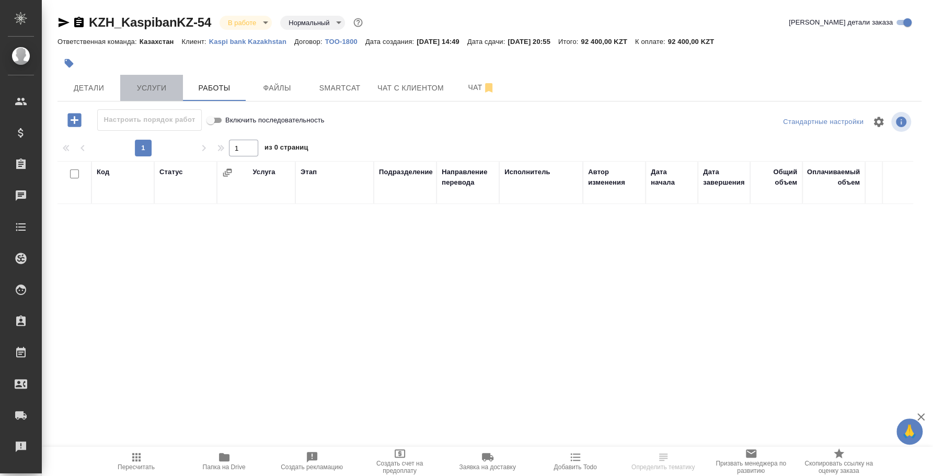
click at [172, 77] on button "Услуги" at bounding box center [151, 88] width 63 height 26
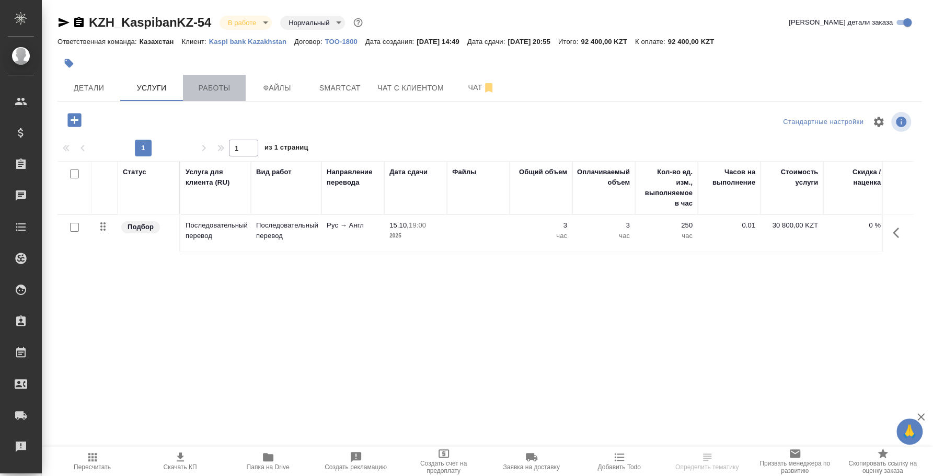
click at [206, 82] on span "Работы" at bounding box center [214, 88] width 50 height 13
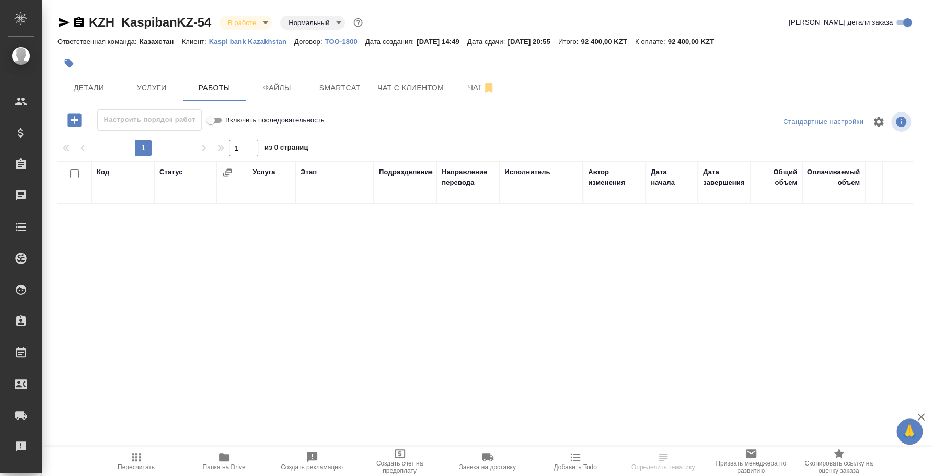
click at [76, 123] on icon "button" at bounding box center [74, 120] width 14 height 14
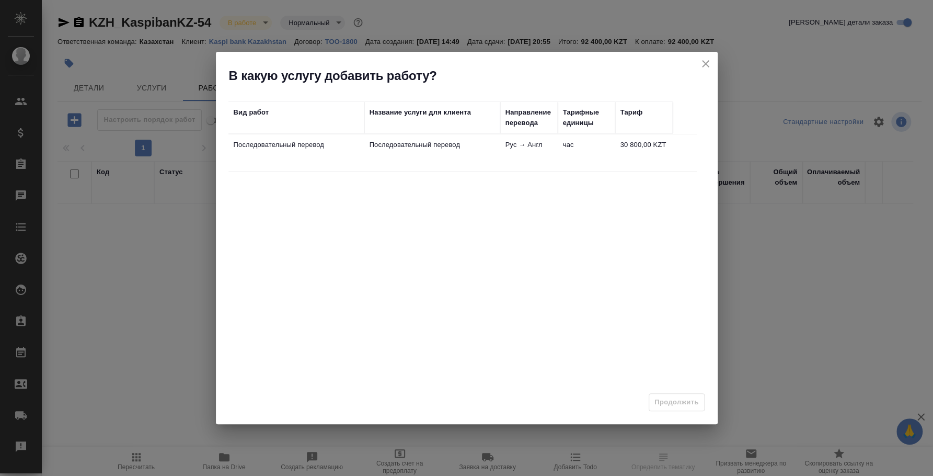
click at [391, 168] on td "Последовательный перевод" at bounding box center [432, 152] width 136 height 37
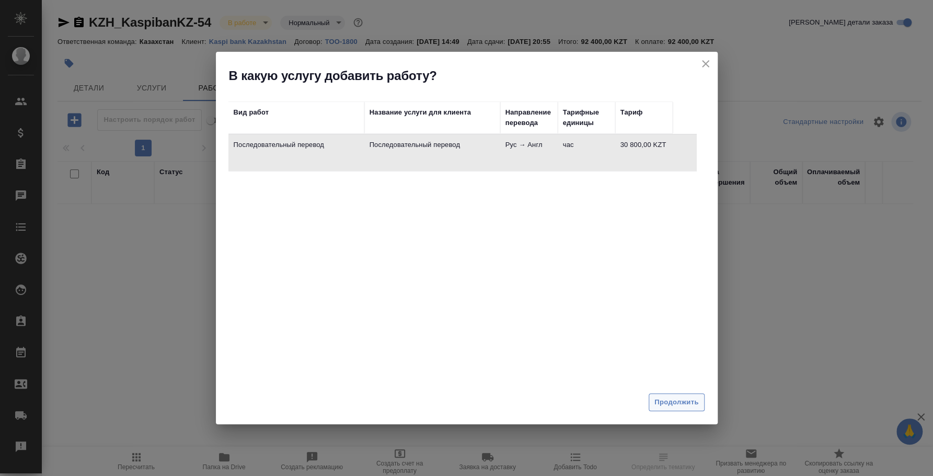
click at [678, 409] on button "Продолжить" at bounding box center [675, 402] width 55 height 18
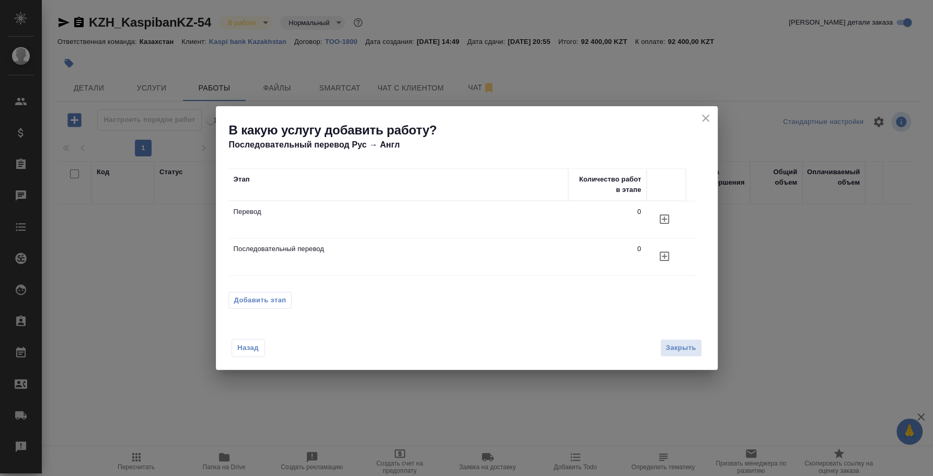
click at [539, 235] on td "Перевод" at bounding box center [398, 219] width 340 height 37
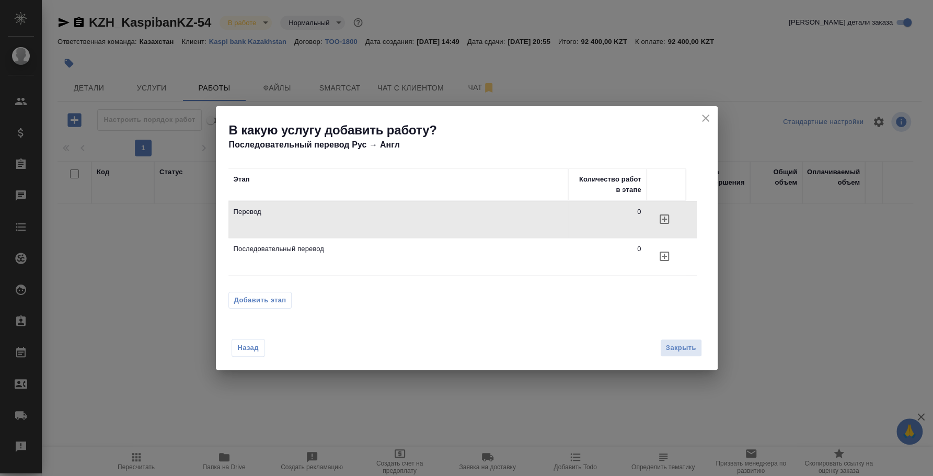
click at [541, 263] on td "Последовательный перевод" at bounding box center [398, 256] width 340 height 37
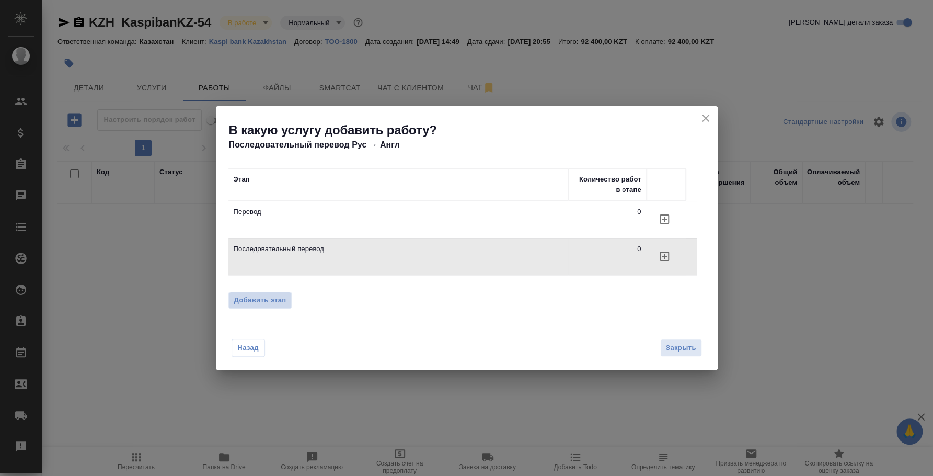
click at [274, 298] on span "Добавить этап" at bounding box center [260, 300] width 52 height 10
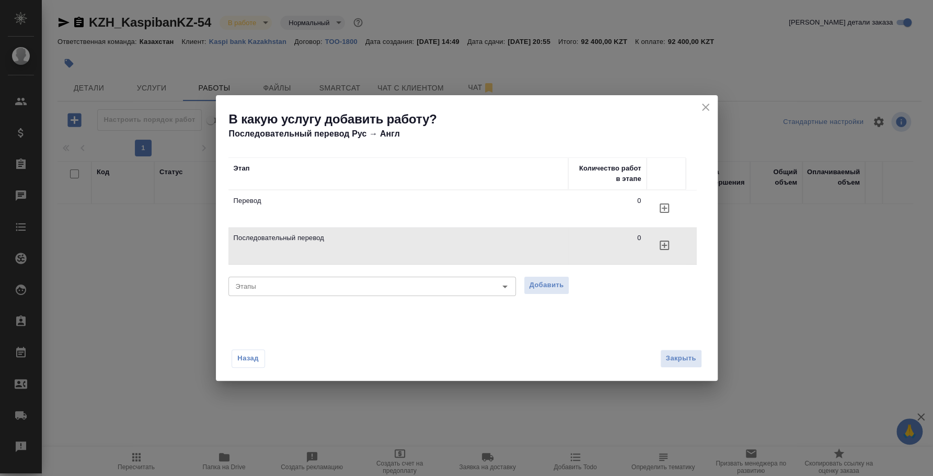
click at [656, 245] on button "button" at bounding box center [664, 245] width 25 height 25
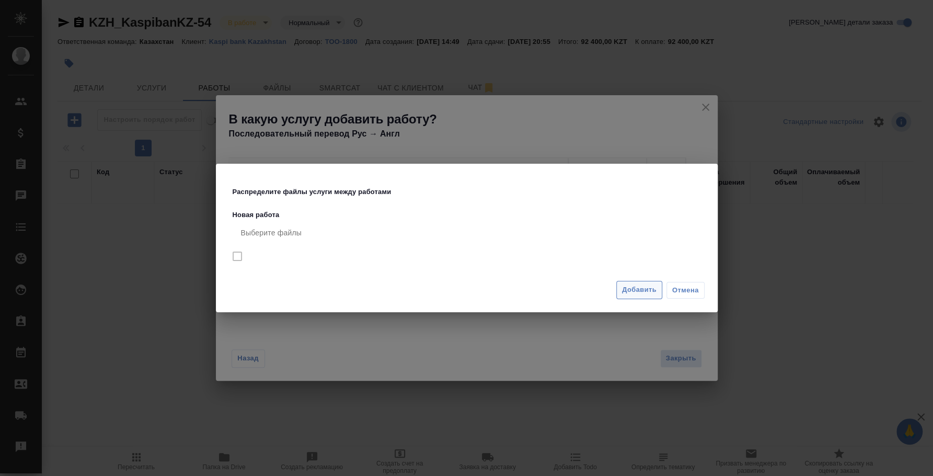
click at [659, 286] on button "Добавить" at bounding box center [639, 290] width 46 height 18
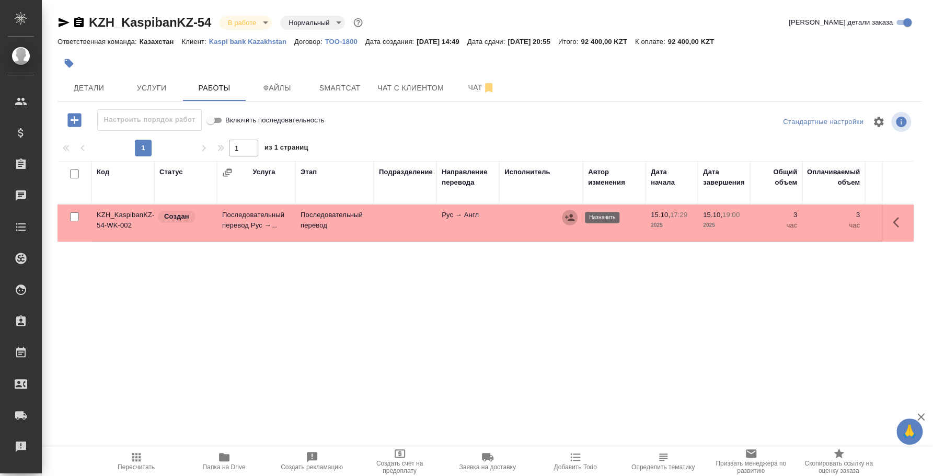
click at [568, 220] on icon "button" at bounding box center [569, 217] width 9 height 7
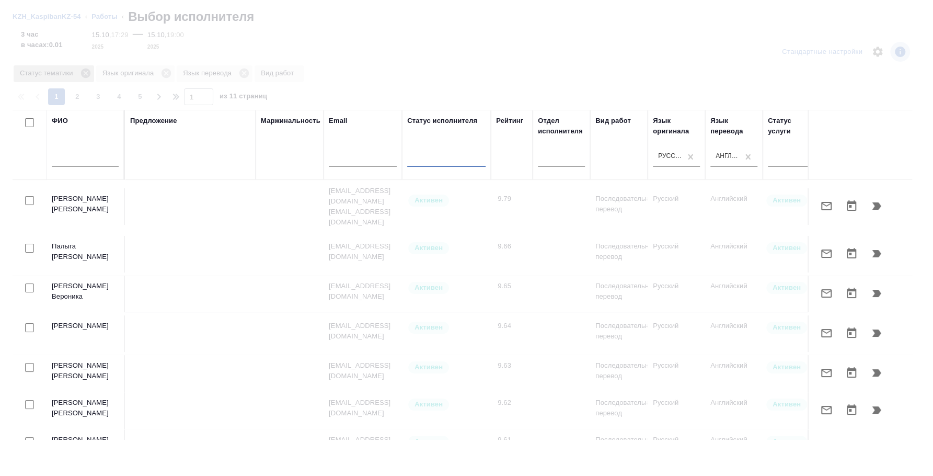
click at [85, 74] on icon at bounding box center [84, 72] width 9 height 9
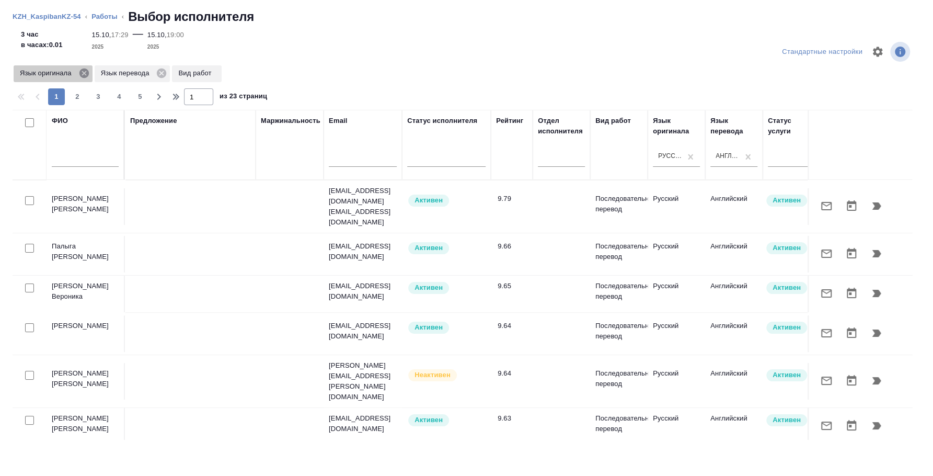
click at [85, 69] on icon at bounding box center [83, 72] width 9 height 9
click at [80, 72] on icon at bounding box center [80, 72] width 11 height 11
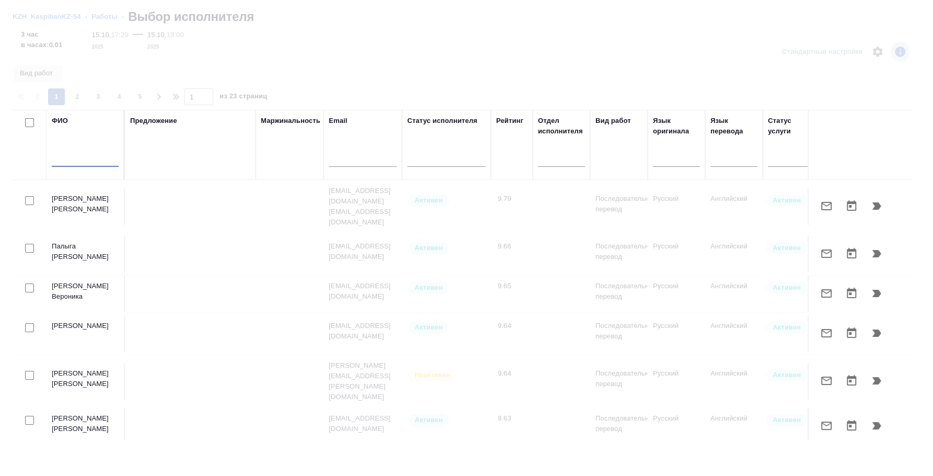
click at [85, 155] on input "text" at bounding box center [85, 160] width 67 height 13
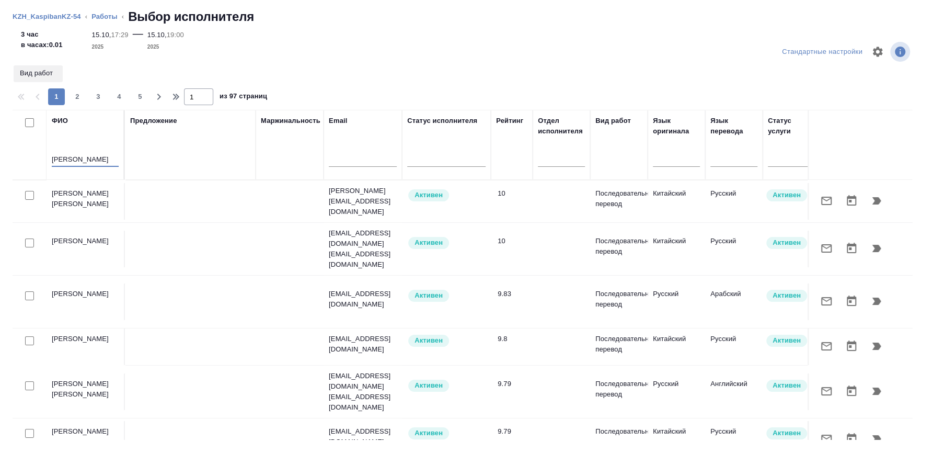
type input "мударисова дина"
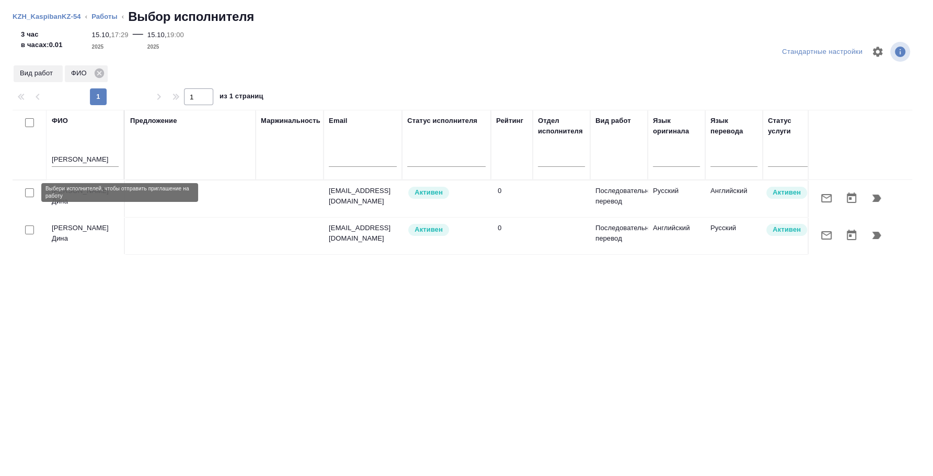
click at [30, 192] on input "checkbox" at bounding box center [29, 192] width 9 height 9
checkbox input "true"
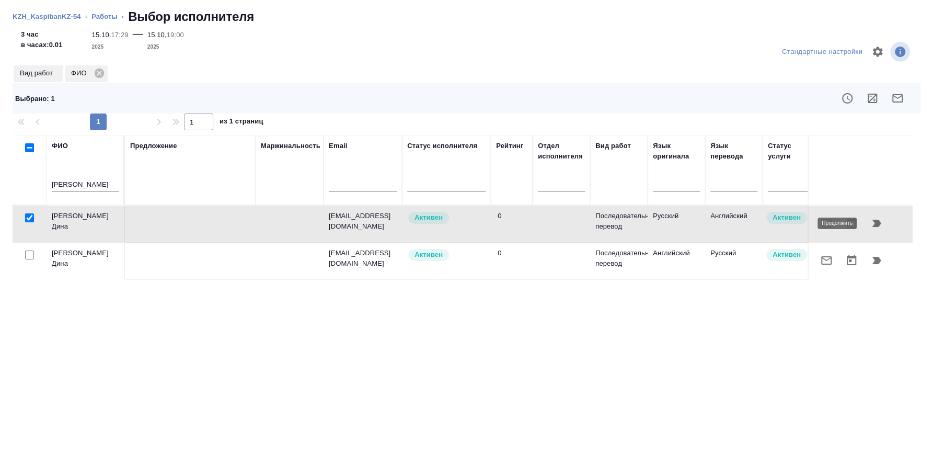
click at [874, 223] on icon "button" at bounding box center [876, 222] width 9 height 7
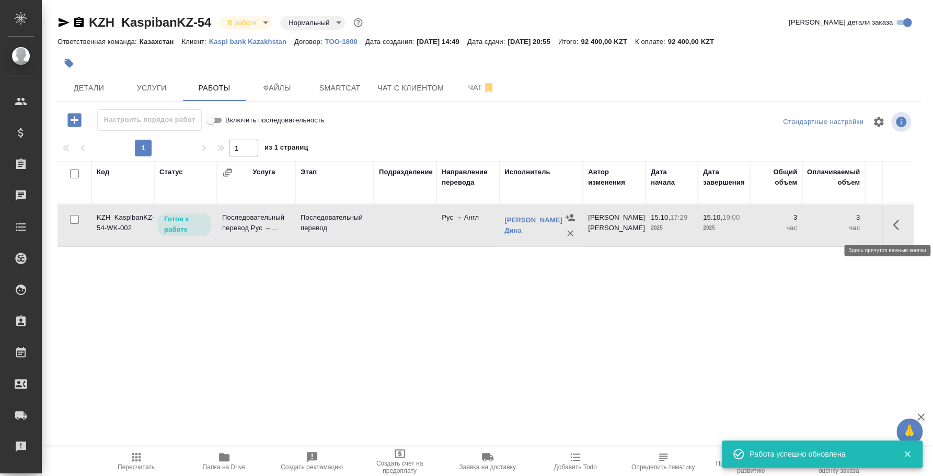
click at [894, 220] on icon "button" at bounding box center [899, 224] width 13 height 13
click at [821, 223] on icon "button" at bounding box center [822, 224] width 13 height 13
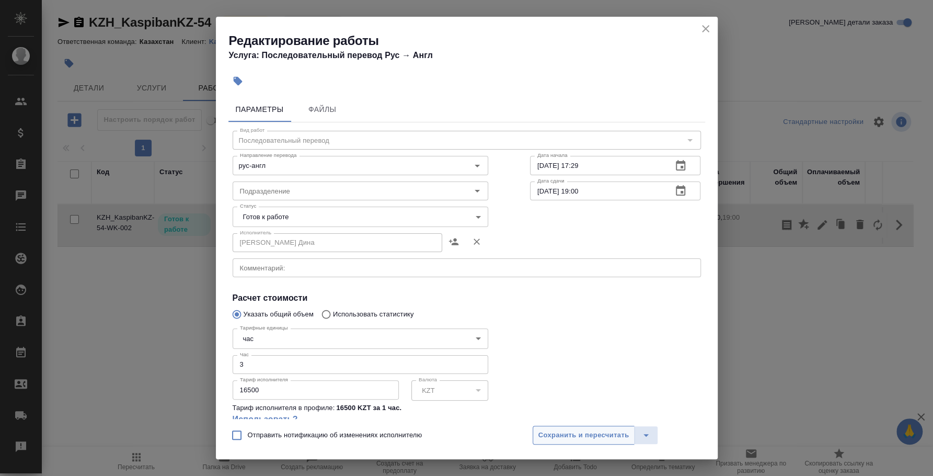
click at [572, 437] on span "Сохранить и пересчитать" at bounding box center [583, 435] width 91 height 12
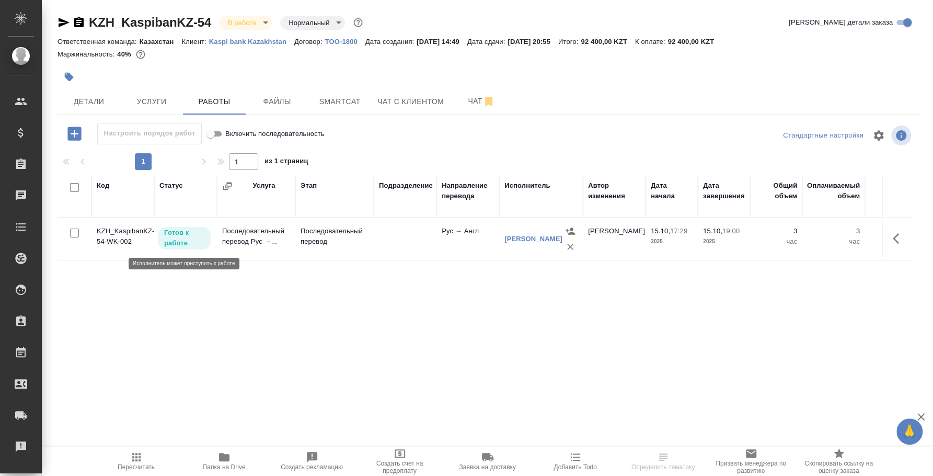
click at [189, 240] on p "Готов к работе" at bounding box center [184, 237] width 40 height 21
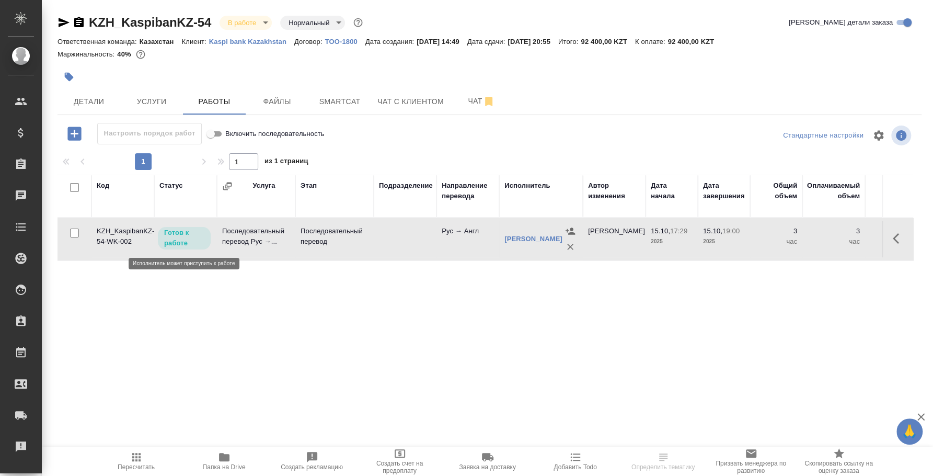
click at [189, 240] on p "Готов к работе" at bounding box center [184, 237] width 40 height 21
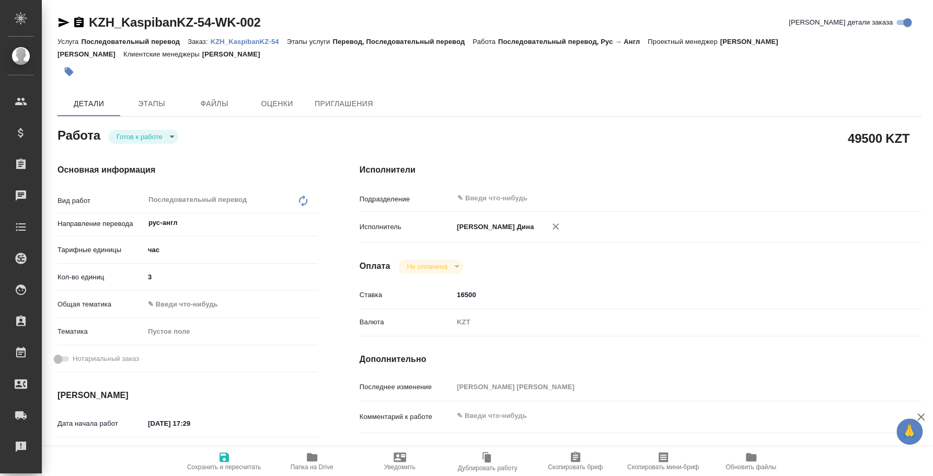
type textarea "x"
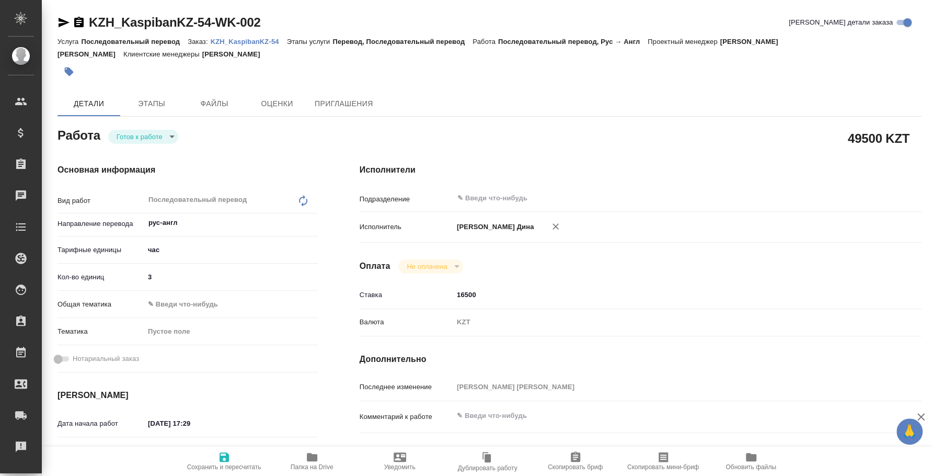
type textarea "x"
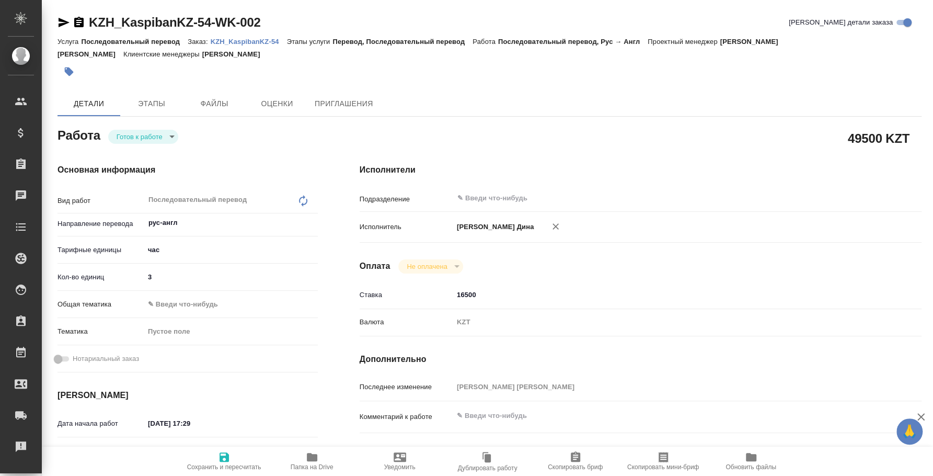
click at [172, 135] on body "🙏 .cls-1 fill:#fff; AWATERA [PERSON_NAME] Спецификации Заказы Чаты Todo Проекты…" at bounding box center [466, 238] width 933 height 476
type textarea "x"
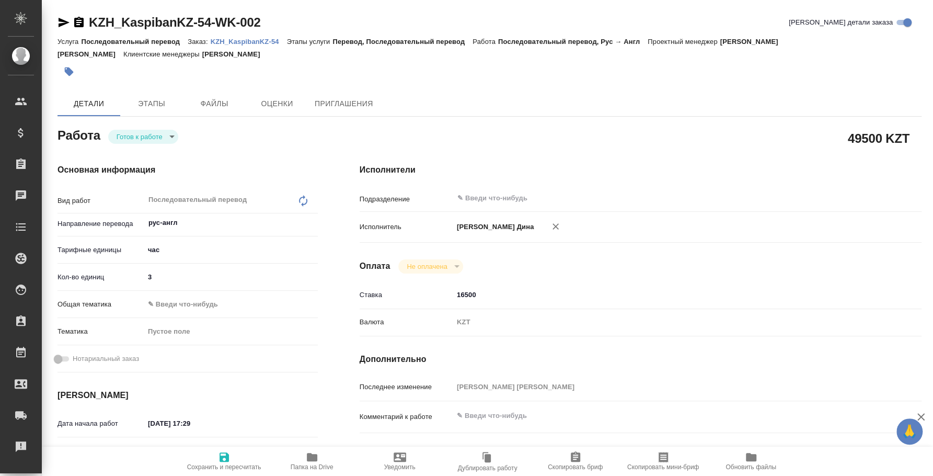
type textarea "x"
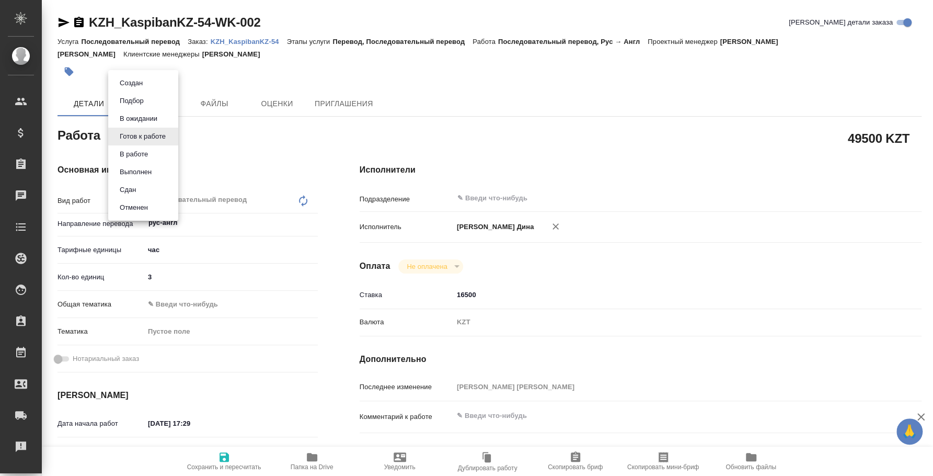
type textarea "x"
click at [162, 188] on li "Сдан" at bounding box center [143, 190] width 70 height 18
type textarea "x"
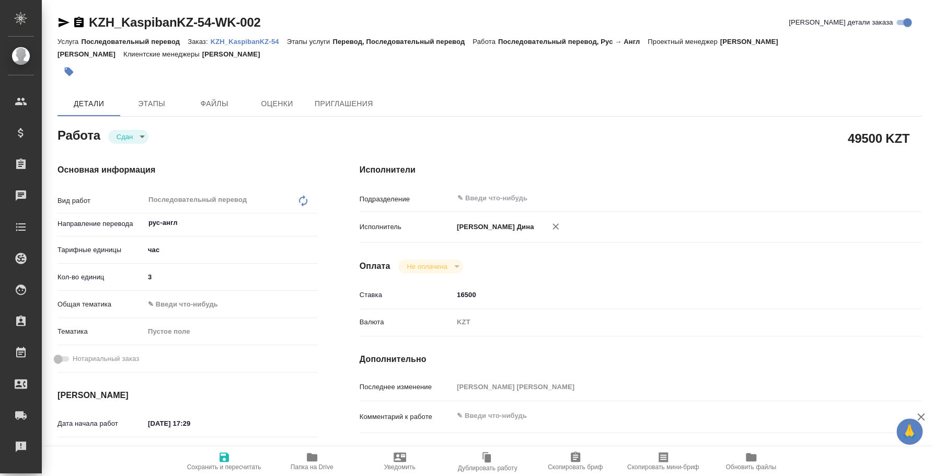
type textarea "x"
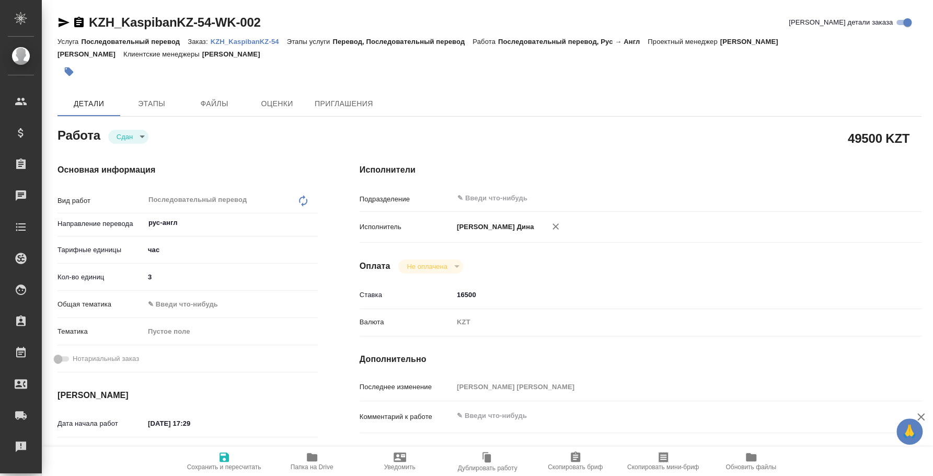
type textarea "x"
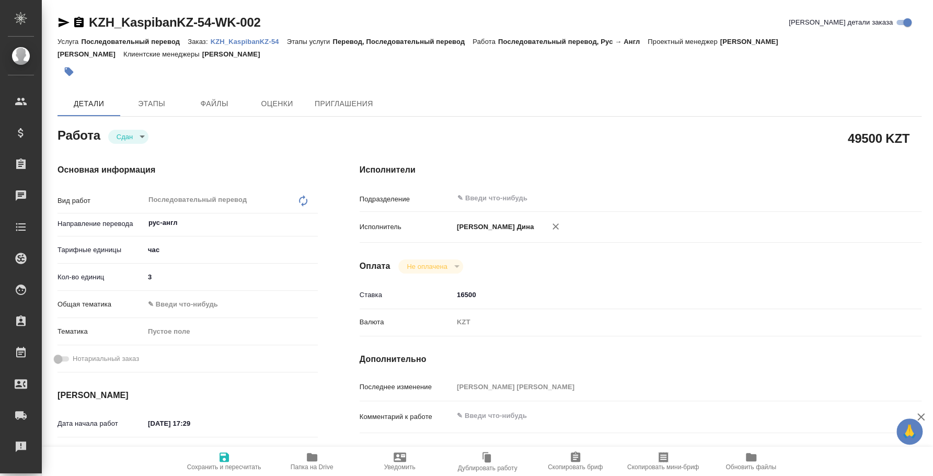
type textarea "x"
click at [228, 45] on p "KZH_KaspibanKZ-54" at bounding box center [249, 42] width 76 height 8
type textarea "x"
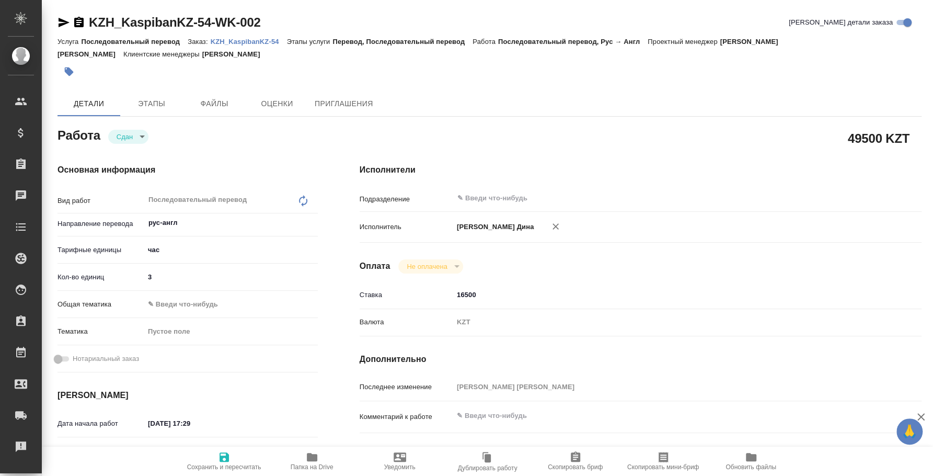
type textarea "x"
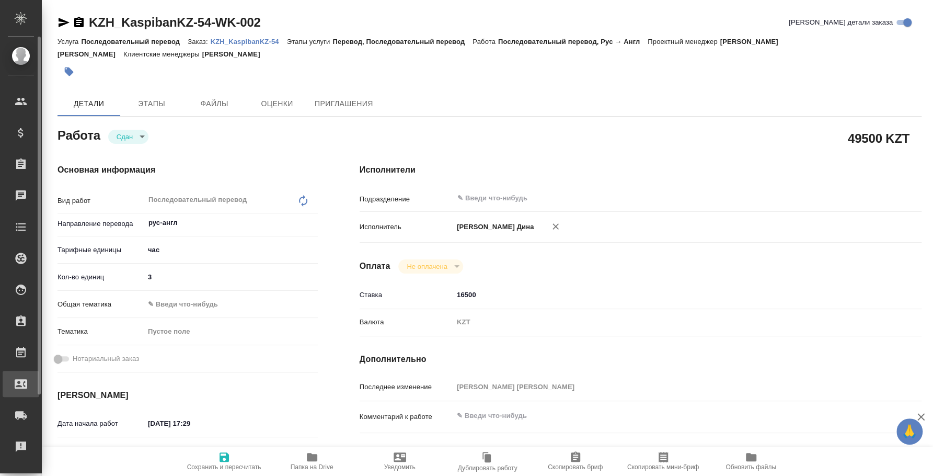
type textarea "x"
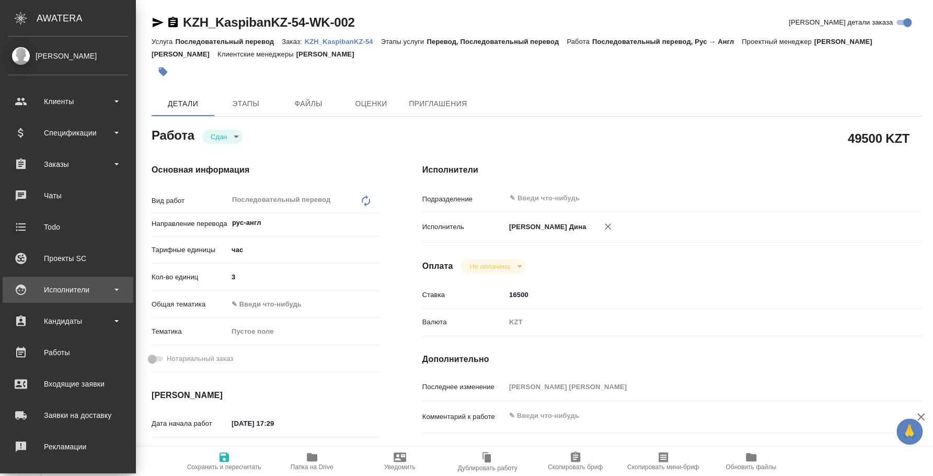
click at [69, 289] on div "Исполнители" at bounding box center [68, 290] width 120 height 16
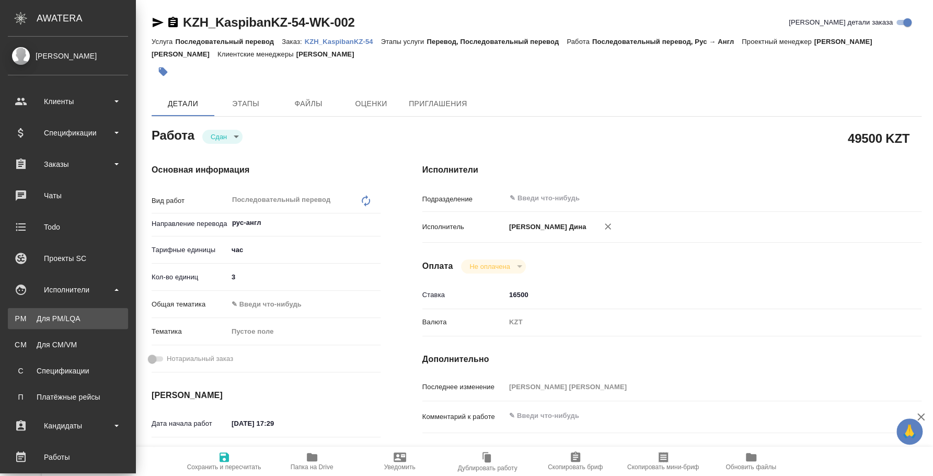
type textarea "x"
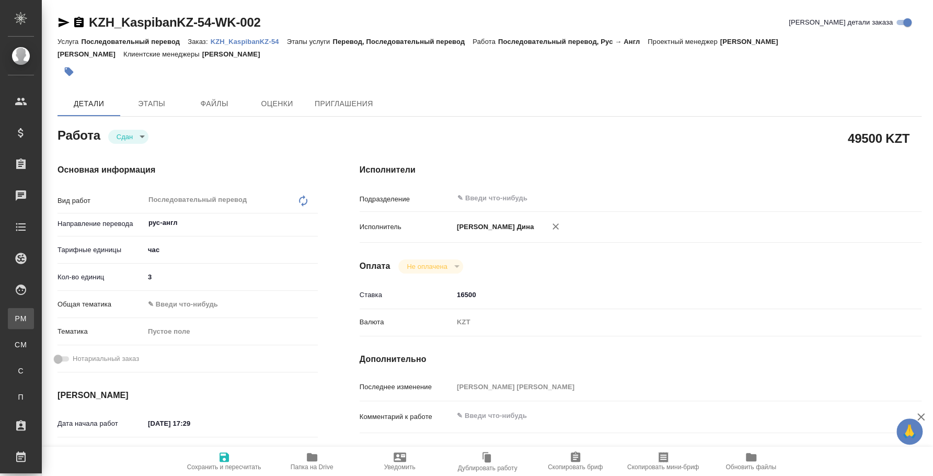
click at [16, 315] on div "Для PM/LQA" at bounding box center [8, 318] width 16 height 10
type textarea "x"
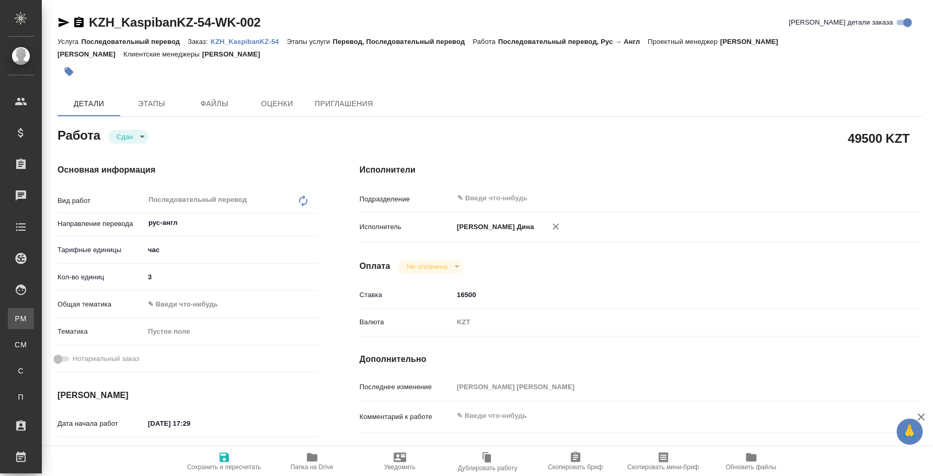
type textarea "x"
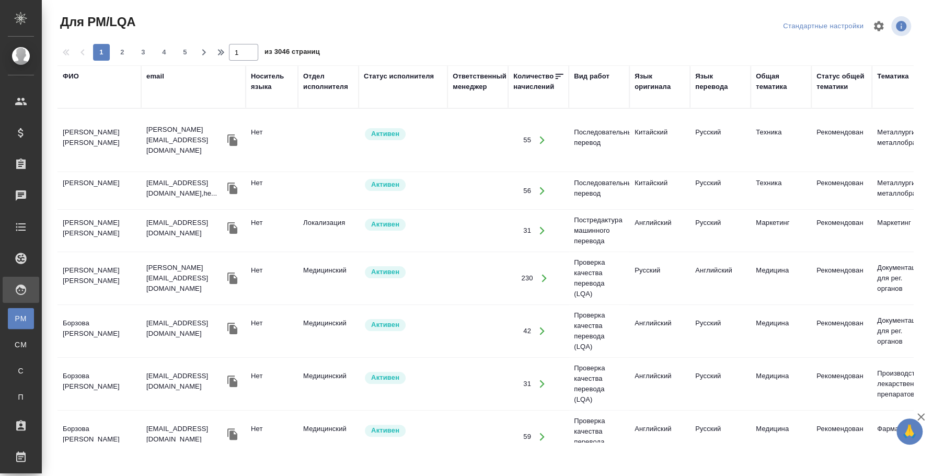
click at [77, 72] on div "ФИО" at bounding box center [71, 76] width 16 height 10
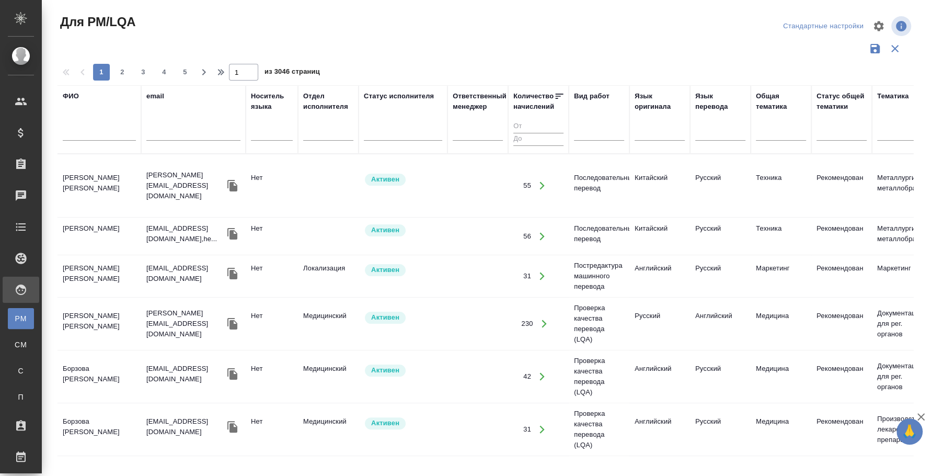
click at [89, 134] on input "text" at bounding box center [99, 134] width 73 height 13
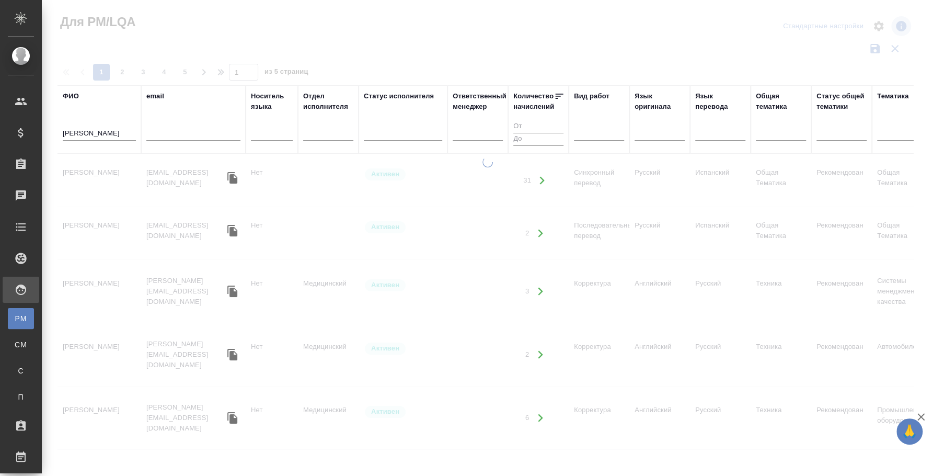
click at [99, 172] on div at bounding box center [487, 312] width 891 height 310
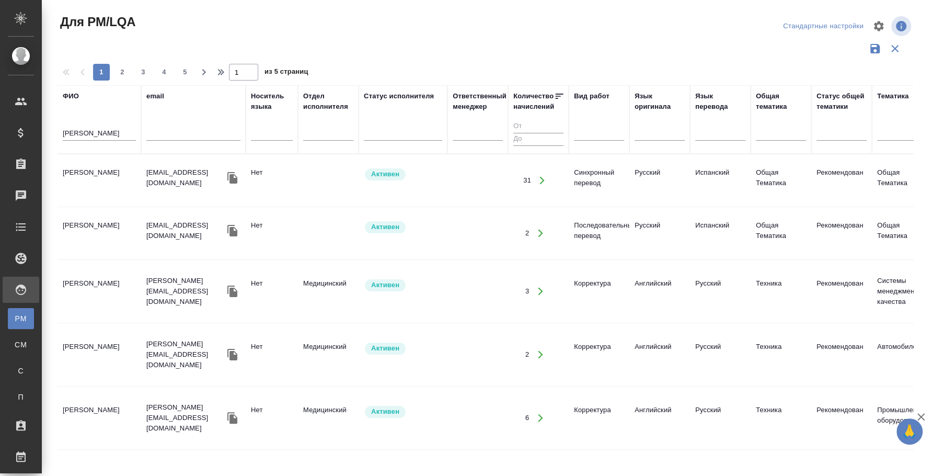
click at [95, 172] on td "Лебедев Александр Леонидович" at bounding box center [99, 180] width 84 height 37
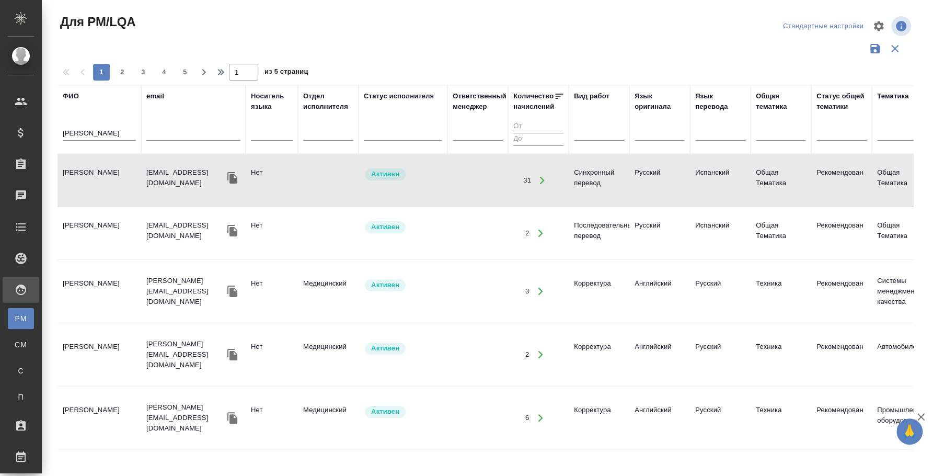
click at [102, 135] on input "лебедев" at bounding box center [99, 134] width 73 height 13
type input "яковчук"
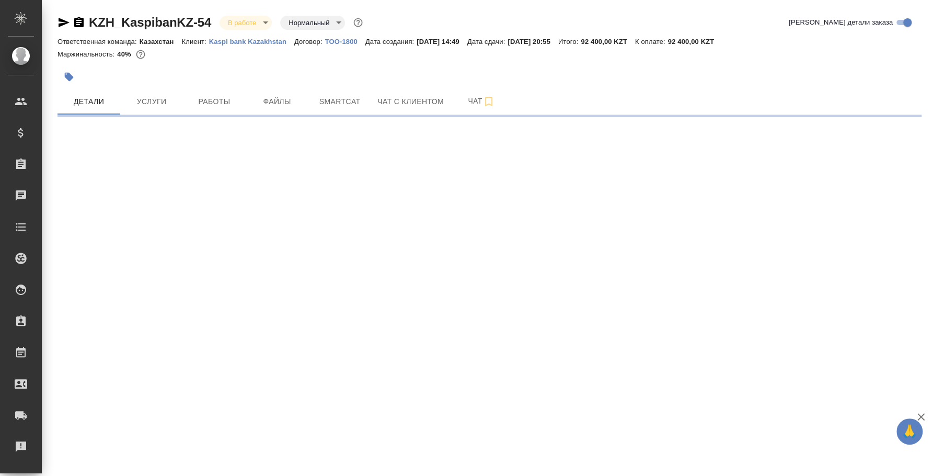
select select "RU"
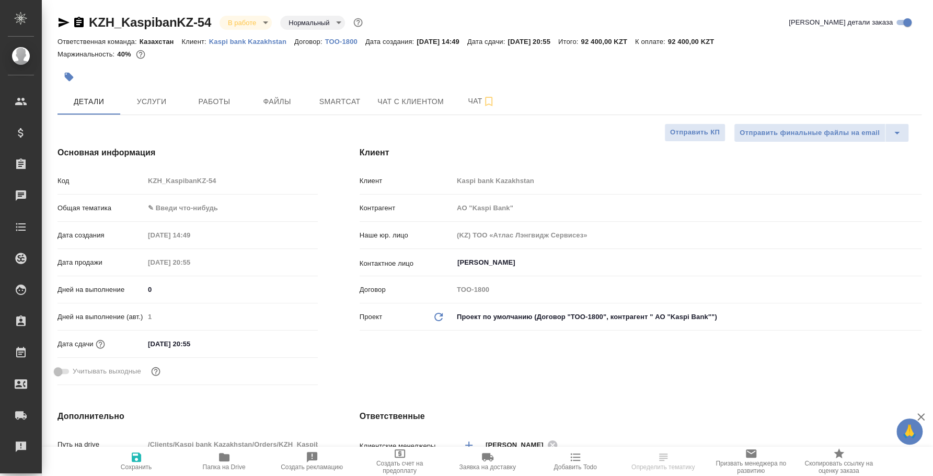
click at [246, 22] on body "🙏 .cls-1 fill:#fff; AWATERA [PERSON_NAME] Спецификации Заказы Чаты Todo Проекты…" at bounding box center [466, 238] width 933 height 476
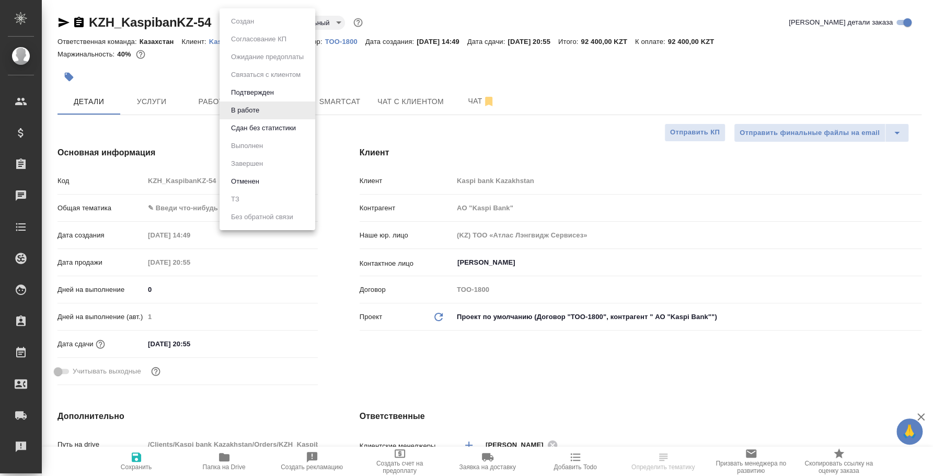
type input "АО "Kaspi Bank""
type textarea "x"
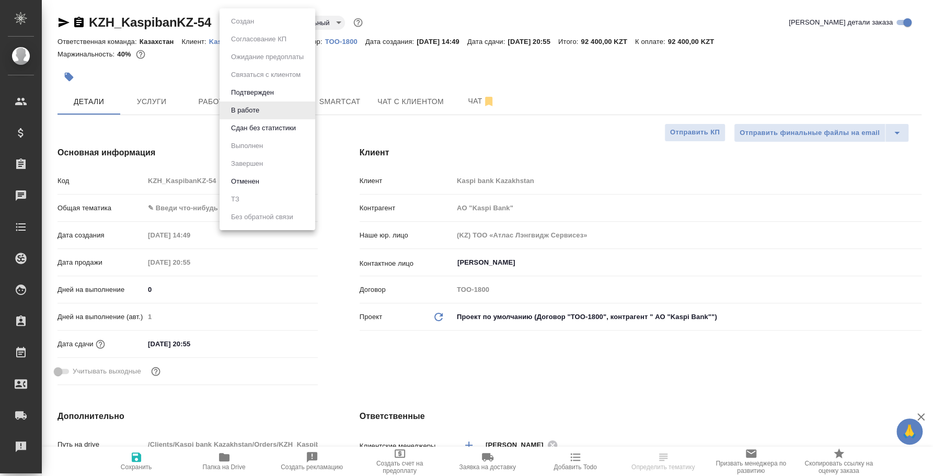
type textarea "x"
click at [242, 131] on button "Сдан без статистики" at bounding box center [263, 127] width 71 height 11
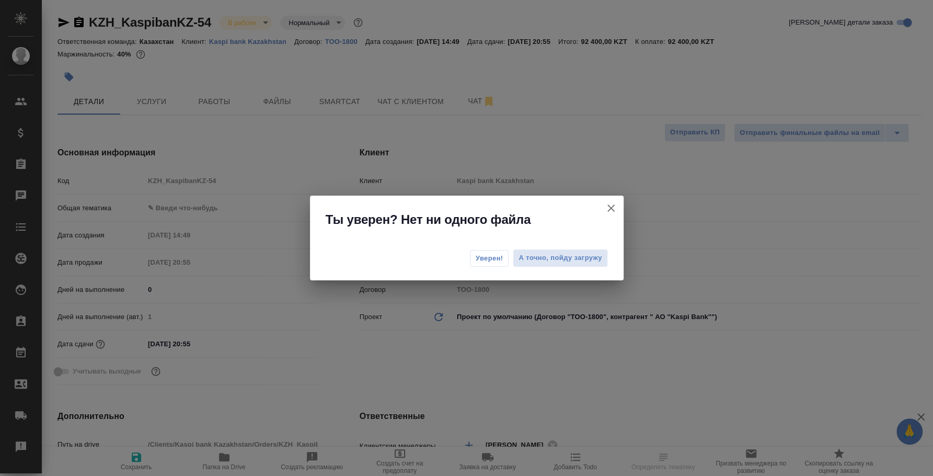
click at [489, 257] on span "Уверен!" at bounding box center [490, 258] width 28 height 10
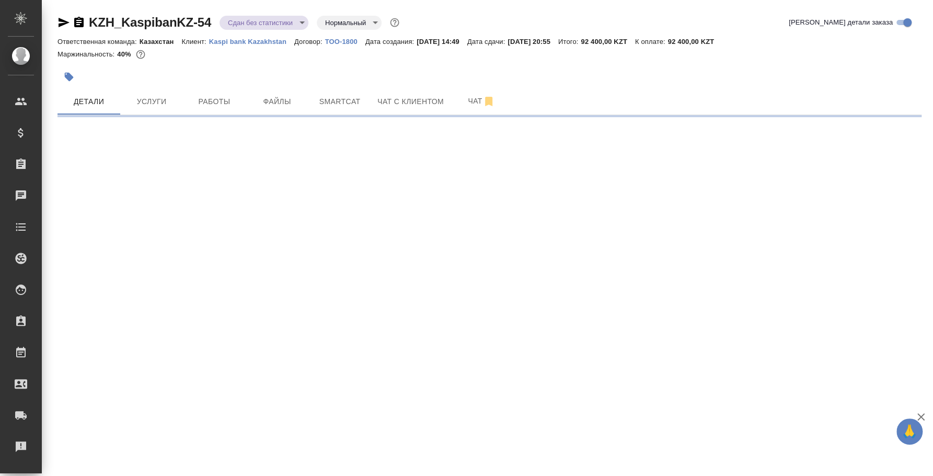
select select "RU"
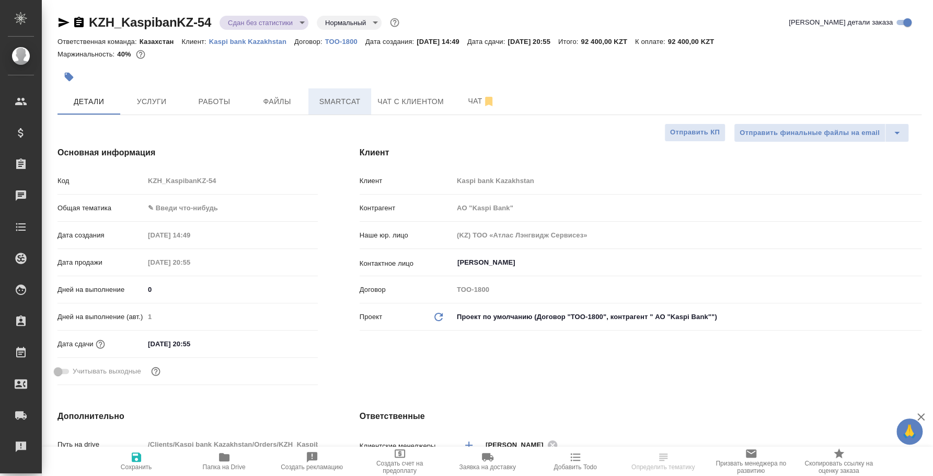
type textarea "x"
click at [278, 24] on body "🙏 .cls-1 fill:#fff; AWATERA [PERSON_NAME] Спецификации Заказы 0 Чаты Todo Проек…" at bounding box center [466, 238] width 933 height 476
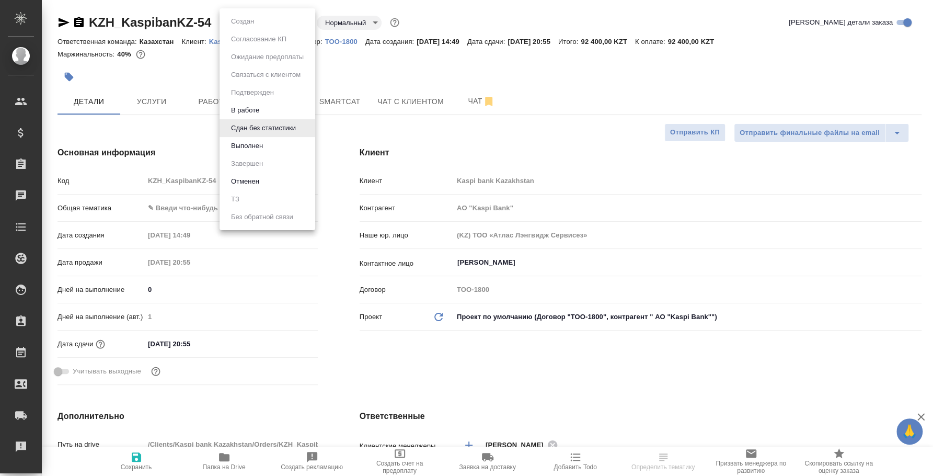
click at [275, 146] on li "Выполнен" at bounding box center [267, 146] width 96 height 18
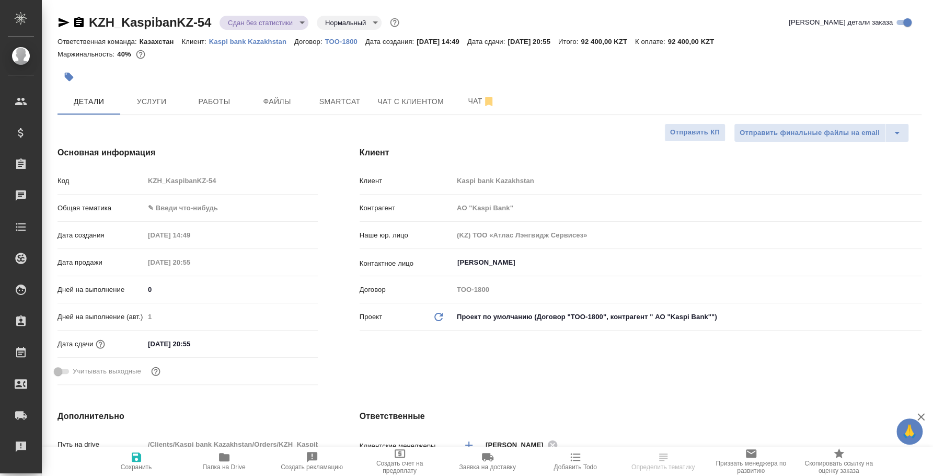
type input "АО "Kaspi Bank""
type textarea "x"
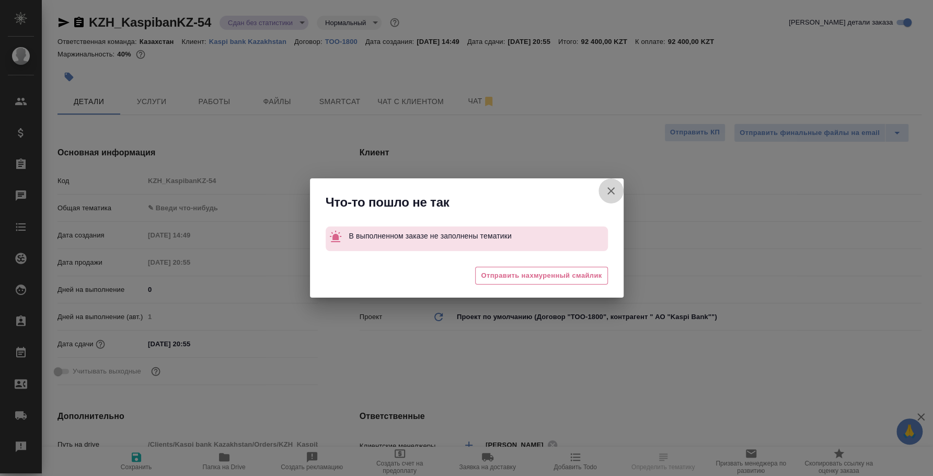
drag, startPoint x: 603, startPoint y: 192, endPoint x: 348, endPoint y: 219, distance: 255.9
click at [603, 191] on button "Клиент не указал номер" at bounding box center [610, 190] width 25 height 25
type input "АО "Kaspi Bank""
type textarea "x"
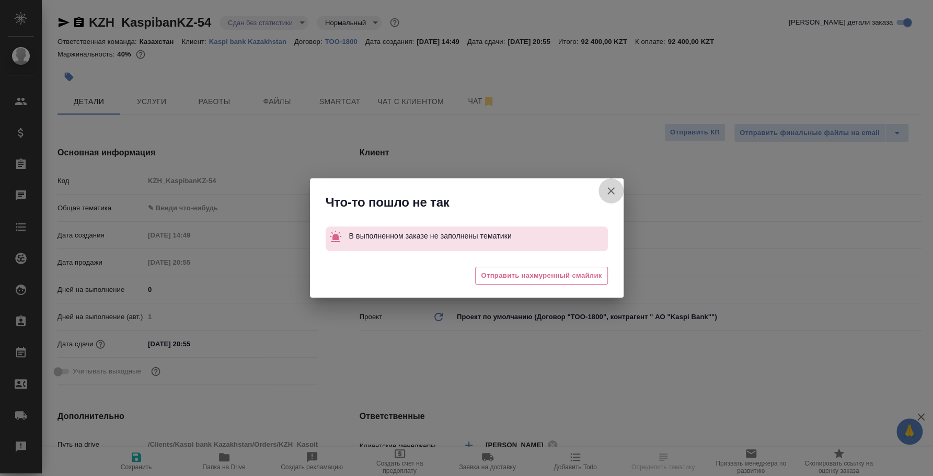
type textarea "x"
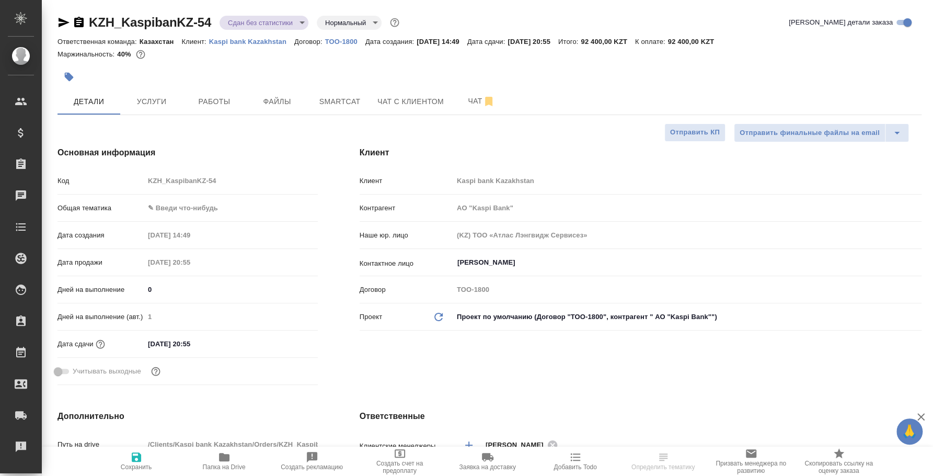
click at [171, 204] on body "🙏 .cls-1 fill:#fff; AWATERA [PERSON_NAME] Спецификации Заказы 0 Чаты Todo Проек…" at bounding box center [466, 238] width 933 height 476
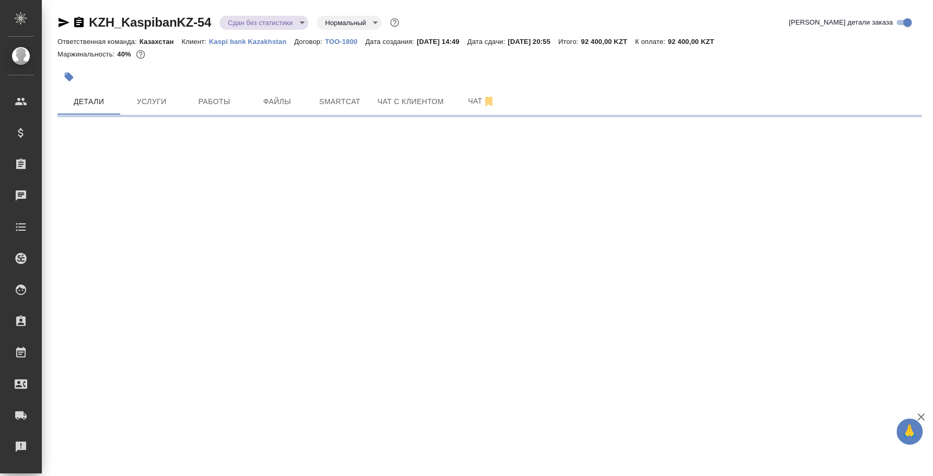
select select "RU"
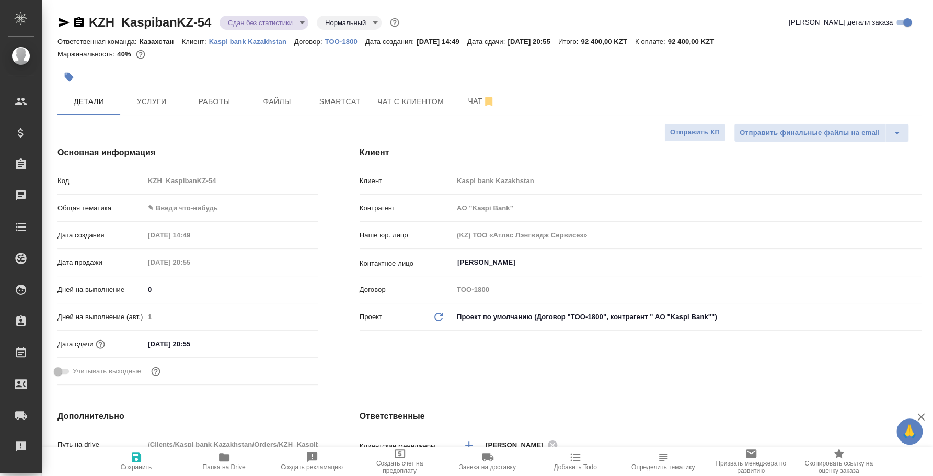
type textarea "x"
click at [180, 204] on body "🙏 .cls-1 fill:#fff; AWATERA [PERSON_NAME] Спецификации Заказы 0 Чаты Todo Проек…" at bounding box center [466, 238] width 933 height 476
click at [177, 210] on li "ИТ" at bounding box center [230, 207] width 173 height 17
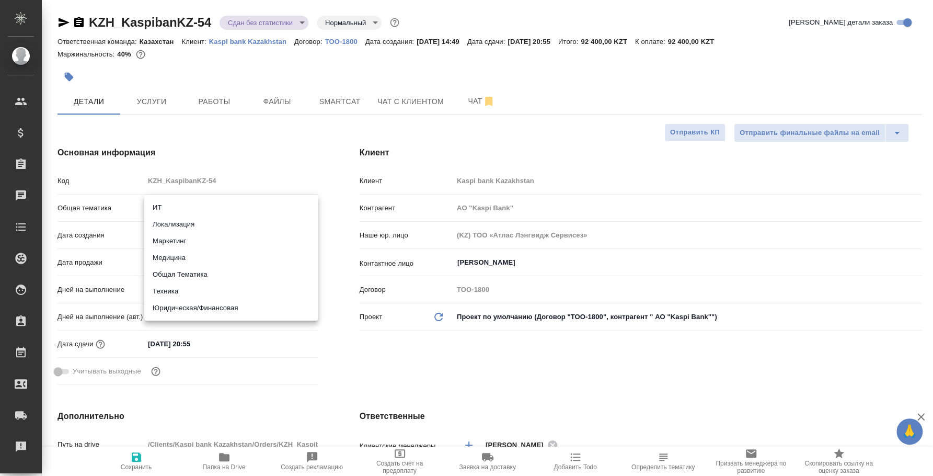
type input "it"
type input "АО "Kaspi Bank""
type textarea "x"
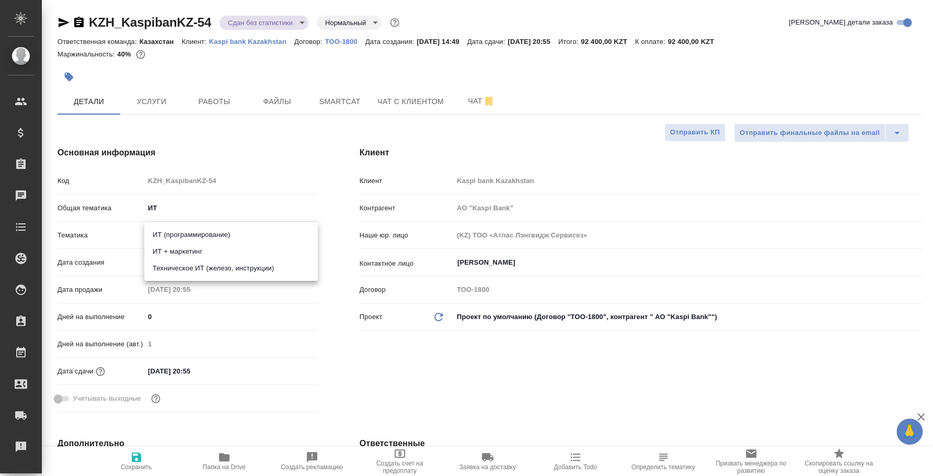
click at [177, 234] on body "🙏 .cls-1 fill:#fff; AWATERA Fedotova Irina Клиенты Спецификации Заказы 0 Чаты T…" at bounding box center [466, 238] width 933 height 476
click at [182, 248] on li "ИТ + маркетинг" at bounding box center [230, 251] width 173 height 17
type input "АО "Kaspi Bank""
type textarea "x"
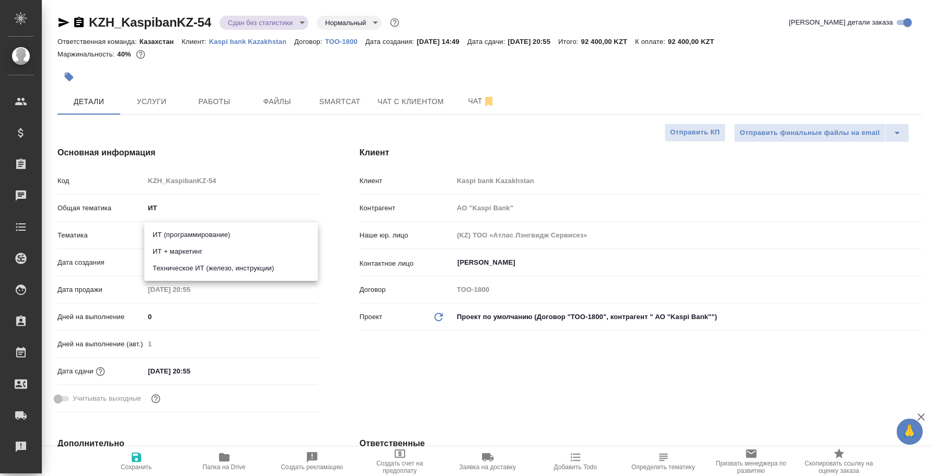
type textarea "x"
type input "5a8b8b956a9677013d343e51"
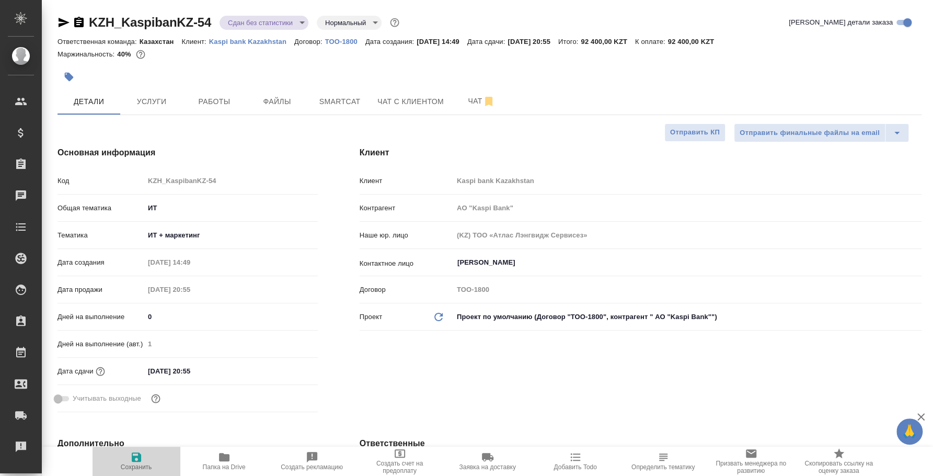
click at [134, 453] on icon "button" at bounding box center [136, 456] width 9 height 9
type input "АО "Kaspi Bank""
type textarea "x"
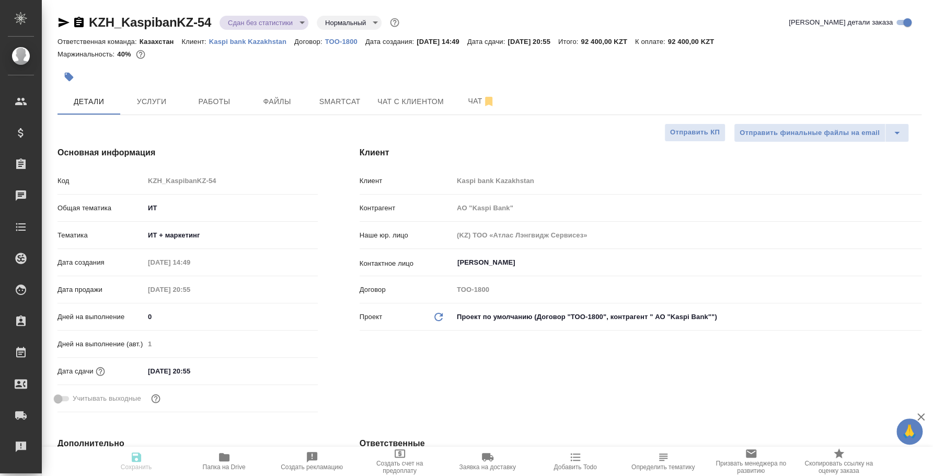
type input "АО "Kaspi Bank""
type textarea "x"
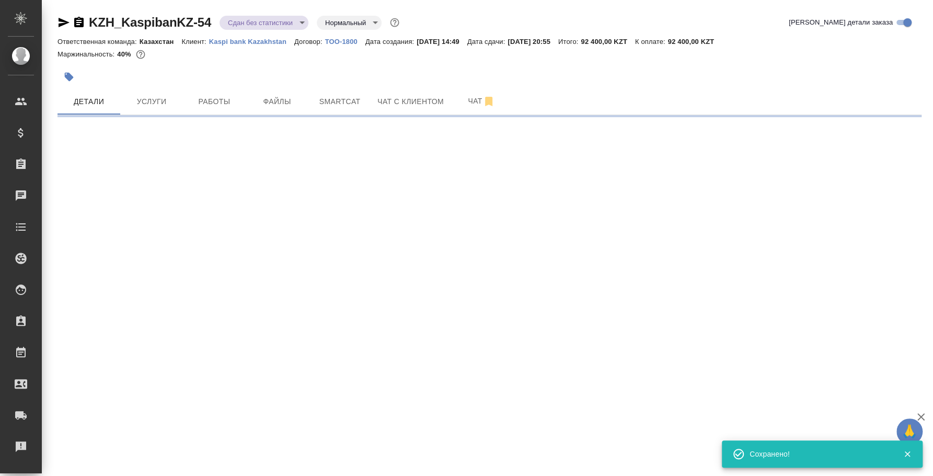
select select "RU"
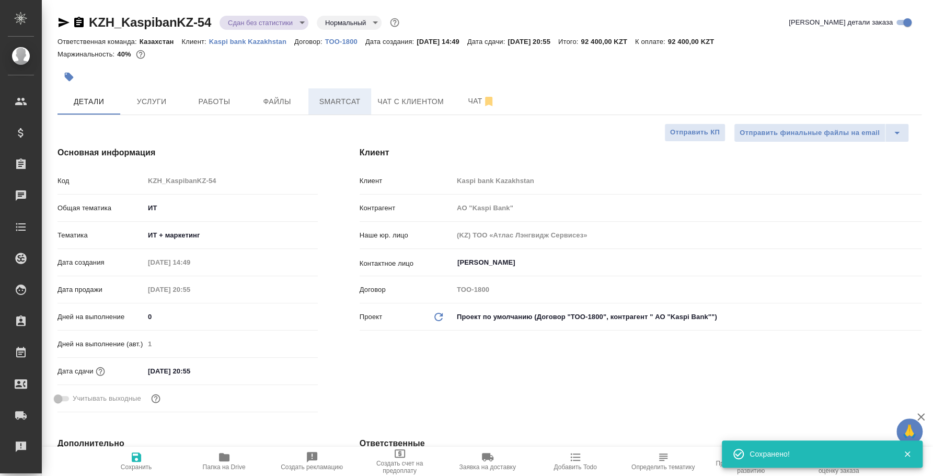
type textarea "x"
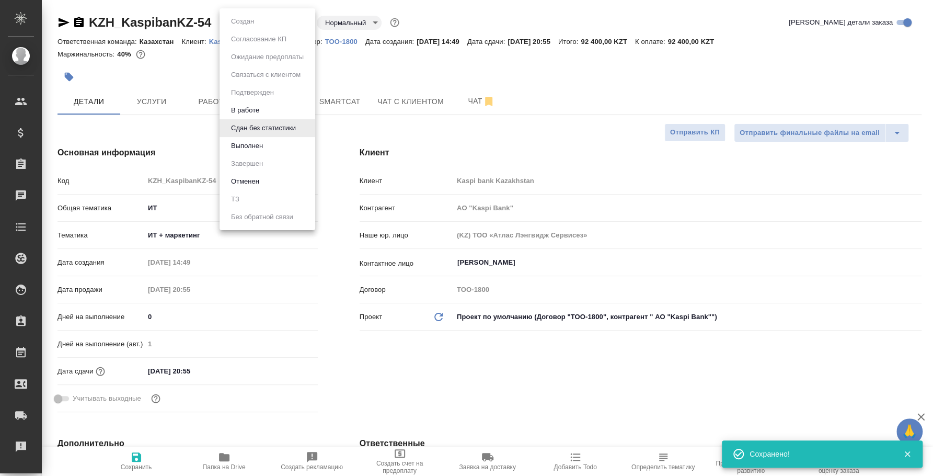
click at [291, 18] on body "🙏 .cls-1 fill:#fff; AWATERA Fedotova Irina Клиенты Спецификации Заказы 0 Чаты T…" at bounding box center [466, 238] width 933 height 476
click at [293, 147] on li "Выполнен" at bounding box center [267, 146] width 96 height 18
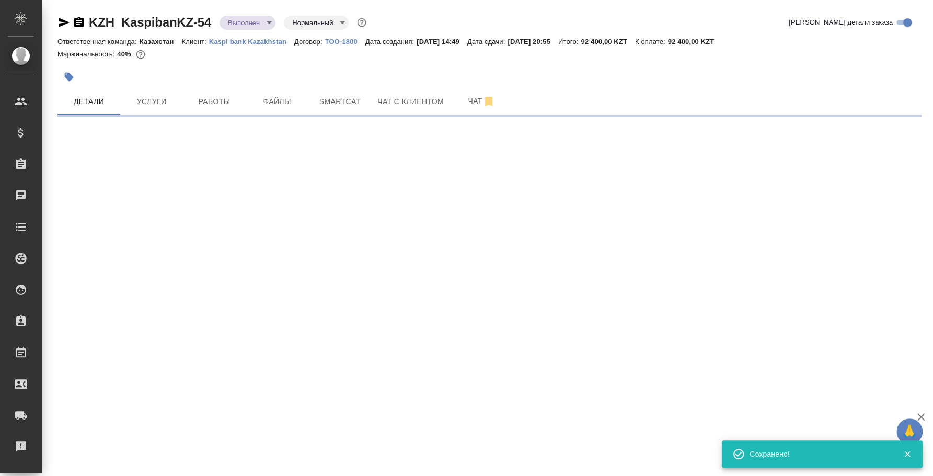
select select "RU"
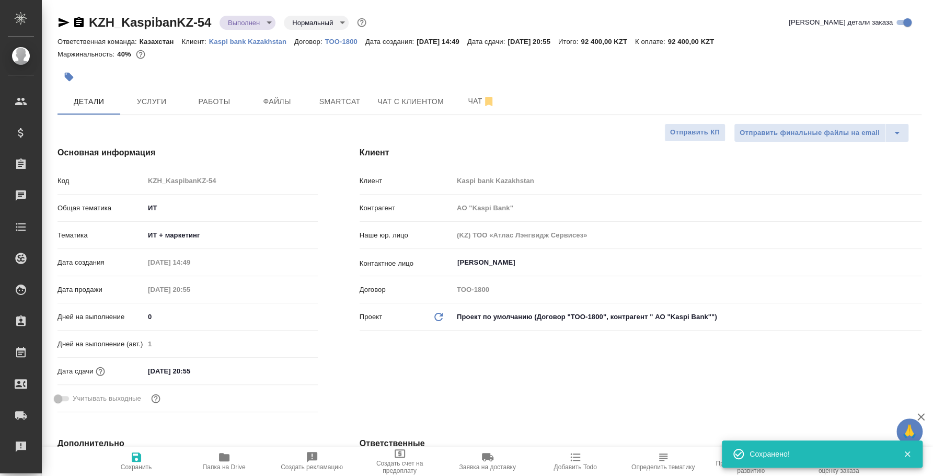
type textarea "x"
click at [214, 100] on span "Работы" at bounding box center [214, 101] width 50 height 13
click at [168, 100] on span "Услуги" at bounding box center [151, 101] width 50 height 13
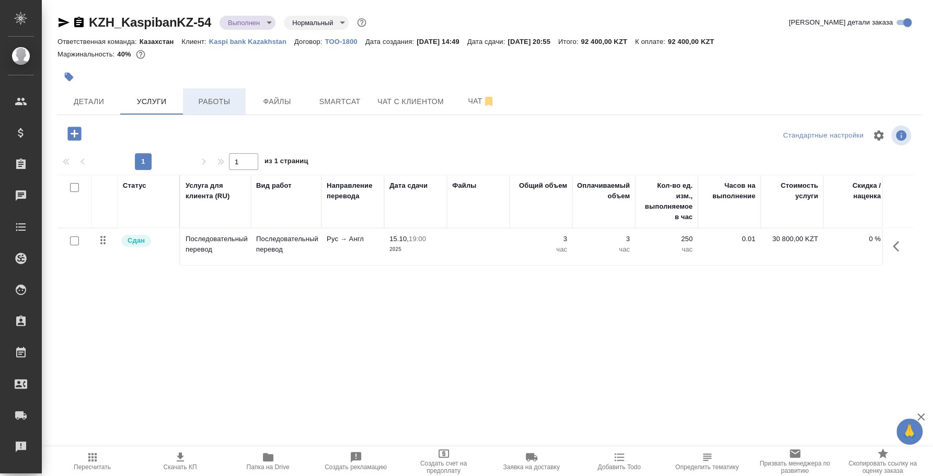
click at [208, 106] on span "Работы" at bounding box center [214, 101] width 50 height 13
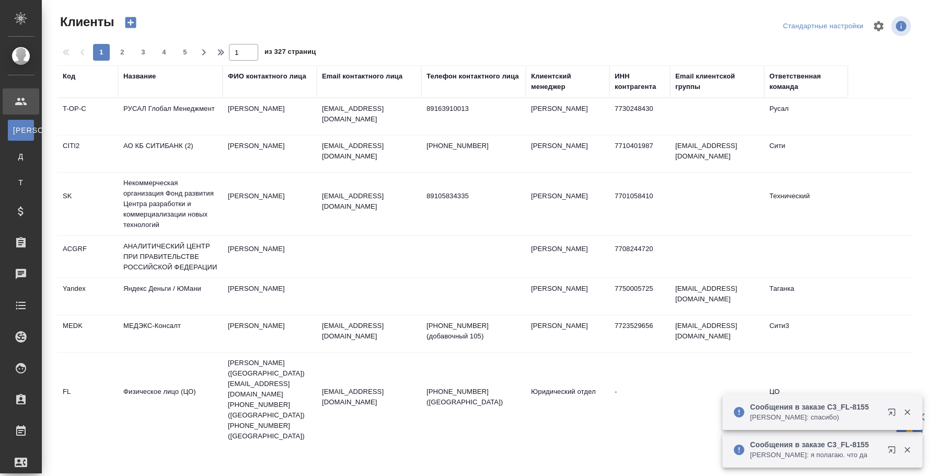
select select "RU"
click at [886, 413] on button "button" at bounding box center [893, 413] width 25 height 25
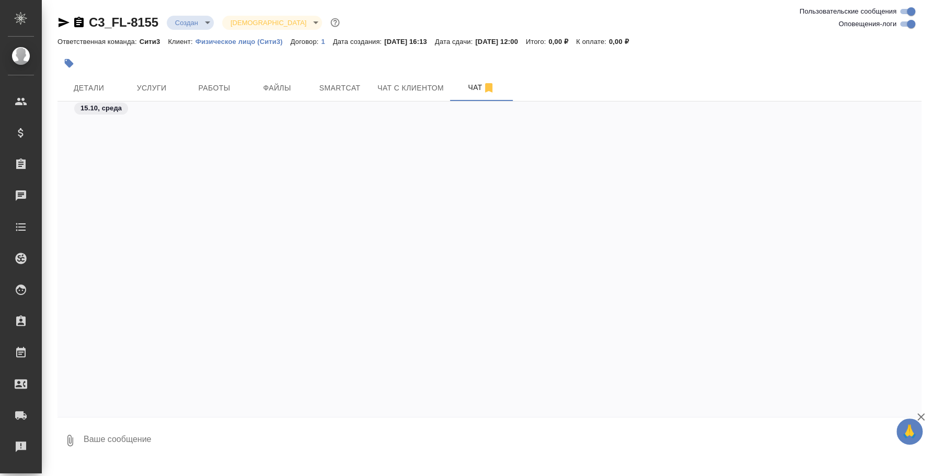
scroll to position [397, 0]
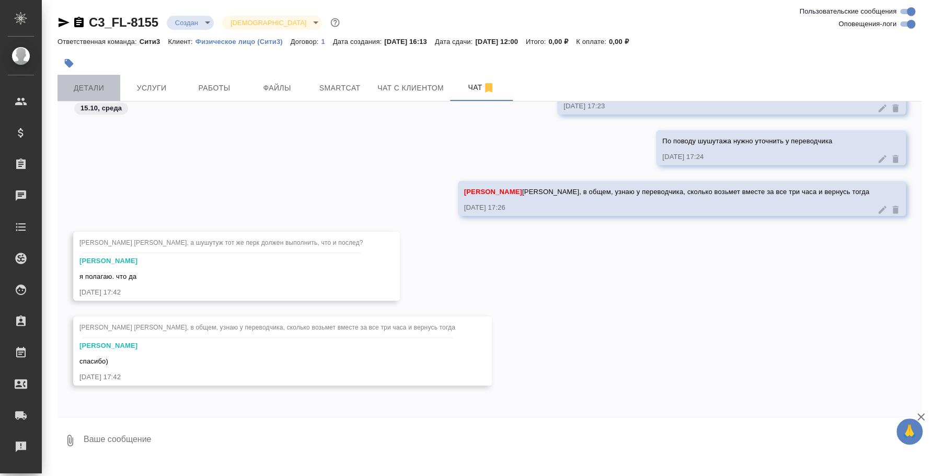
click at [105, 84] on span "Детали" at bounding box center [89, 88] width 50 height 13
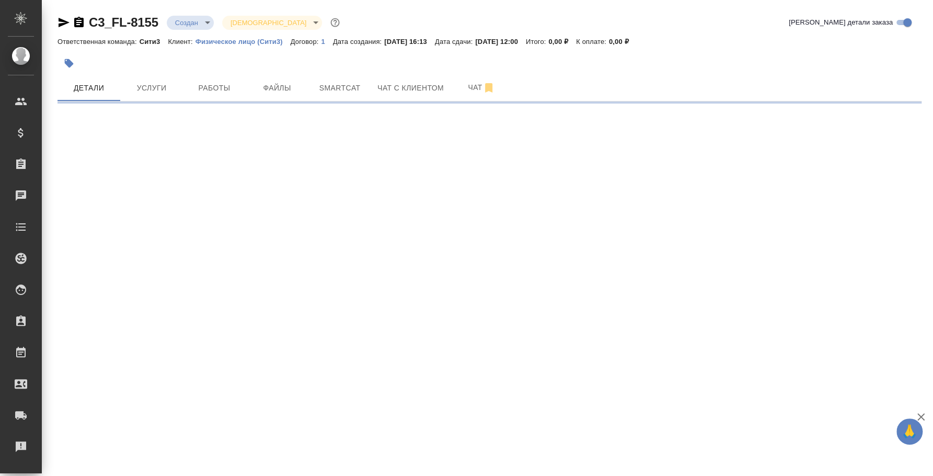
select select "RU"
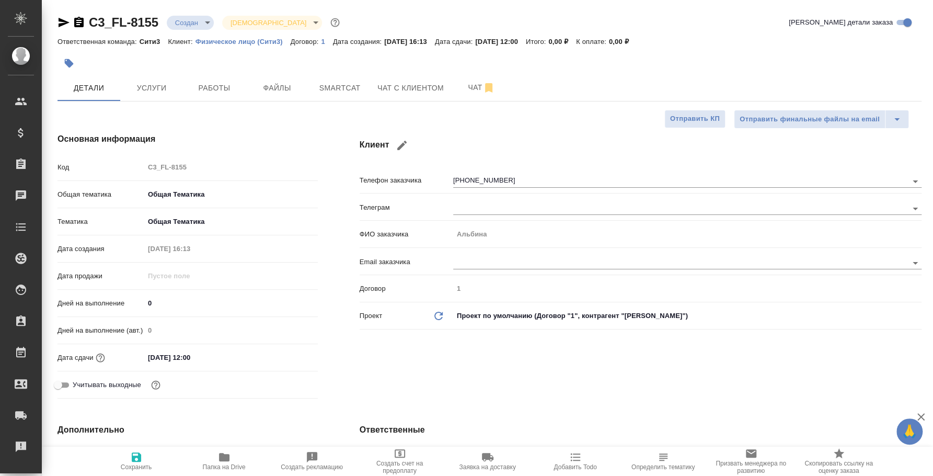
type textarea "x"
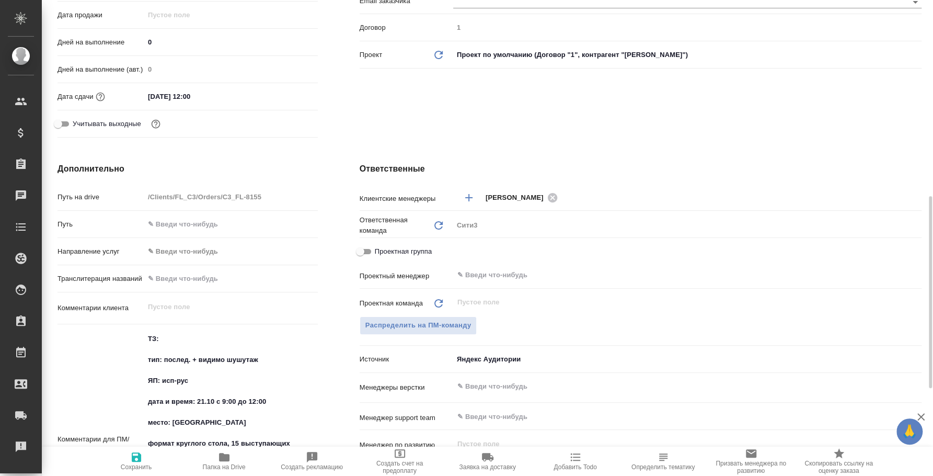
scroll to position [326, 0]
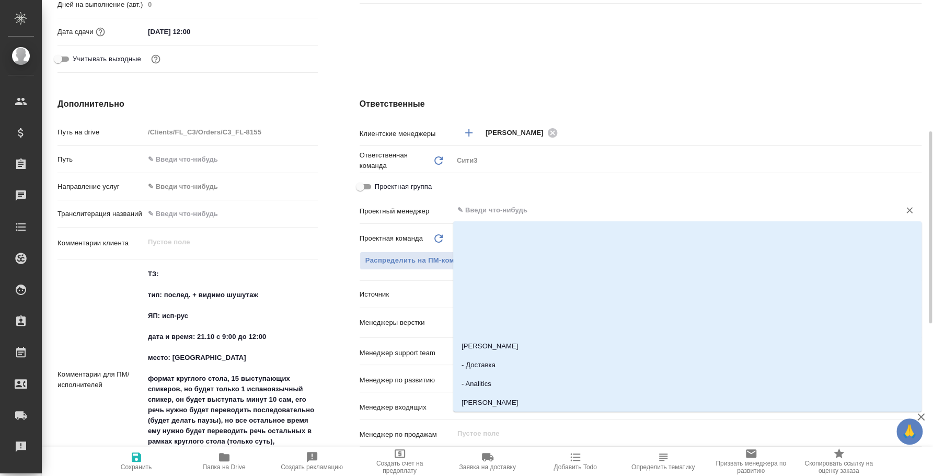
click at [500, 206] on input "text" at bounding box center [669, 210] width 427 height 13
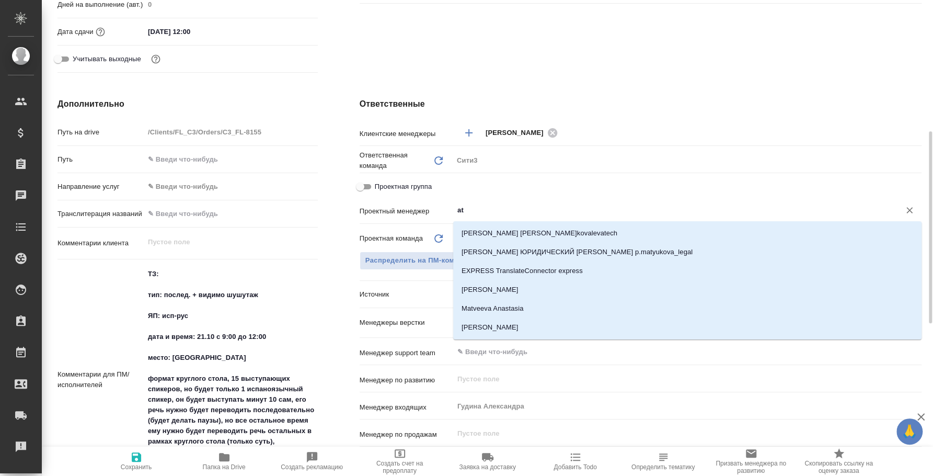
type input "a"
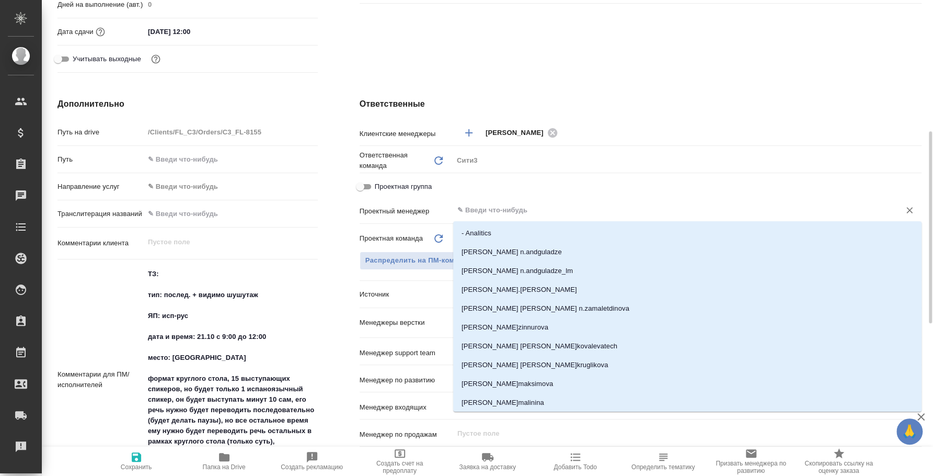
type textarea "x"
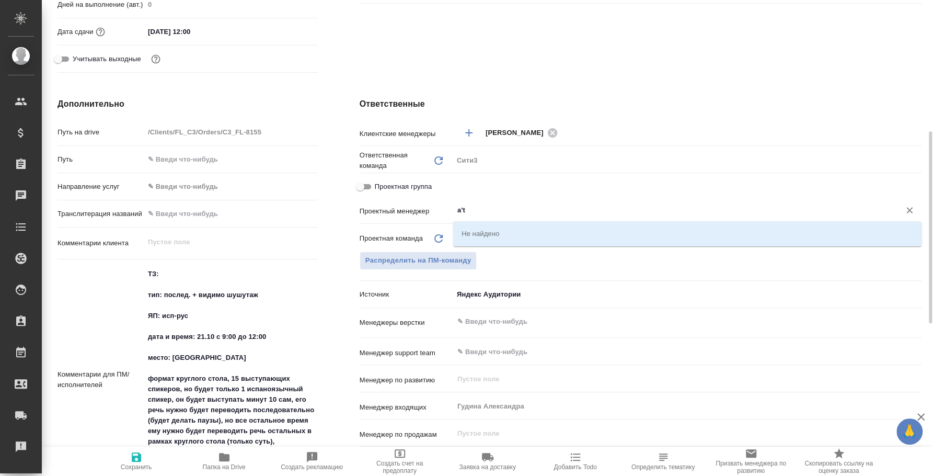
type input "a"
type textarea "x"
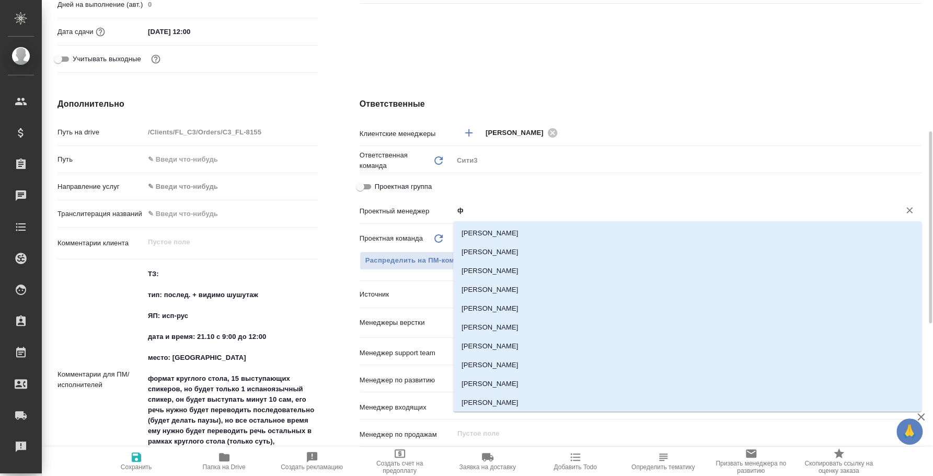
type input "фе"
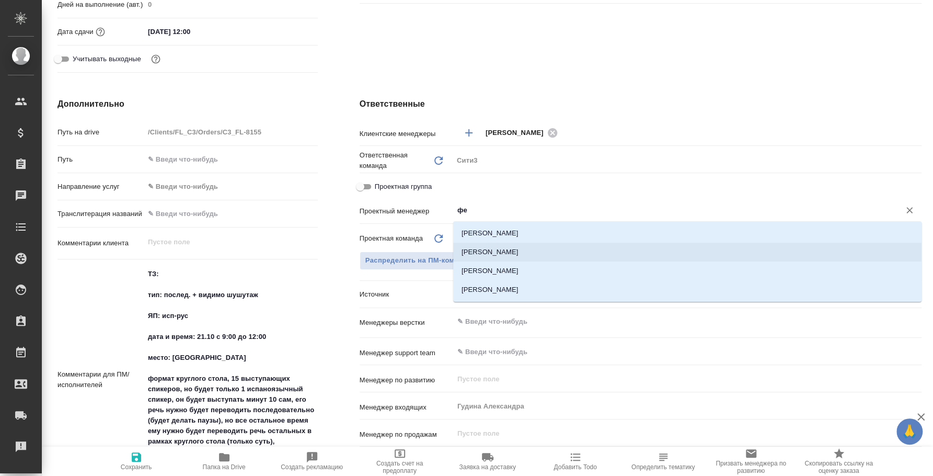
click at [533, 251] on li "[PERSON_NAME]" at bounding box center [687, 251] width 468 height 19
type textarea "x"
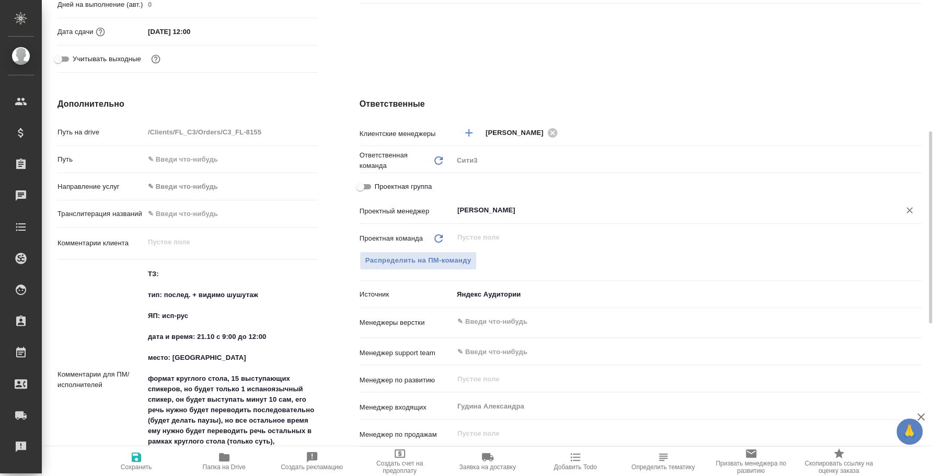
type input "[PERSON_NAME]"
click at [151, 453] on span "Сохранить" at bounding box center [136, 460] width 75 height 20
type textarea "x"
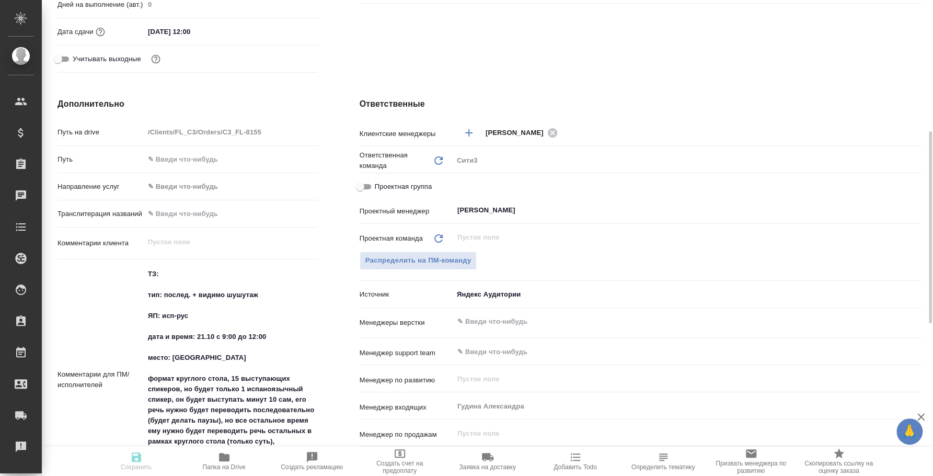
type textarea "x"
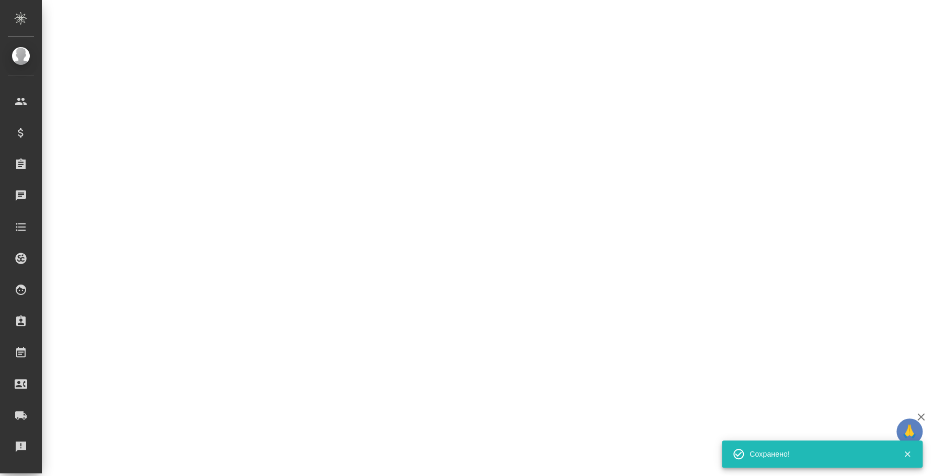
select select "RU"
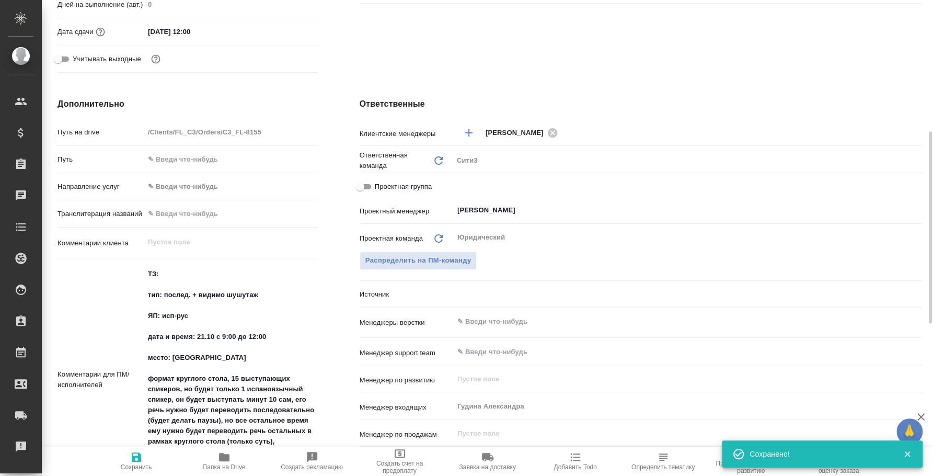
type textarea "x"
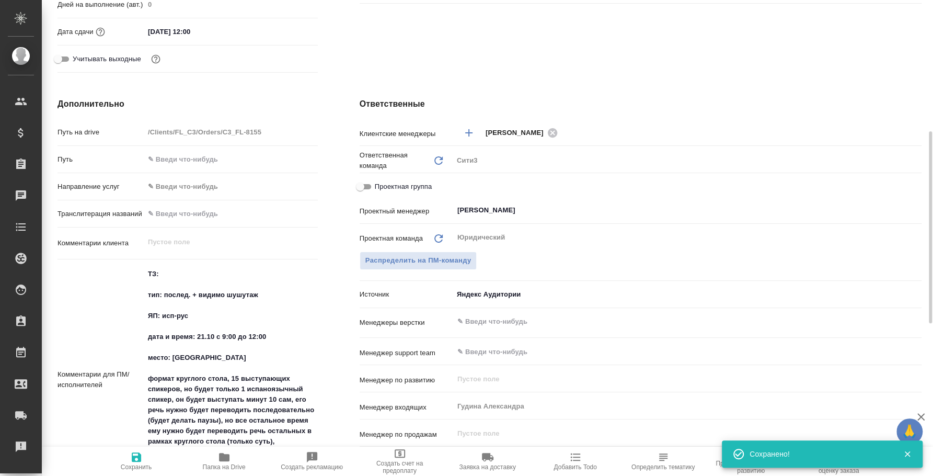
type textarea "x"
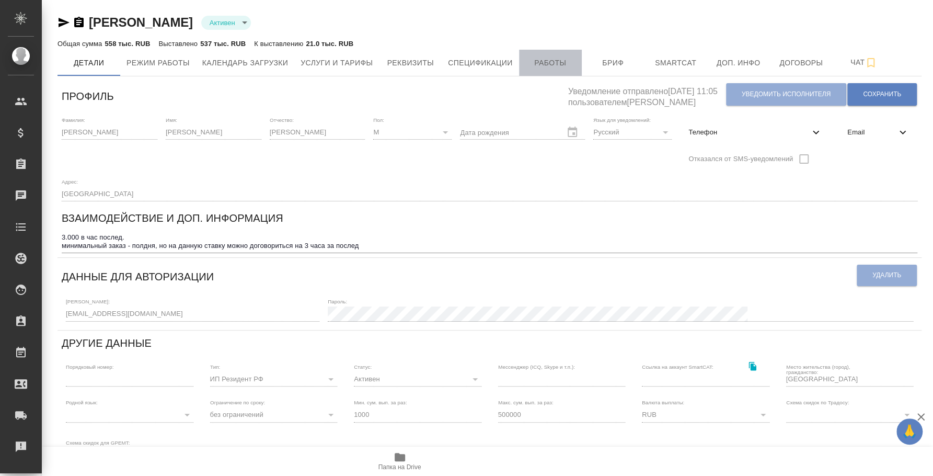
click at [558, 62] on span "Работы" at bounding box center [550, 62] width 50 height 13
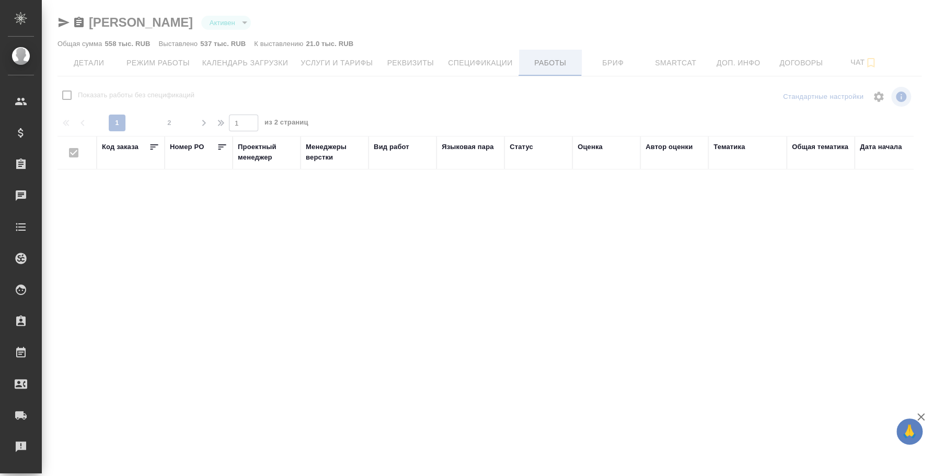
checkbox input "false"
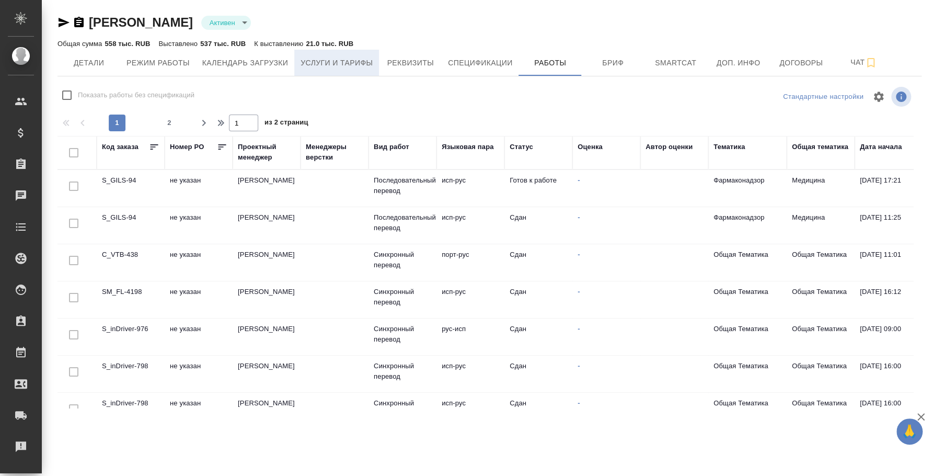
click at [364, 60] on span "Услуги и тарифы" at bounding box center [336, 62] width 72 height 13
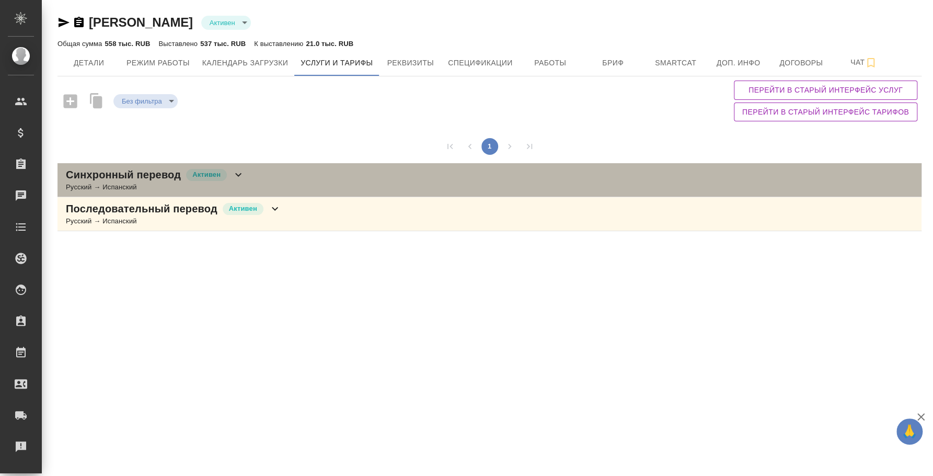
click at [310, 172] on div "Синхронный перевод Активен Русский → Испанский" at bounding box center [489, 180] width 864 height 34
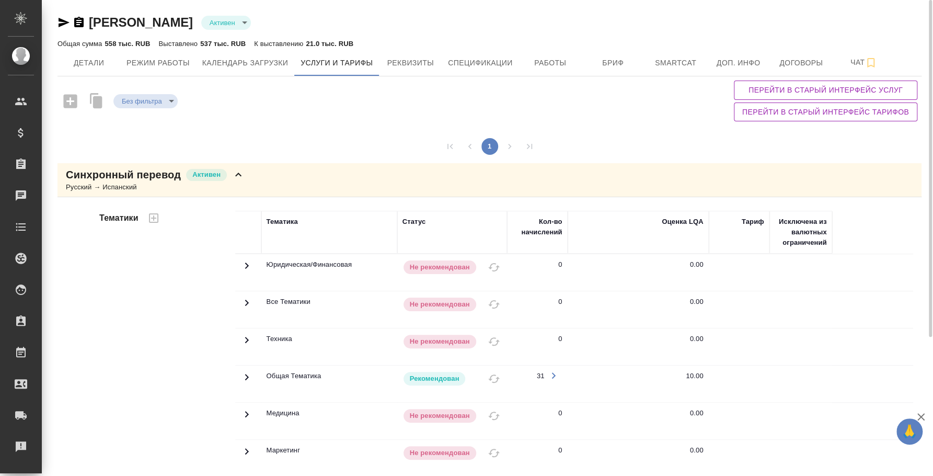
click at [332, 188] on div "Синхронный перевод Активен Русский → Испанский" at bounding box center [489, 180] width 864 height 34
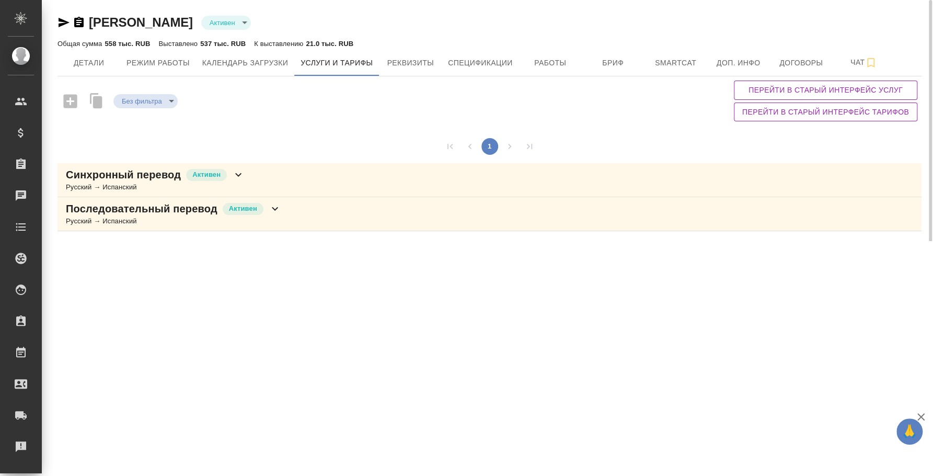
click at [332, 213] on div "Последовательный перевод Активен Русский → Испанский" at bounding box center [489, 214] width 864 height 34
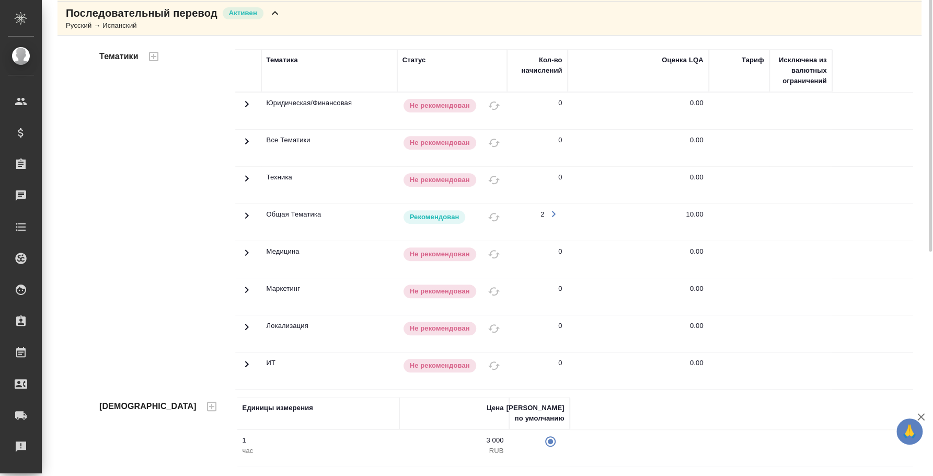
scroll to position [65, 0]
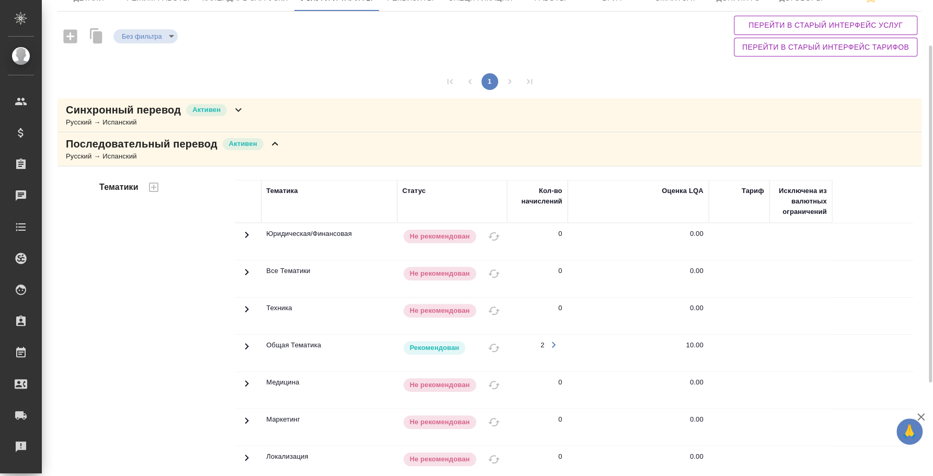
click at [400, 150] on div "Последовательный перевод Активен Русский → Испанский" at bounding box center [489, 149] width 864 height 34
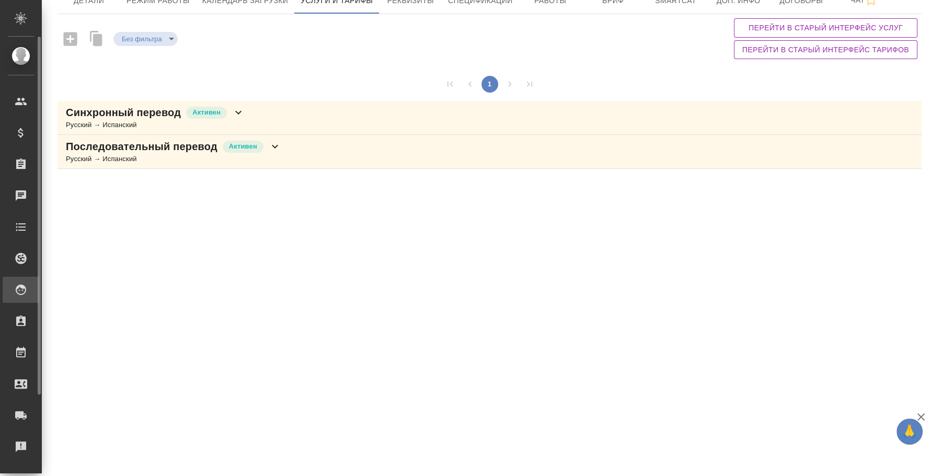
scroll to position [0, 0]
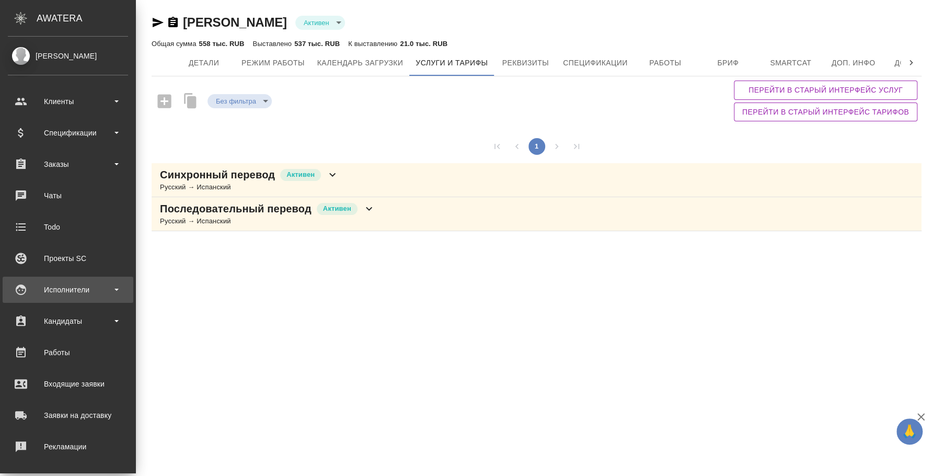
click at [64, 284] on div "Исполнители" at bounding box center [68, 290] width 120 height 16
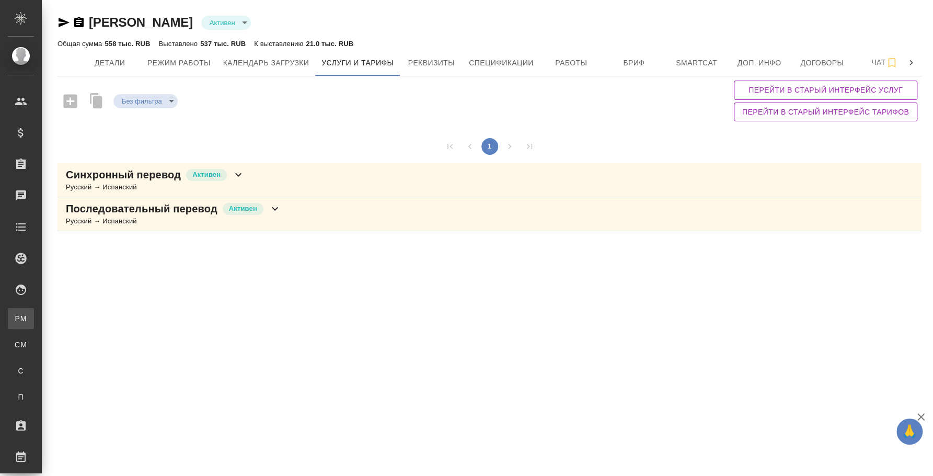
click at [34, 310] on link "PM Для PM/LQA" at bounding box center [21, 318] width 26 height 21
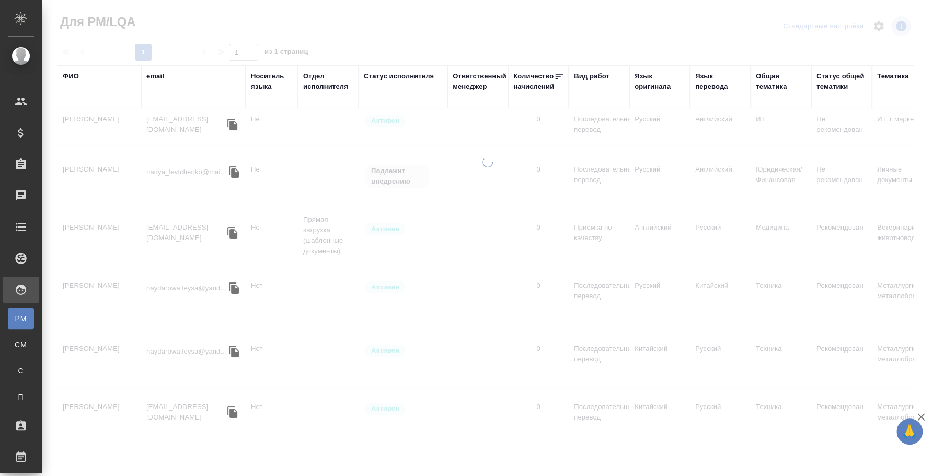
click at [73, 79] on div "ФИО" at bounding box center [71, 76] width 16 height 10
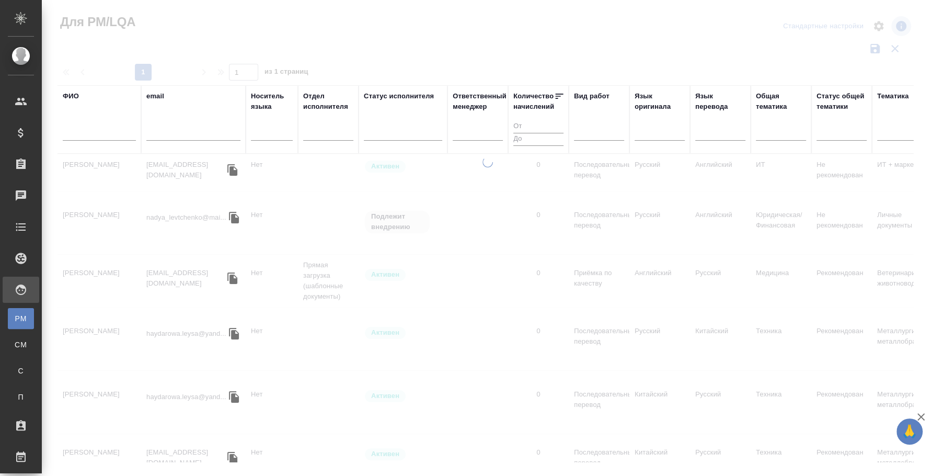
click at [76, 135] on input "text" at bounding box center [99, 134] width 73 height 13
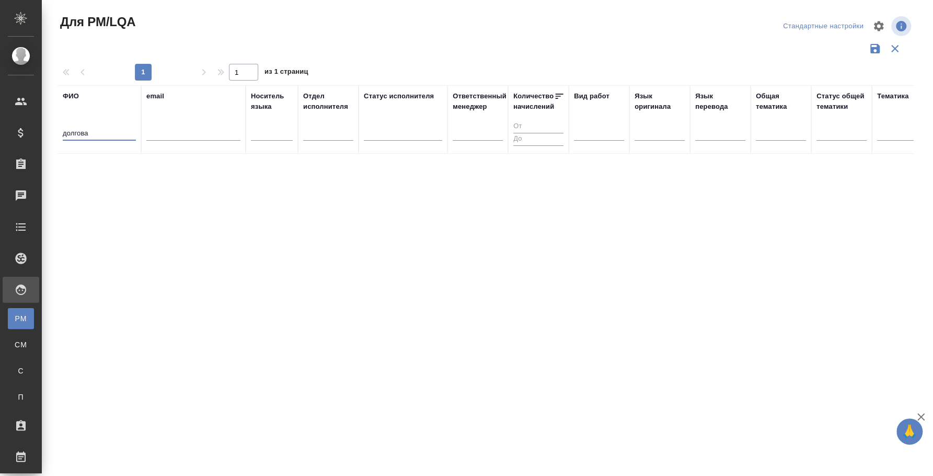
type input "долгова"
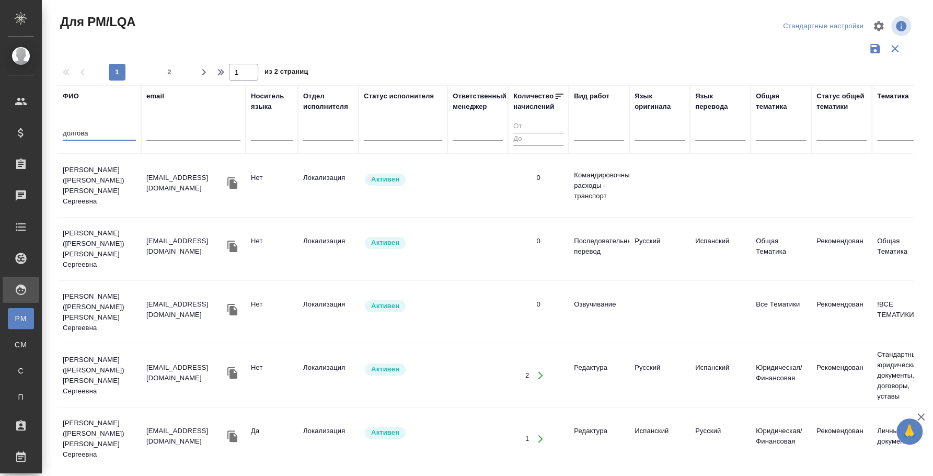
click at [107, 177] on td "Яковчук (Долгова) Юлия Сергеевна" at bounding box center [99, 185] width 84 height 52
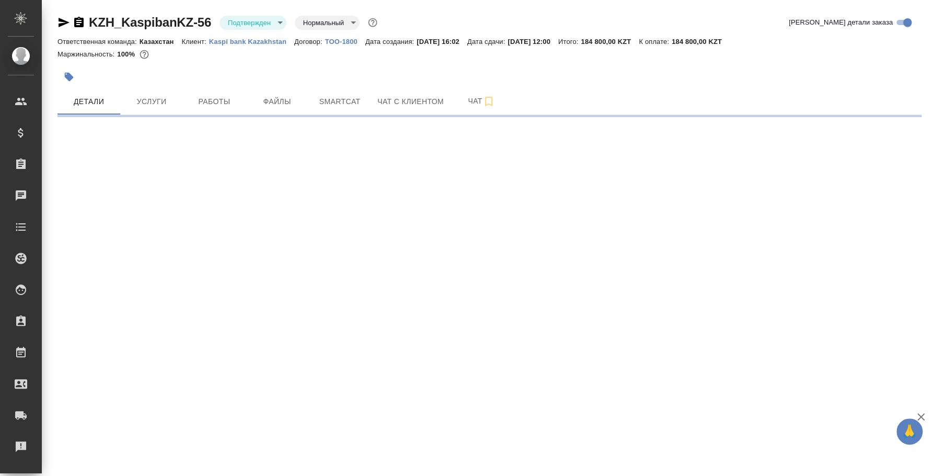
select select "RU"
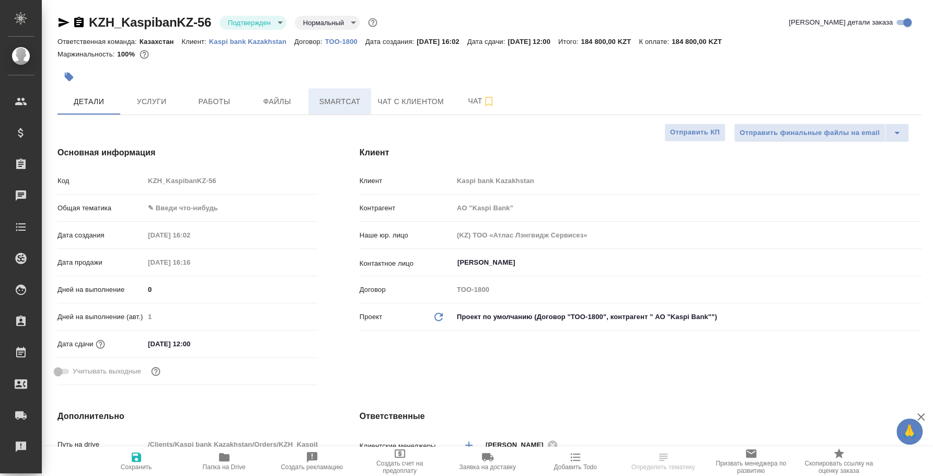
type input "АО "Kaspi Bank""
type textarea "x"
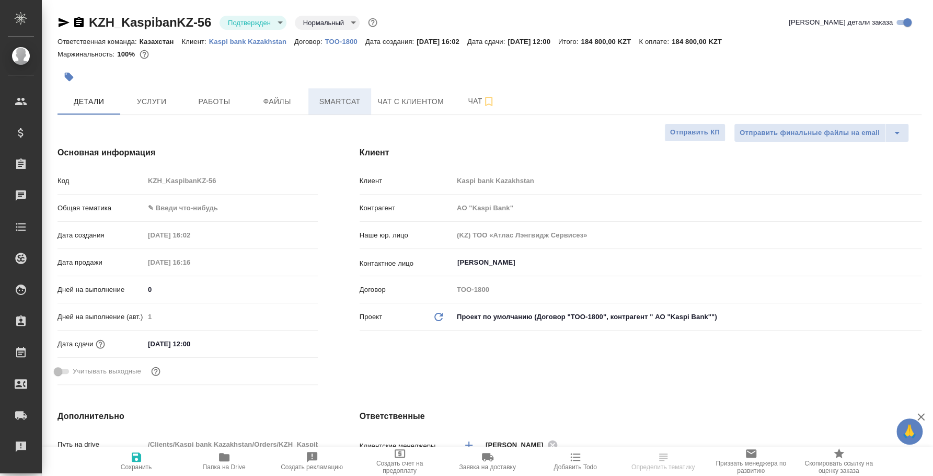
type textarea "x"
click at [280, 24] on body "🙏 .cls-1 fill:#fff; AWATERA Fedotova Irina Клиенты Спецификации Заказы Чаты Tod…" at bounding box center [466, 238] width 933 height 476
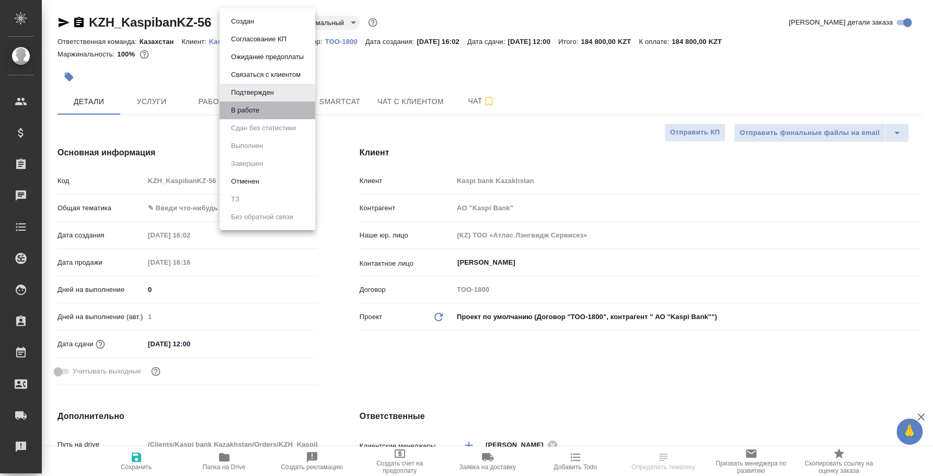
click at [306, 111] on li "В работе" at bounding box center [267, 110] width 96 height 18
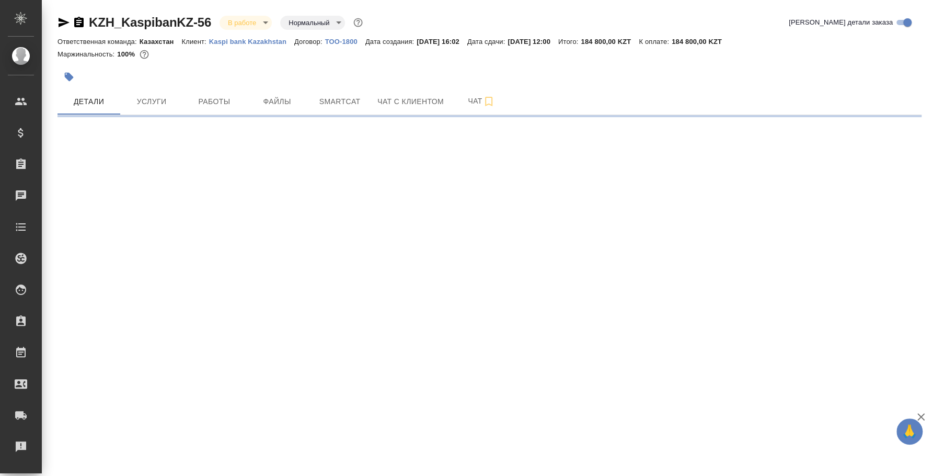
select select "RU"
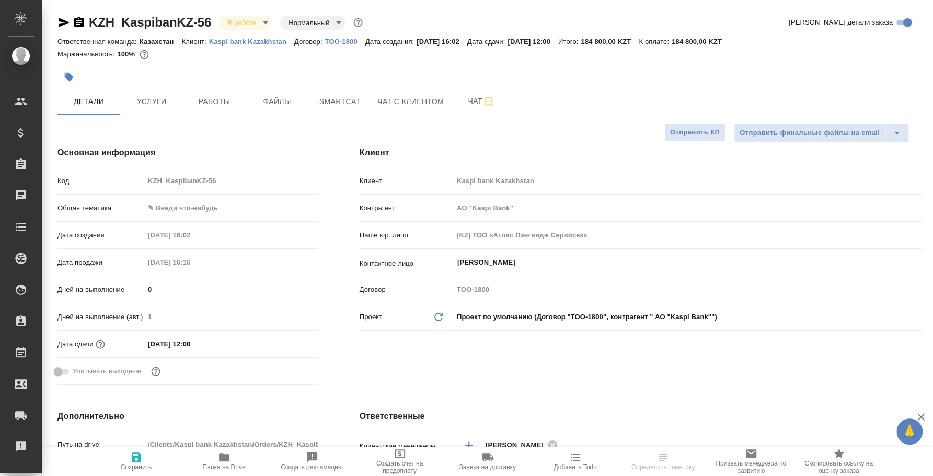
type textarea "x"
click at [237, 104] on span "Работы" at bounding box center [214, 101] width 50 height 13
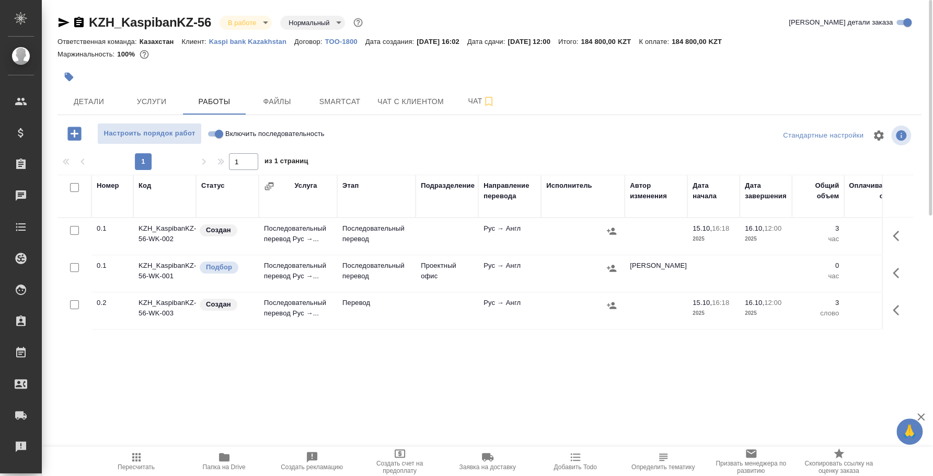
click at [213, 136] on input "Включить последовательность" at bounding box center [219, 134] width 38 height 13
checkbox input "true"
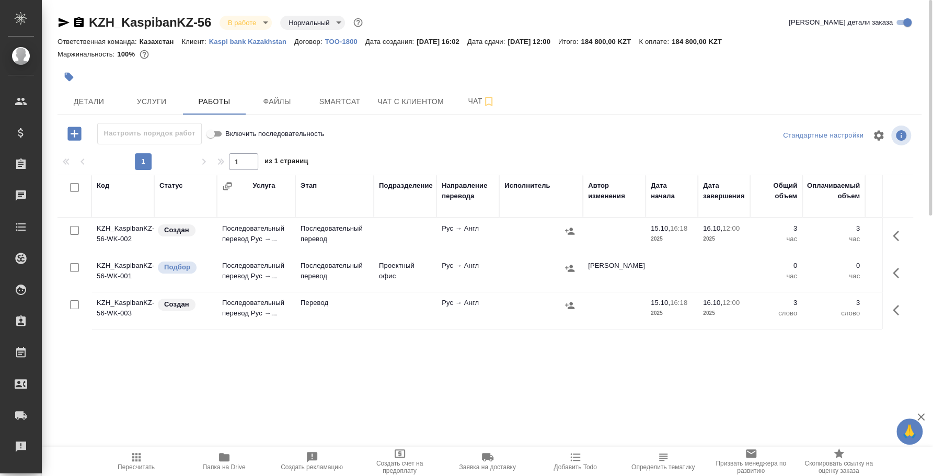
click at [893, 230] on icon "button" at bounding box center [899, 235] width 13 height 13
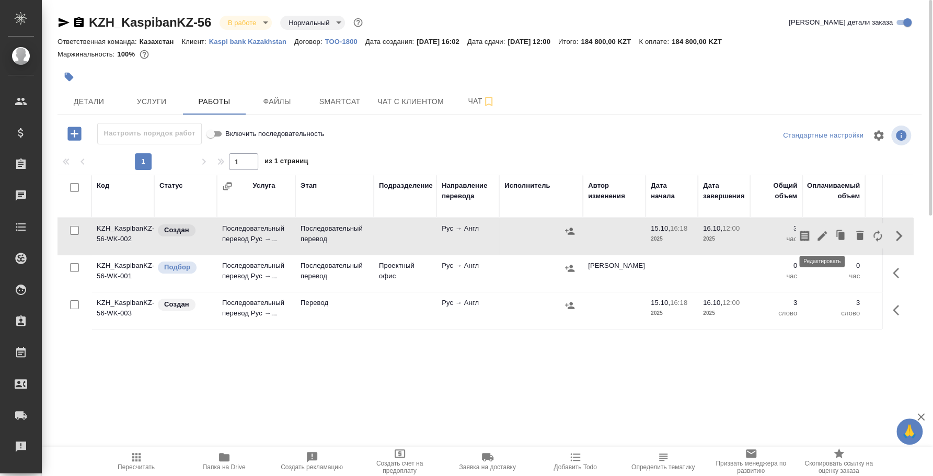
click at [819, 239] on icon "button" at bounding box center [821, 235] width 9 height 9
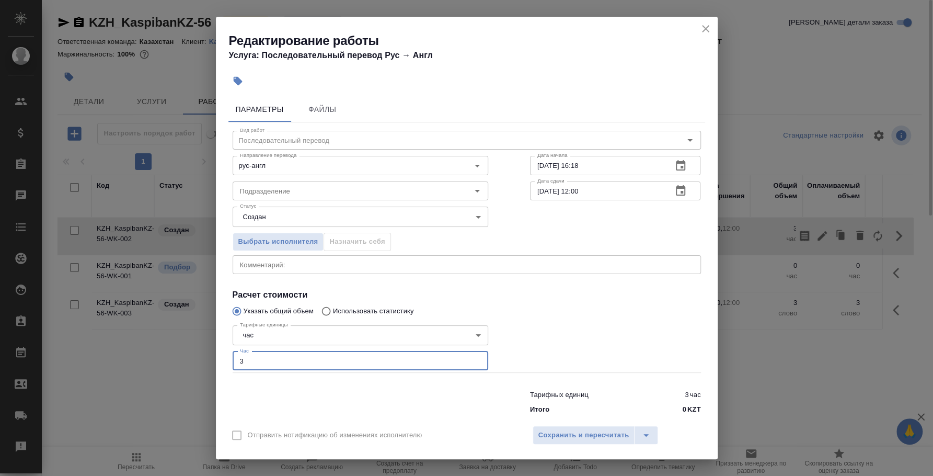
drag, startPoint x: 286, startPoint y: 353, endPoint x: 229, endPoint y: 347, distance: 57.8
click at [229, 347] on div "Тарифные единицы час 5a8b1489cc6b4906c91bfd93 Тарифные единицы Час 3 Час" at bounding box center [360, 347] width 297 height 94
type input "6"
click at [564, 425] on button "Сохранить и пересчитать" at bounding box center [583, 434] width 102 height 19
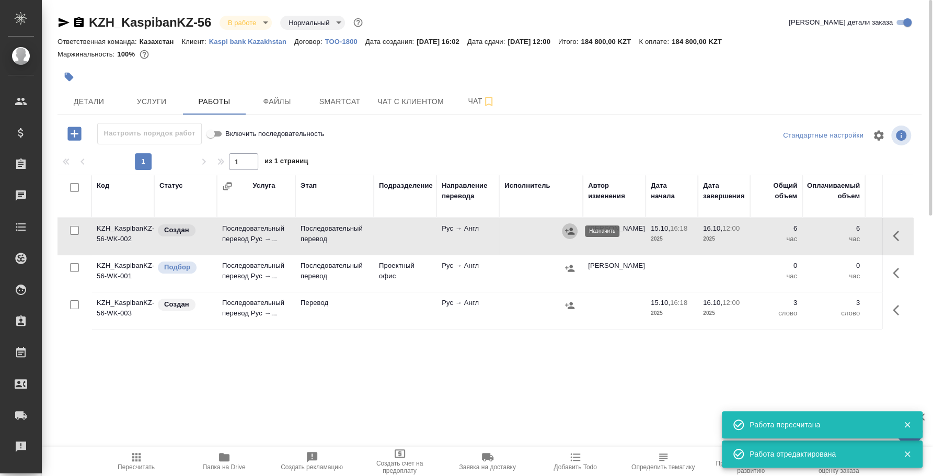
click at [574, 228] on icon "button" at bounding box center [569, 231] width 10 height 10
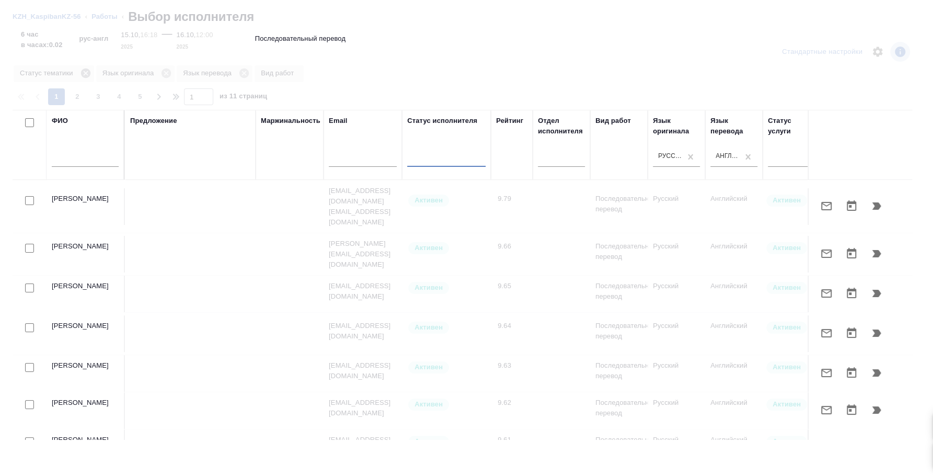
click at [86, 76] on div at bounding box center [466, 238] width 933 height 476
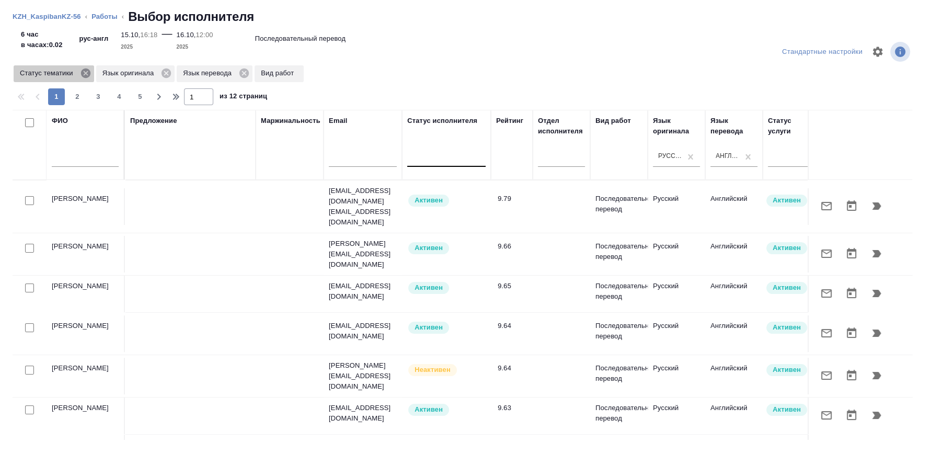
click at [87, 73] on icon at bounding box center [84, 72] width 9 height 9
click at [86, 73] on icon at bounding box center [83, 72] width 9 height 9
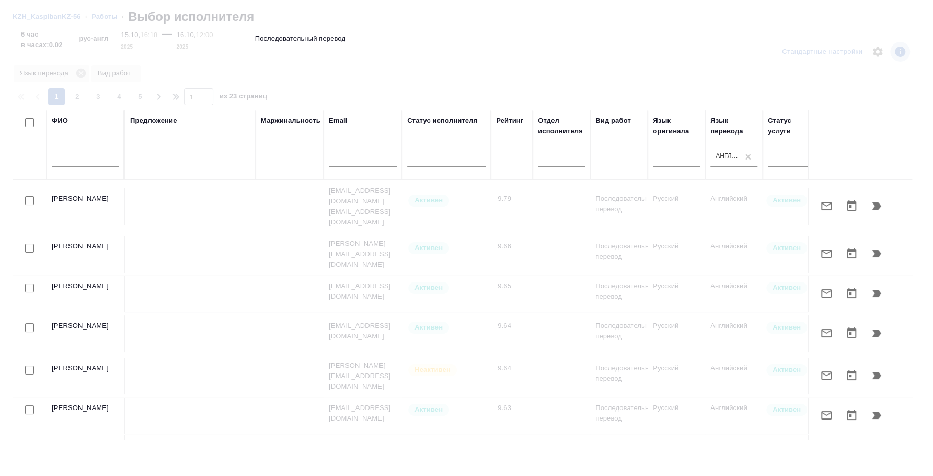
click at [83, 73] on div at bounding box center [466, 238] width 933 height 476
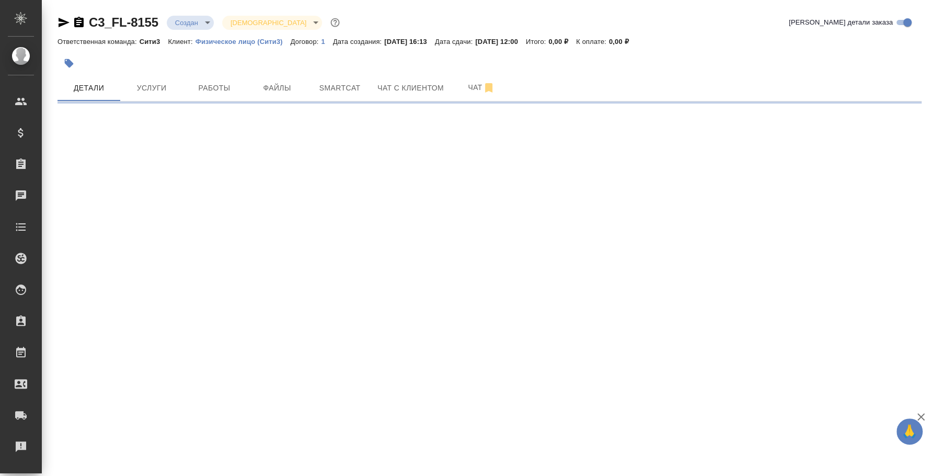
click at [76, 21] on icon "button" at bounding box center [78, 22] width 9 height 10
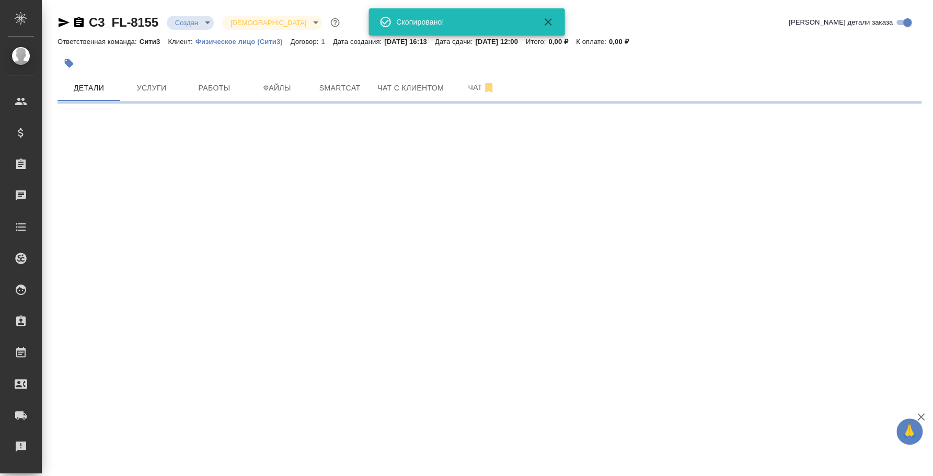
select select "RU"
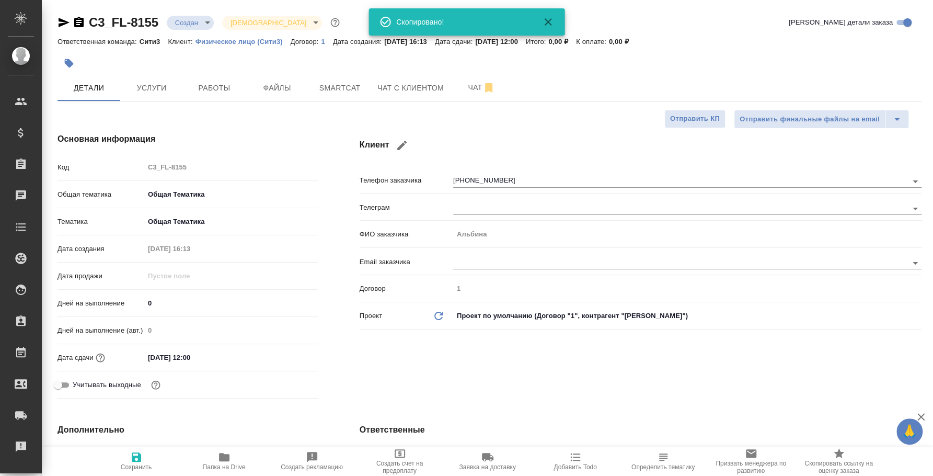
type textarea "x"
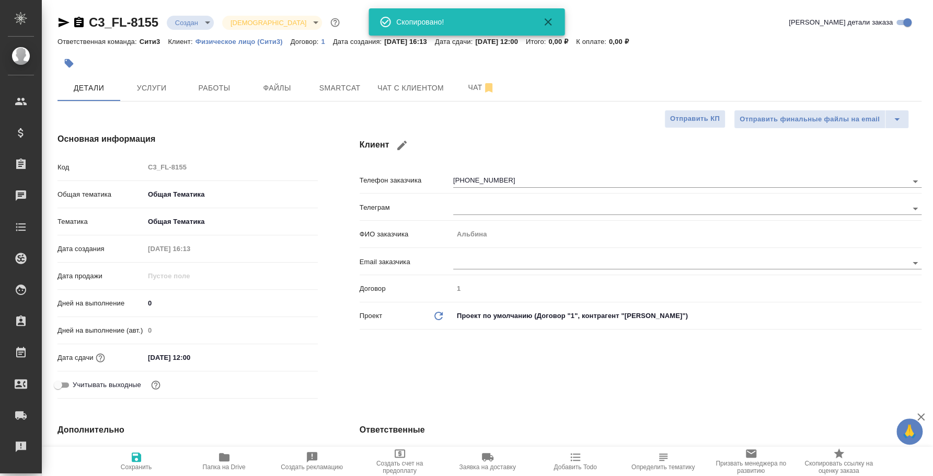
type textarea "x"
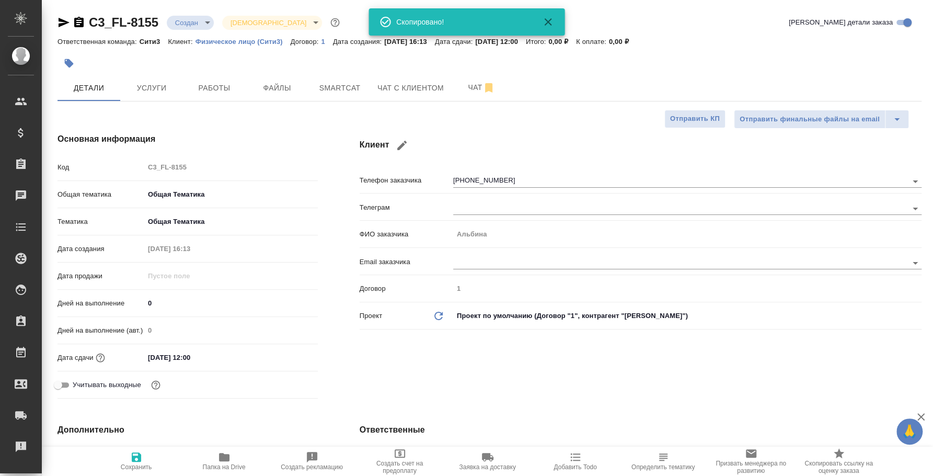
type textarea "x"
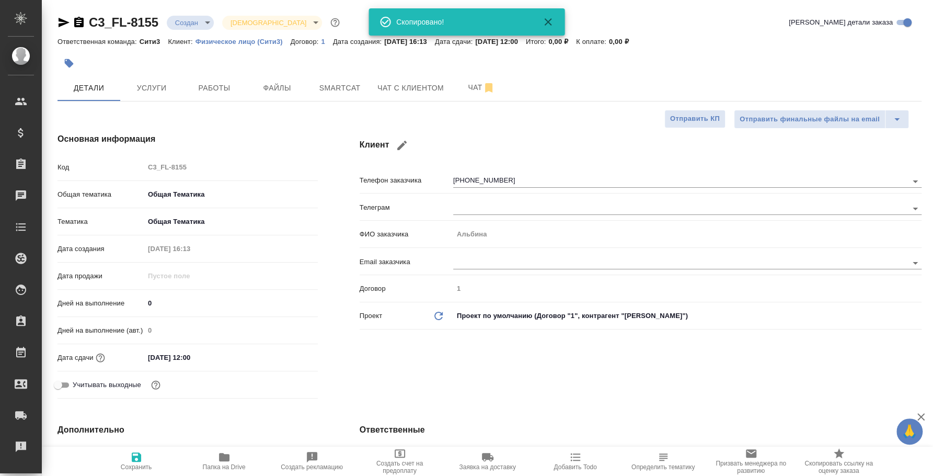
type textarea "x"
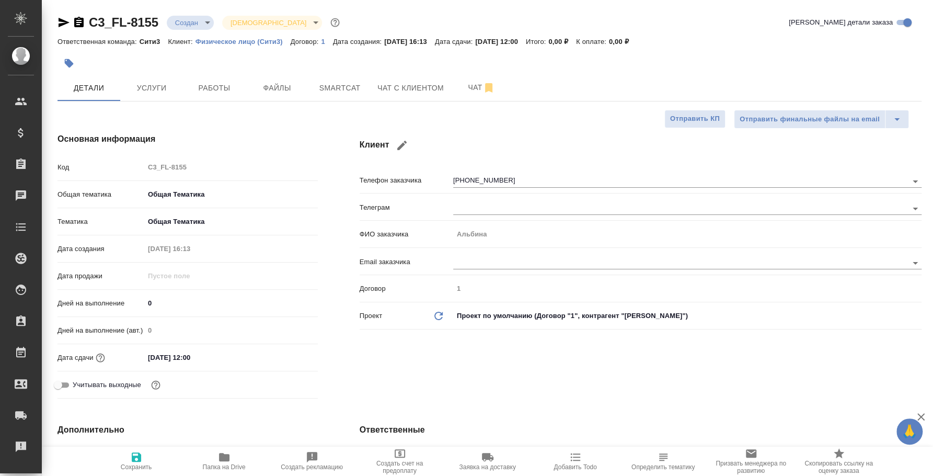
type textarea "x"
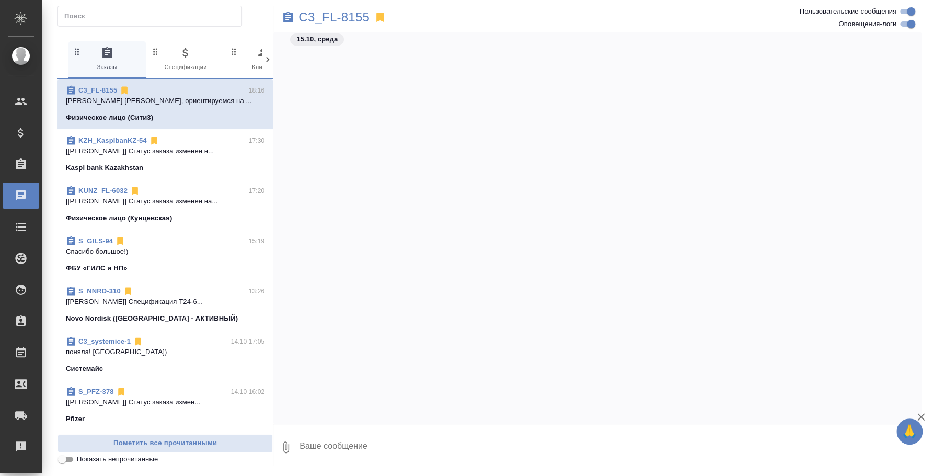
scroll to position [756, 0]
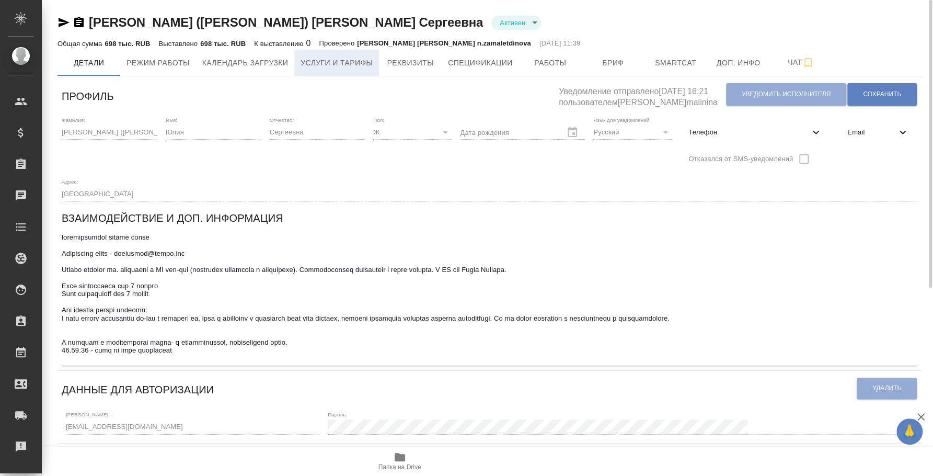
click at [314, 75] on button "Услуги и тарифы" at bounding box center [336, 63] width 85 height 26
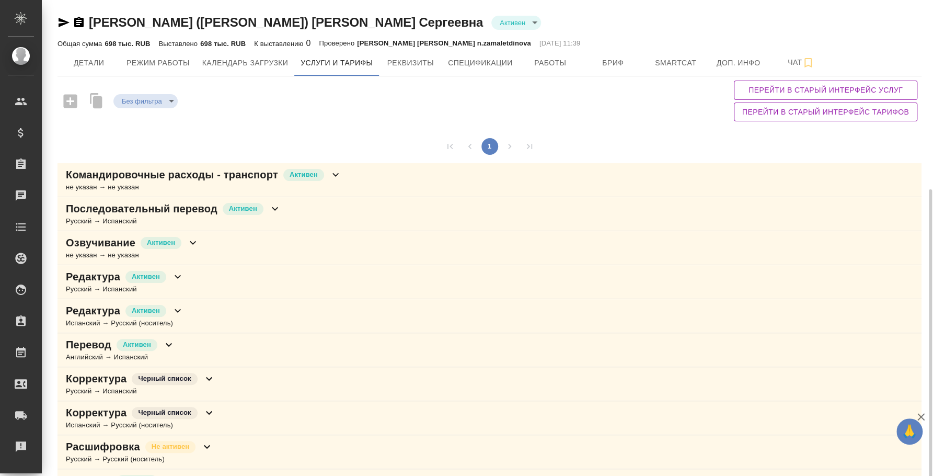
scroll to position [104, 0]
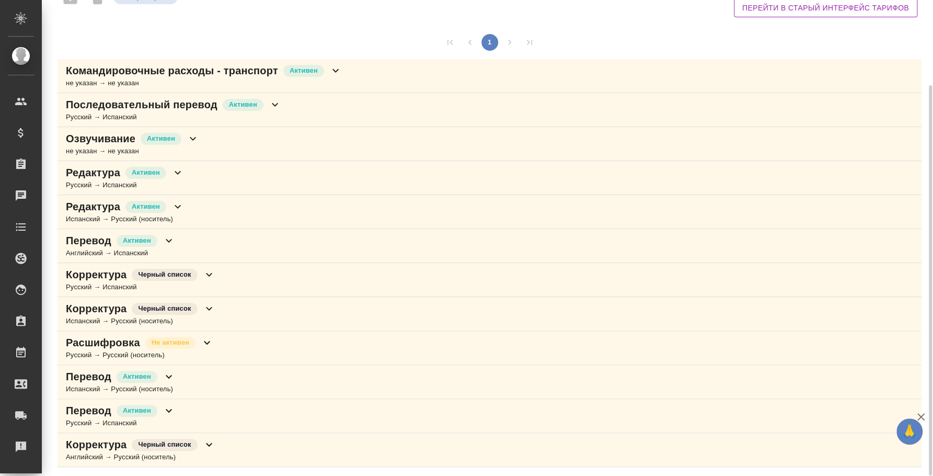
click at [289, 111] on div "Последовательный перевод Активен Русский → Испанский" at bounding box center [489, 110] width 864 height 34
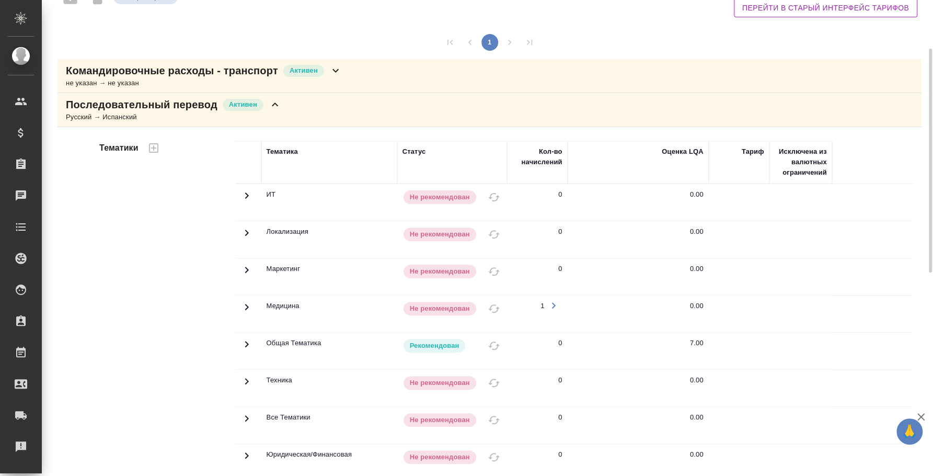
scroll to position [0, 0]
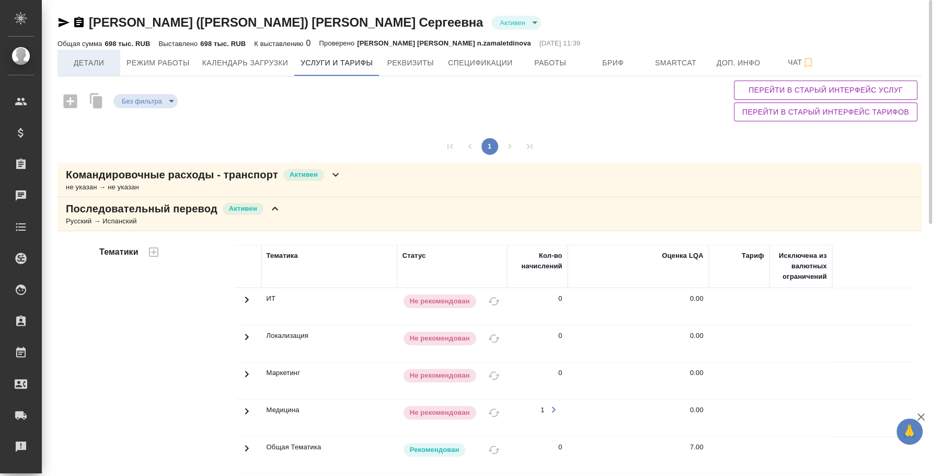
click at [107, 63] on span "Детали" at bounding box center [89, 62] width 50 height 13
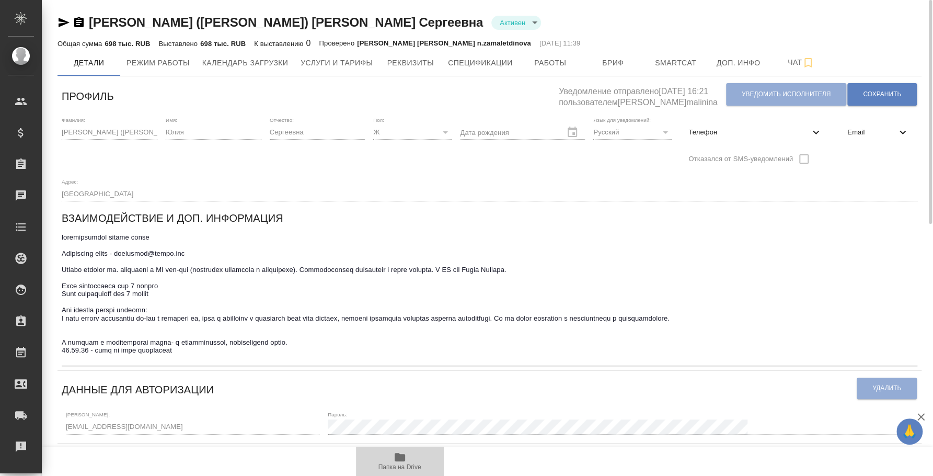
click at [400, 460] on icon "button" at bounding box center [400, 457] width 10 height 8
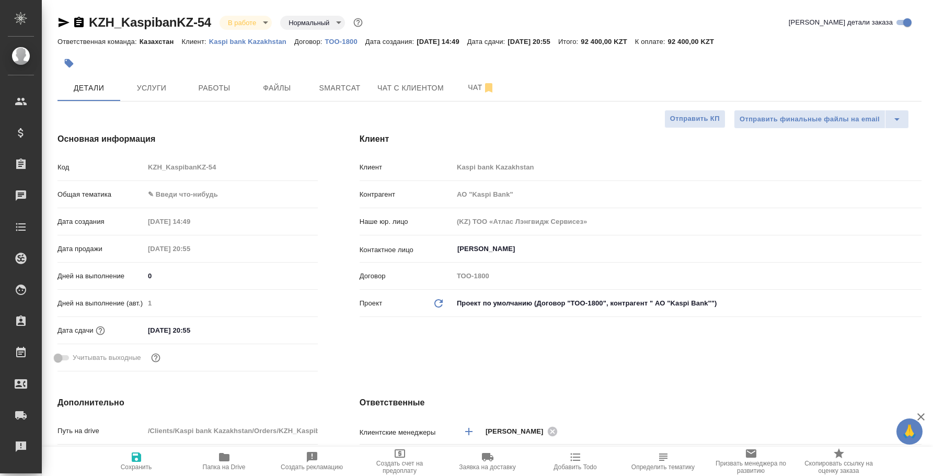
select select "RU"
type input "АО "Kaspi Bank""
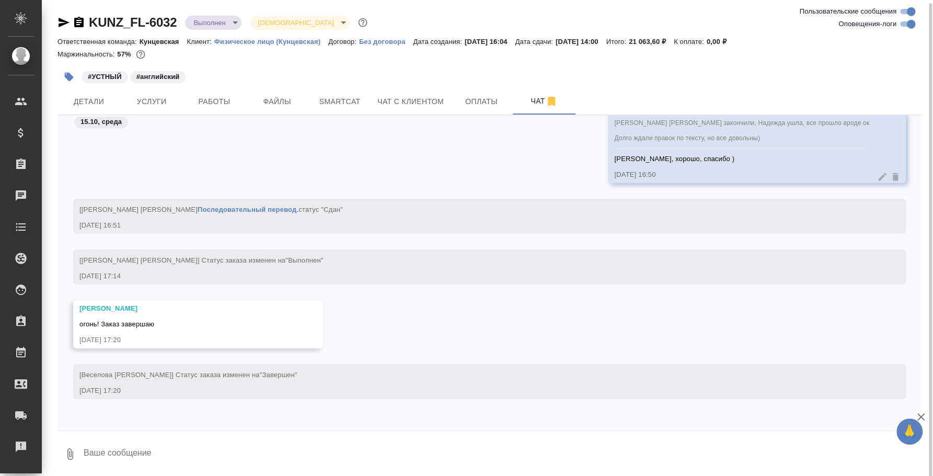
scroll to position [2, 0]
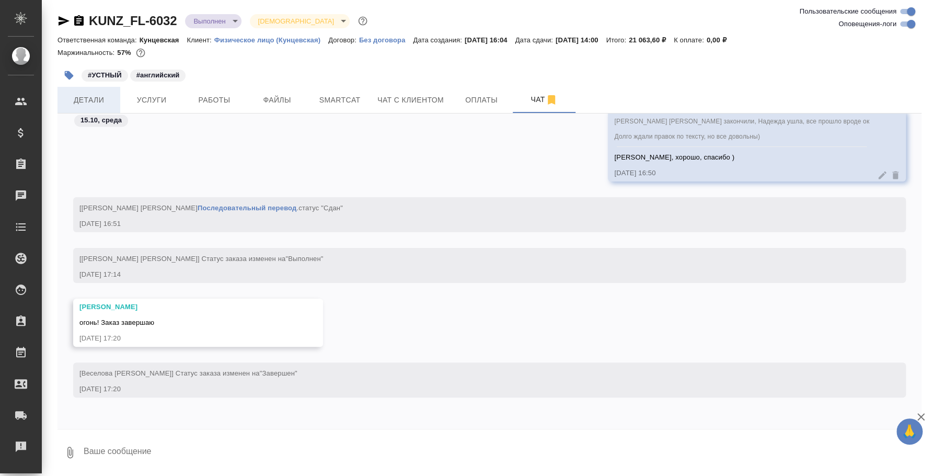
click at [92, 97] on span "Детали" at bounding box center [89, 100] width 50 height 13
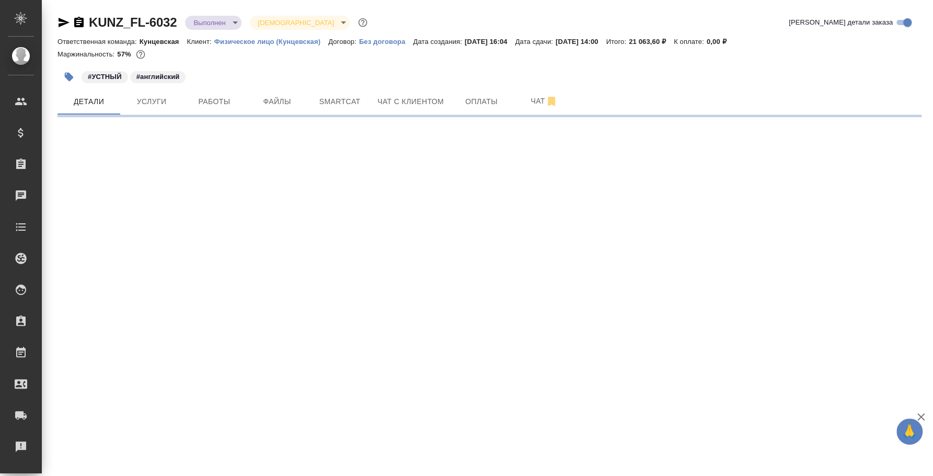
select select "RU"
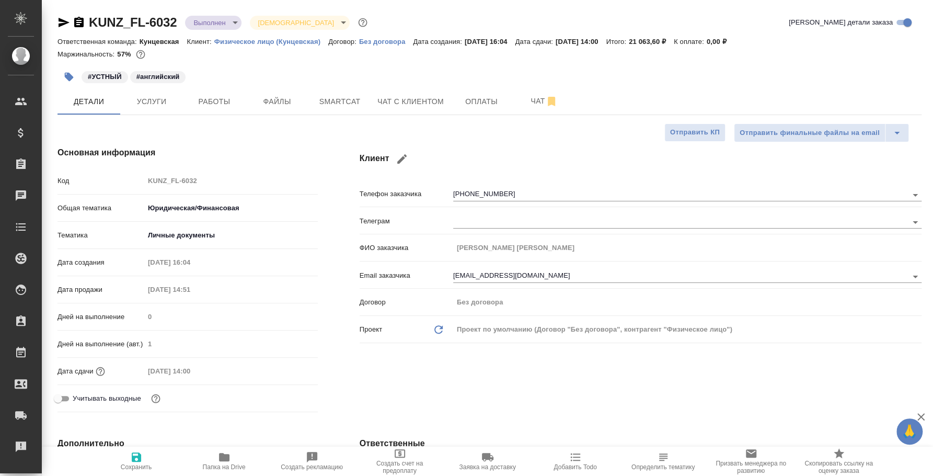
type textarea "x"
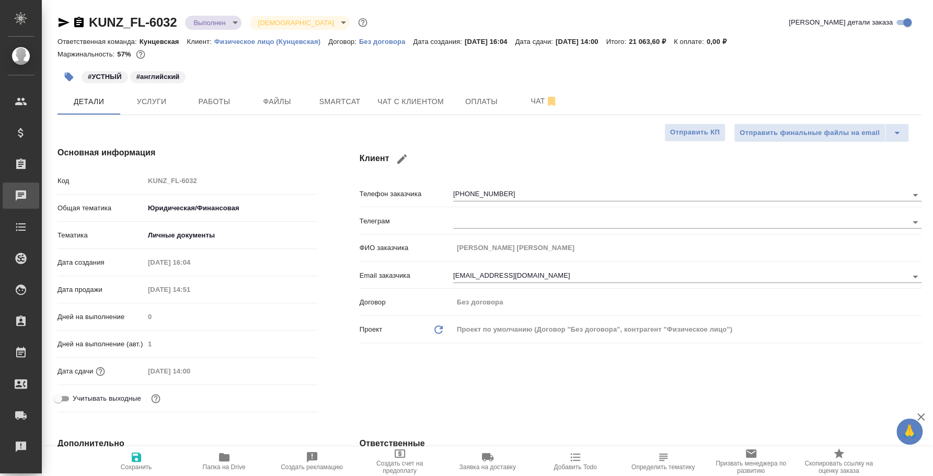
type textarea "x"
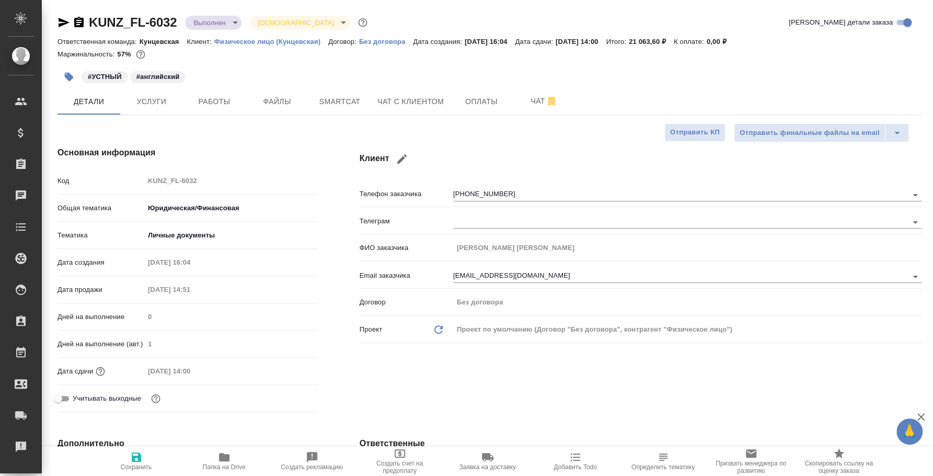
type textarea "x"
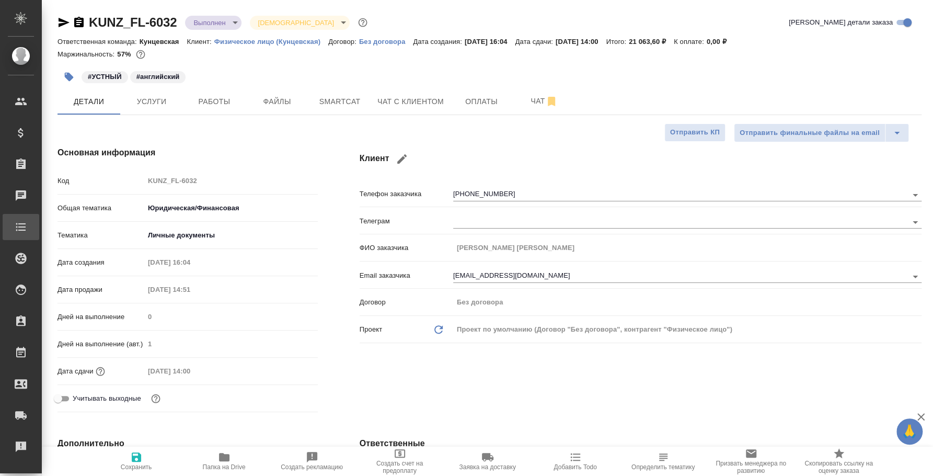
type textarea "x"
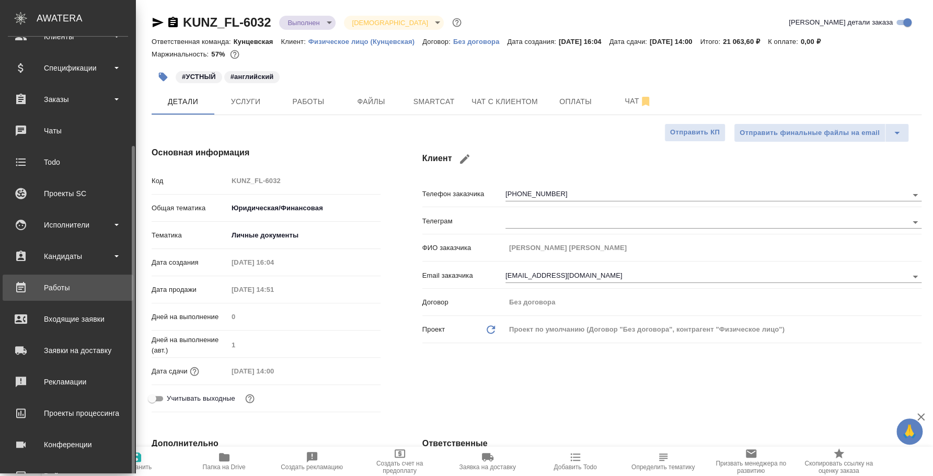
scroll to position [96, 0]
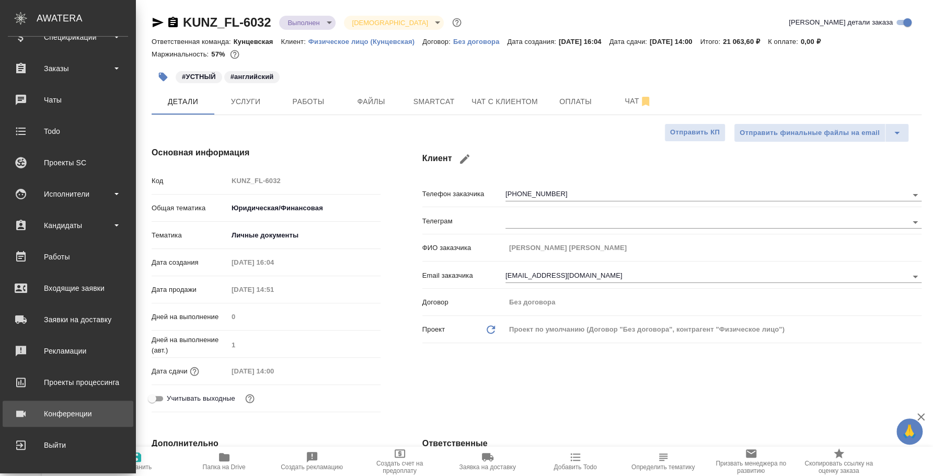
click at [85, 422] on link "Конференции" at bounding box center [68, 413] width 131 height 26
type textarea "x"
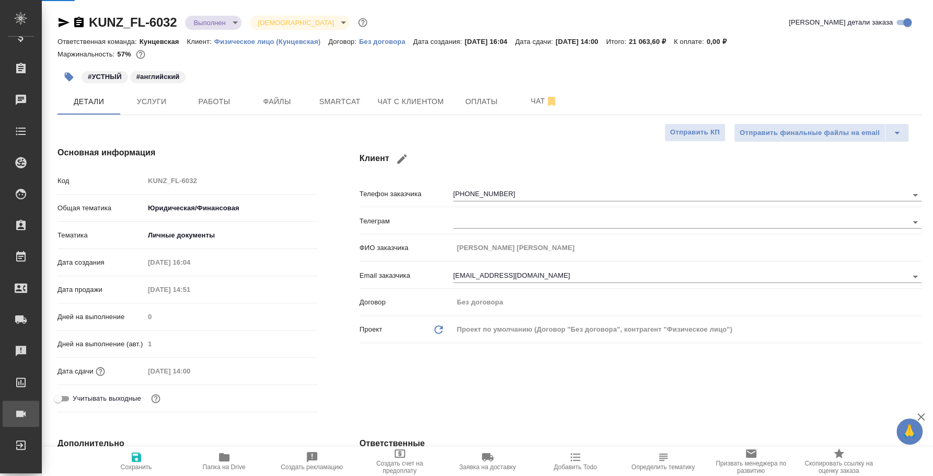
type textarea "x"
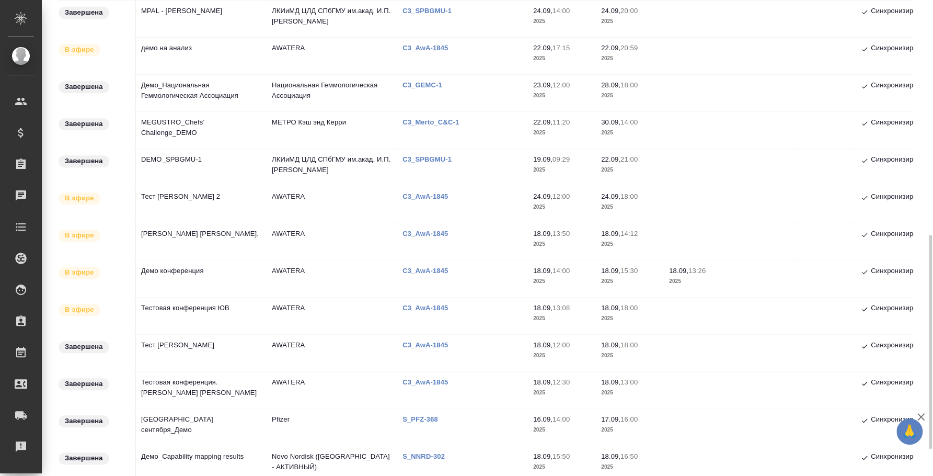
scroll to position [581, 0]
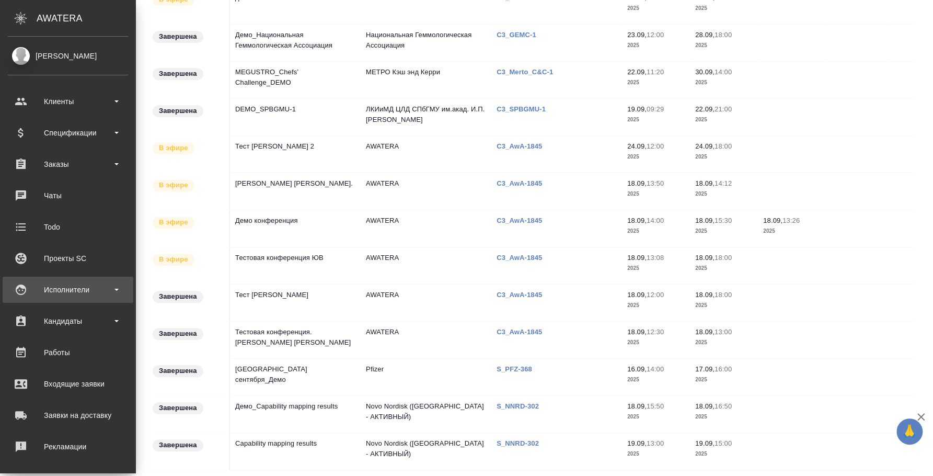
click at [65, 283] on div "Исполнители" at bounding box center [68, 290] width 120 height 16
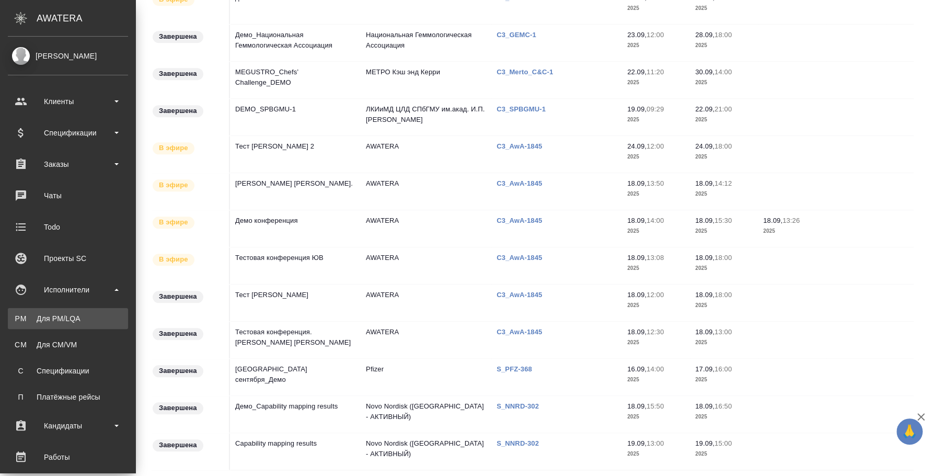
click at [79, 319] on div "Для PM/LQA" at bounding box center [68, 318] width 110 height 10
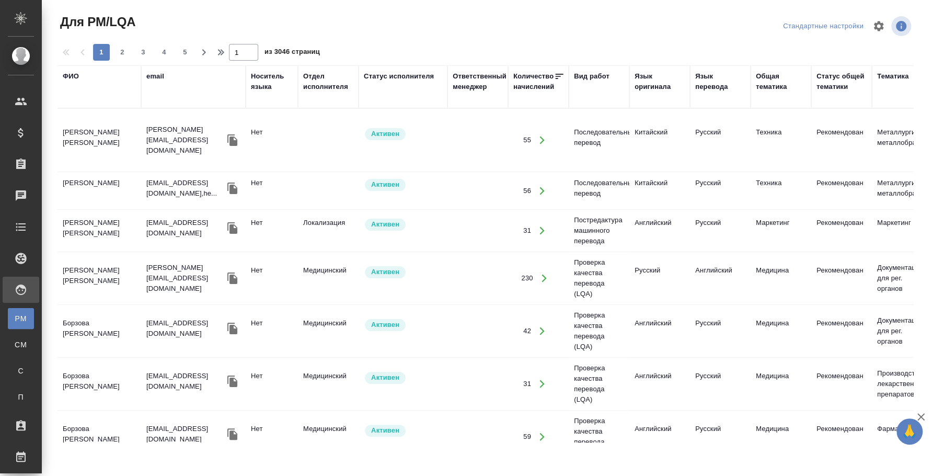
click at [68, 73] on div "ФИО" at bounding box center [71, 76] width 16 height 10
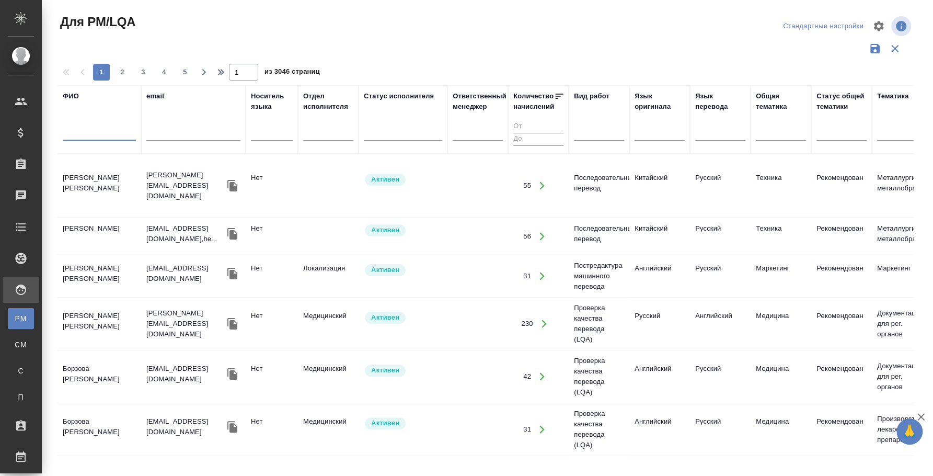
click at [90, 132] on input "text" at bounding box center [99, 134] width 73 height 13
click at [97, 129] on input "text" at bounding box center [99, 134] width 73 height 13
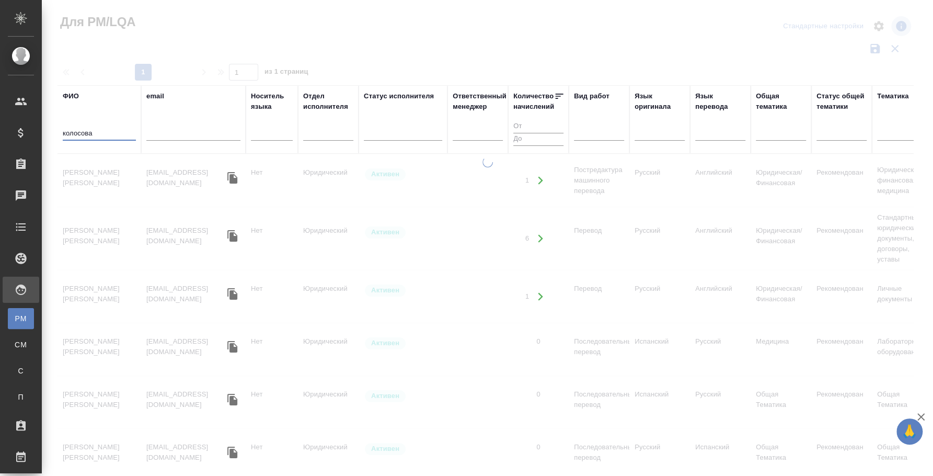
type input "колосова"
click at [100, 189] on div at bounding box center [487, 312] width 891 height 310
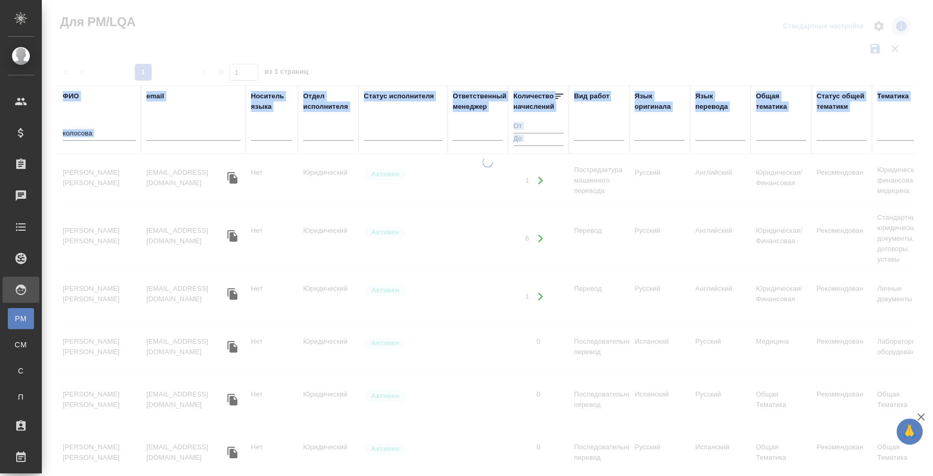
click at [100, 189] on div at bounding box center [487, 312] width 891 height 310
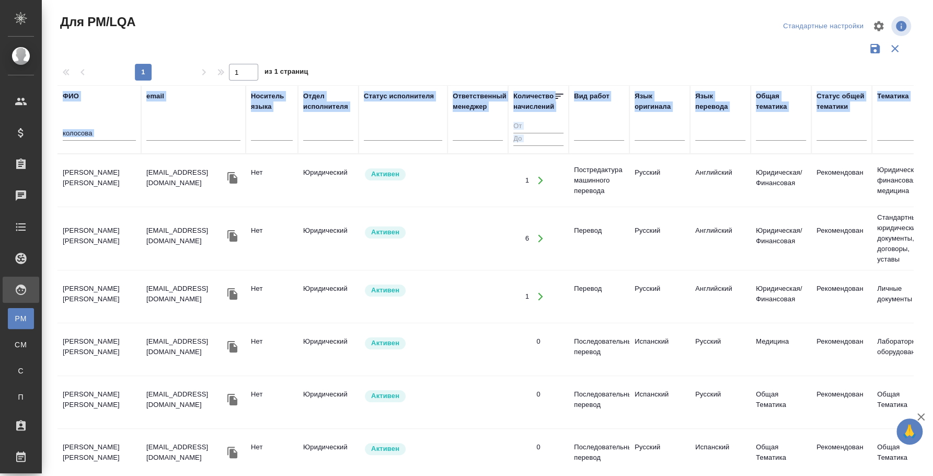
click at [80, 166] on td "Колосова Ольга Васильевна" at bounding box center [99, 180] width 84 height 37
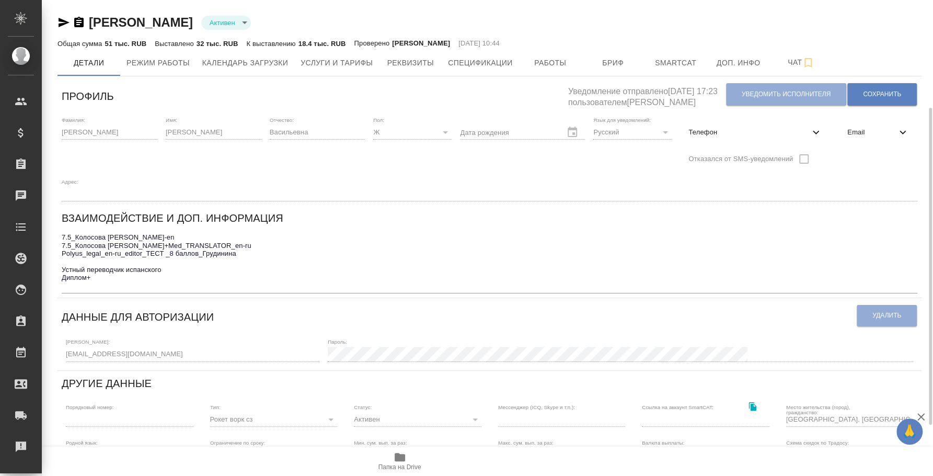
scroll to position [65, 0]
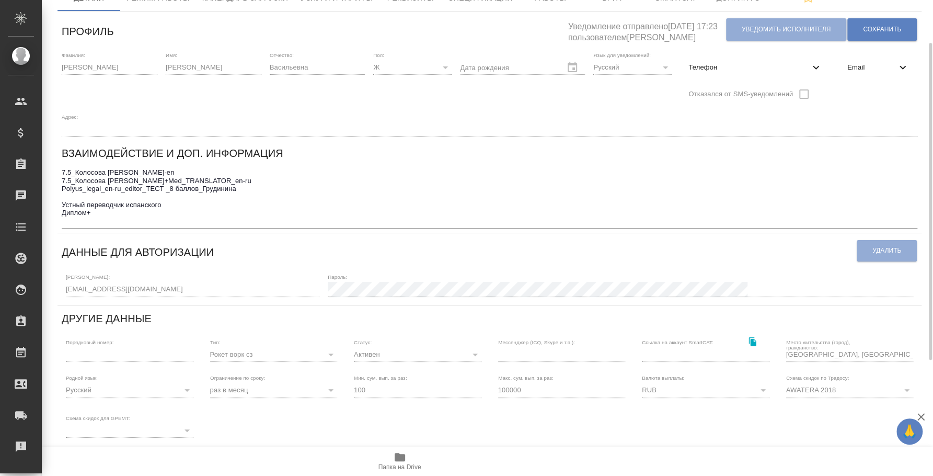
click at [410, 449] on button "Папка на Drive" at bounding box center [400, 460] width 88 height 29
